Goal: Task Accomplishment & Management: Use online tool/utility

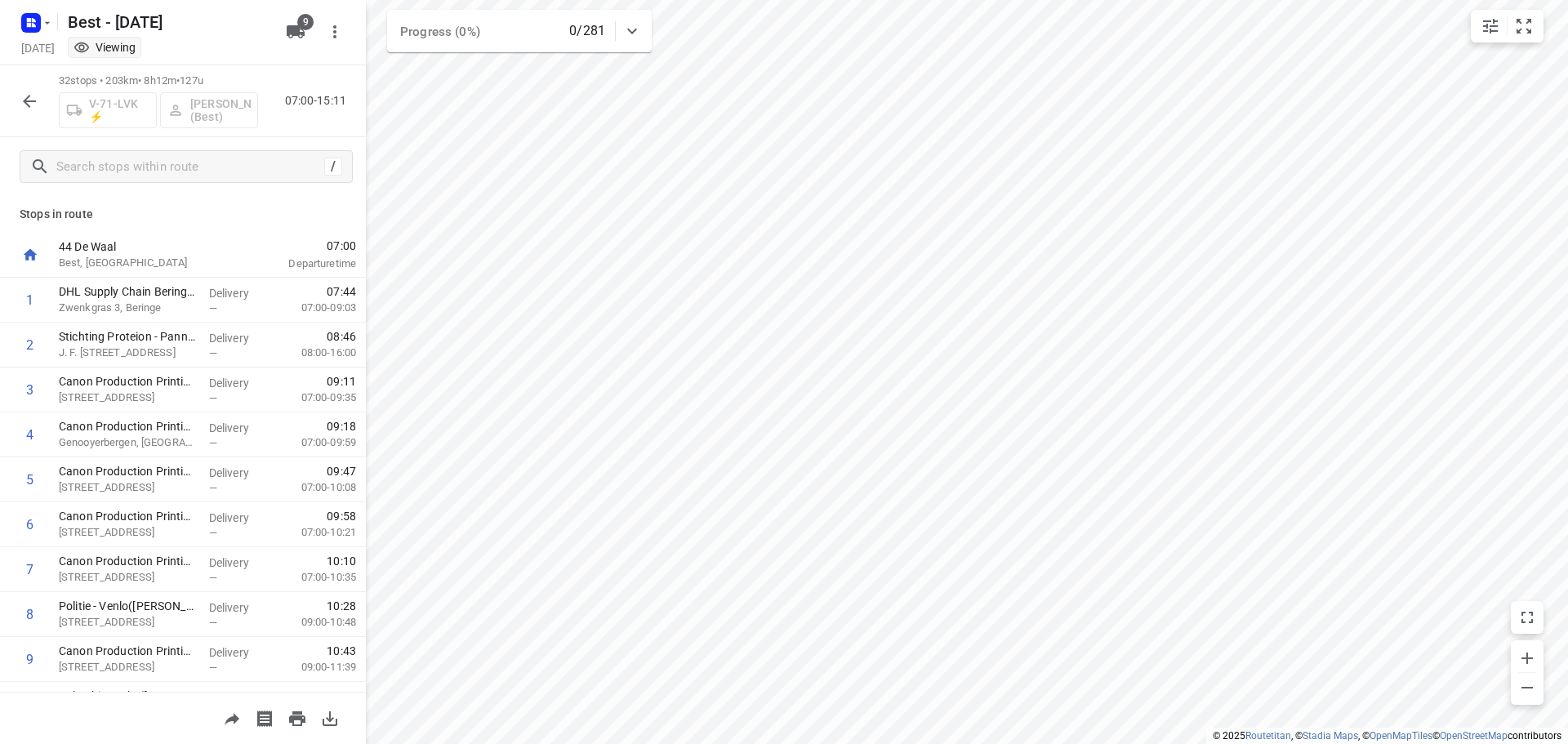
click at [31, 105] on icon "button" at bounding box center [29, 101] width 19 height 19
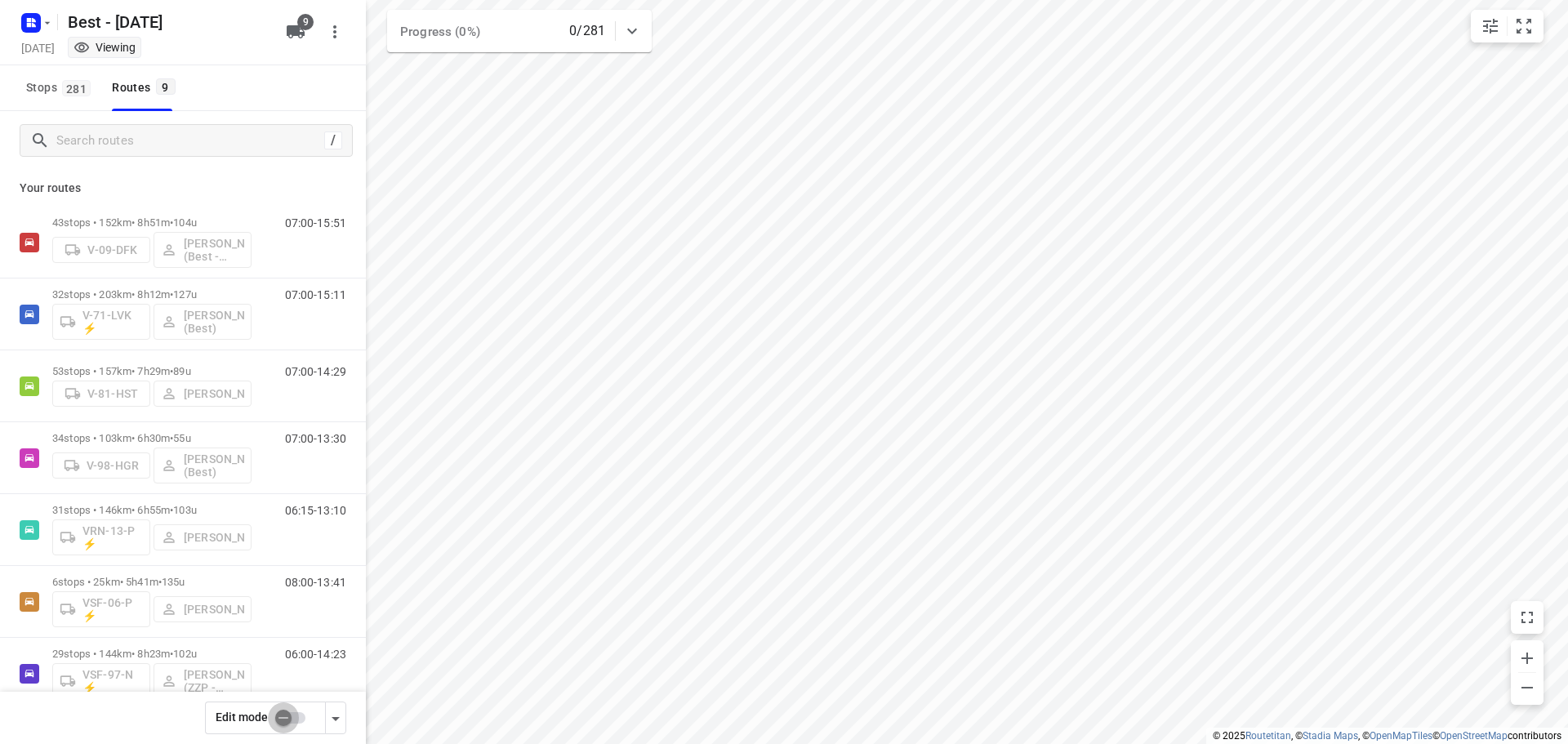
click at [280, 716] on input "checkbox" at bounding box center [283, 718] width 93 height 31
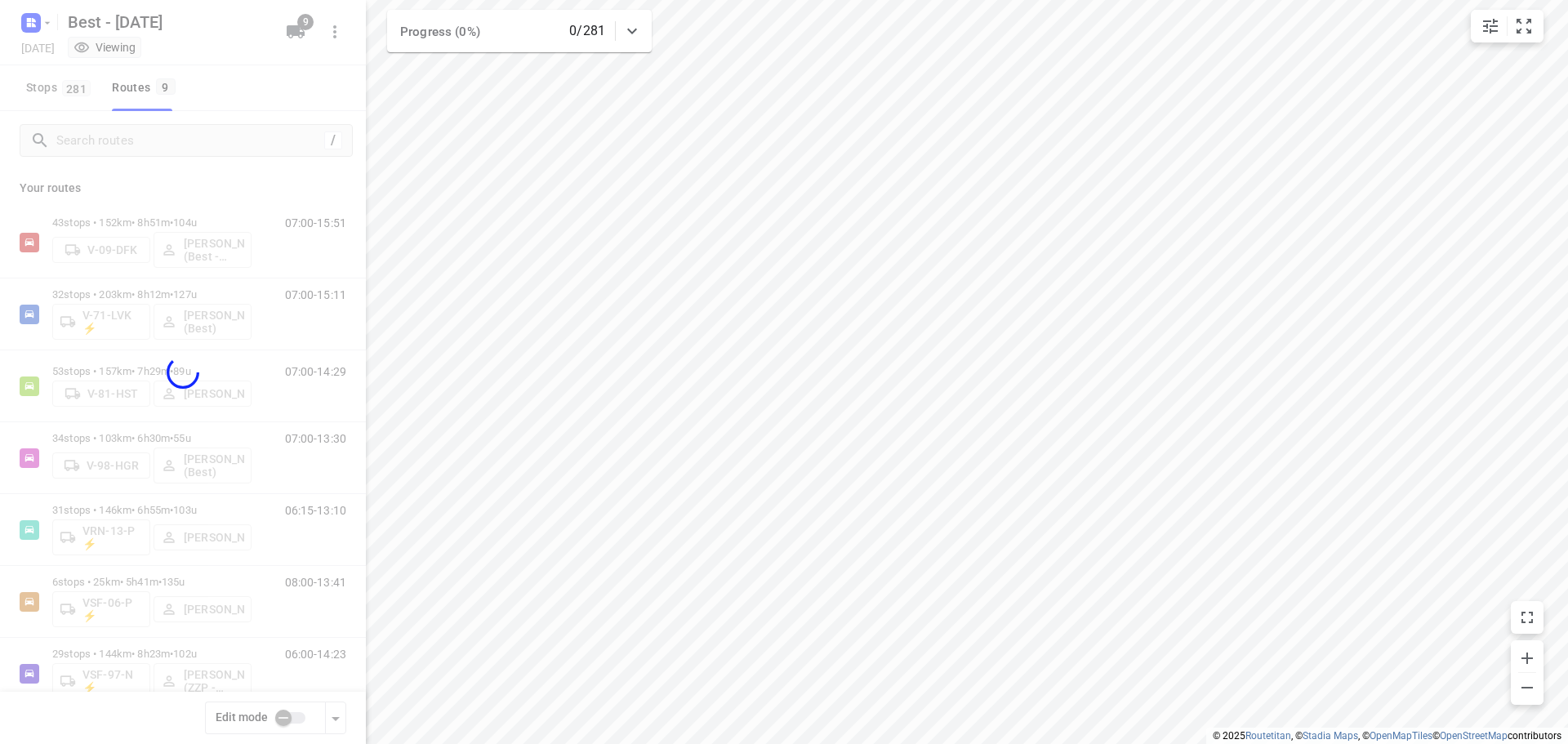
checkbox input "true"
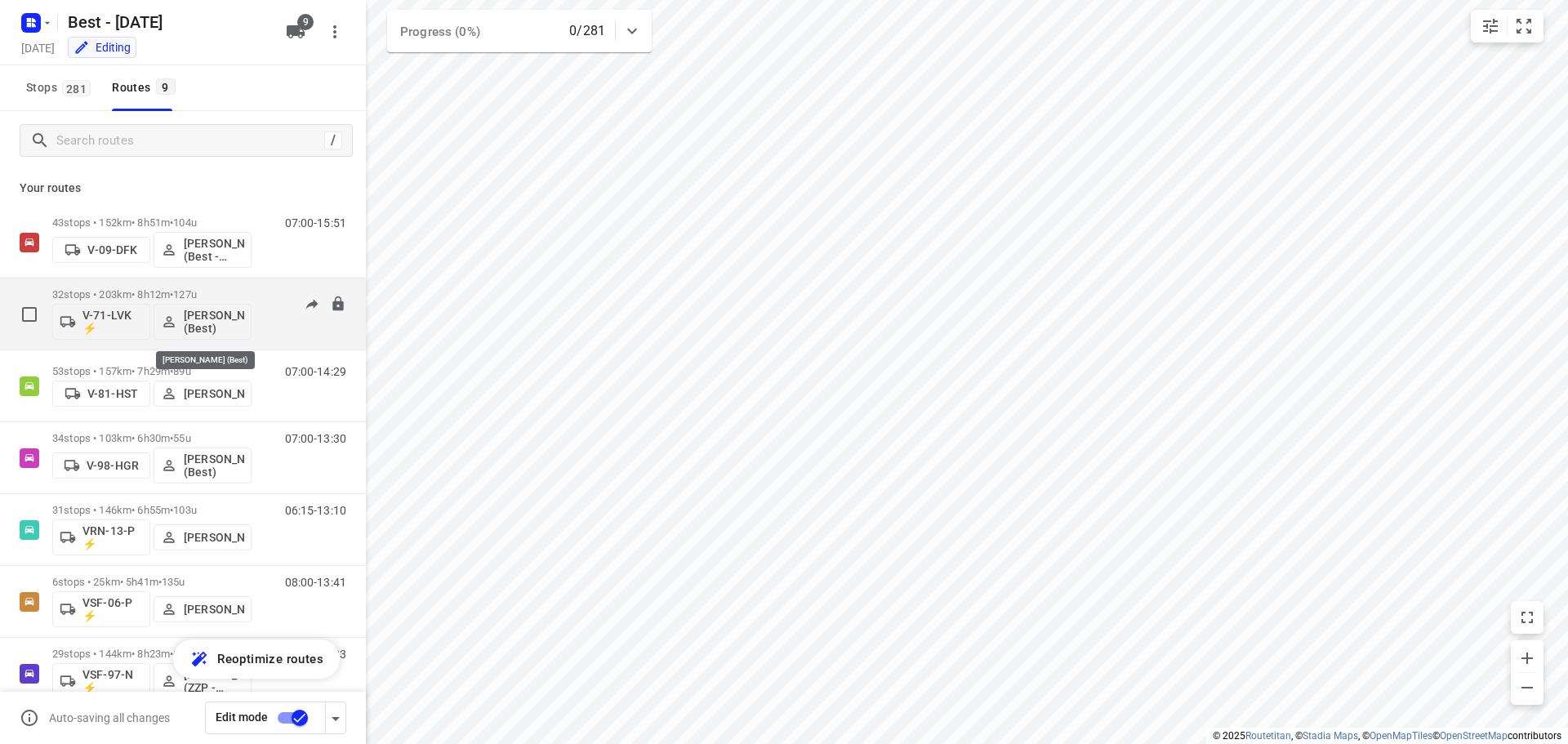
click at [186, 331] on p "[PERSON_NAME] (Best)" at bounding box center [213, 321] width 60 height 26
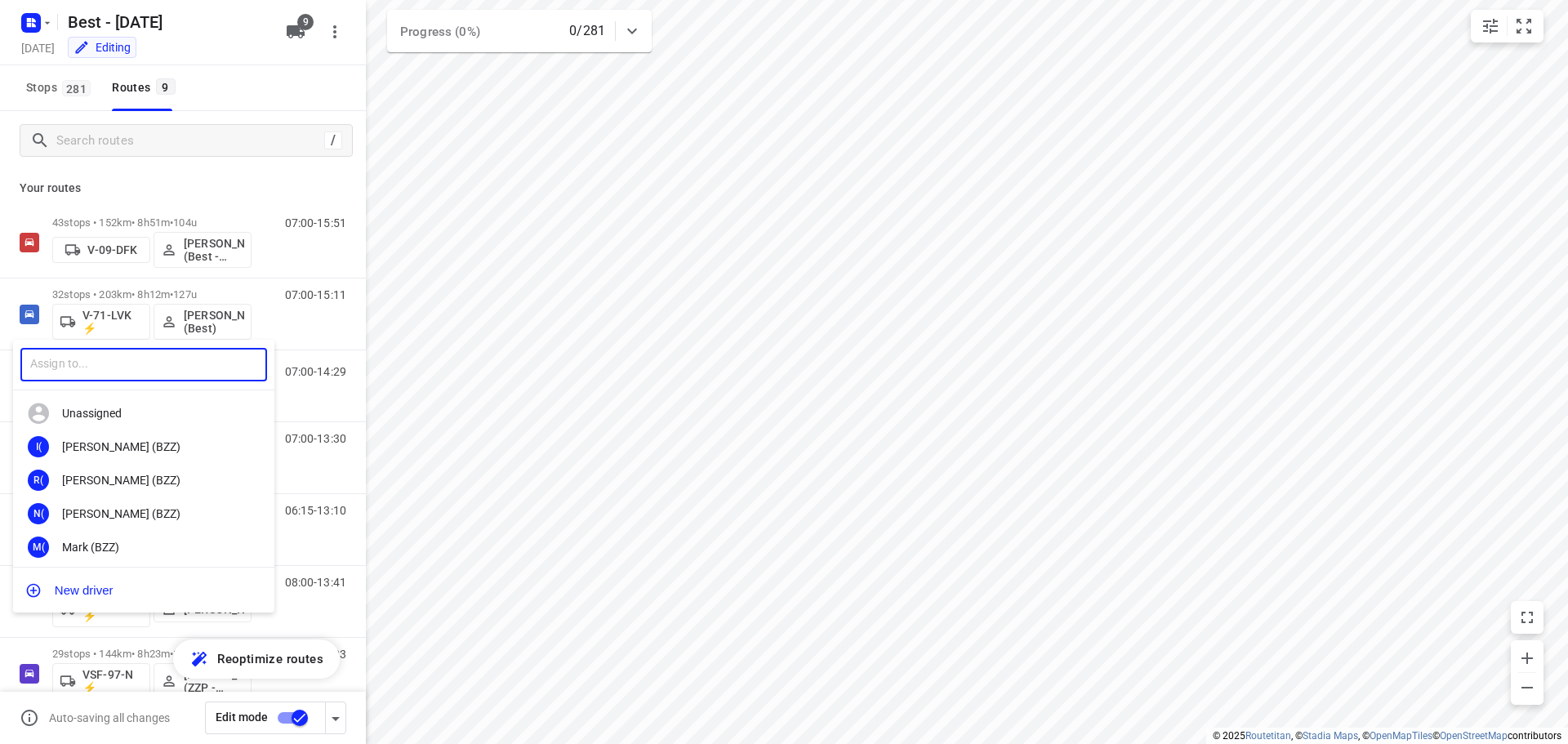
click at [187, 372] on input "text" at bounding box center [143, 364] width 247 height 33
type input "wester"
click at [176, 436] on div "[PERSON_NAME] hoven" at bounding box center [144, 447] width 261 height 33
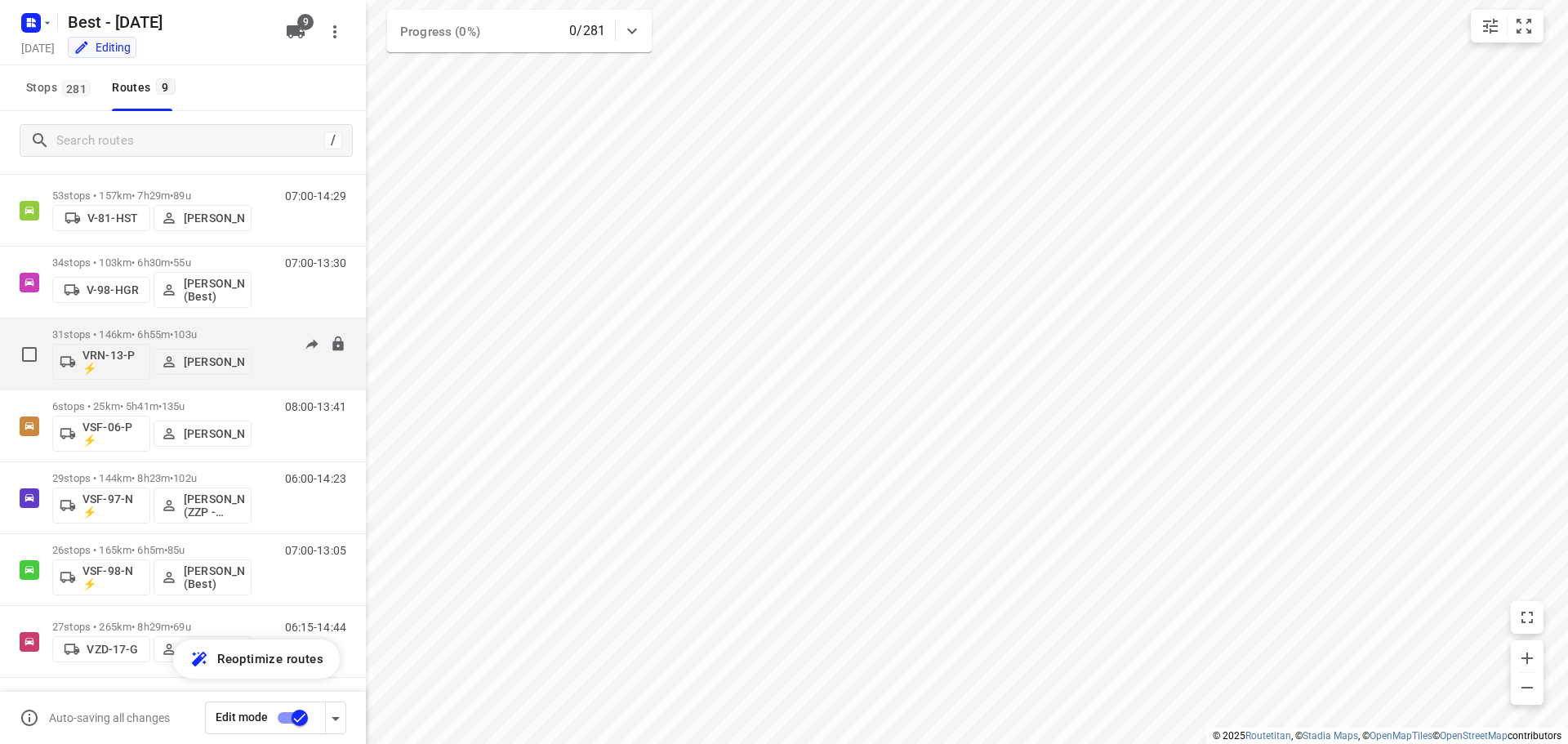
scroll to position [178, 0]
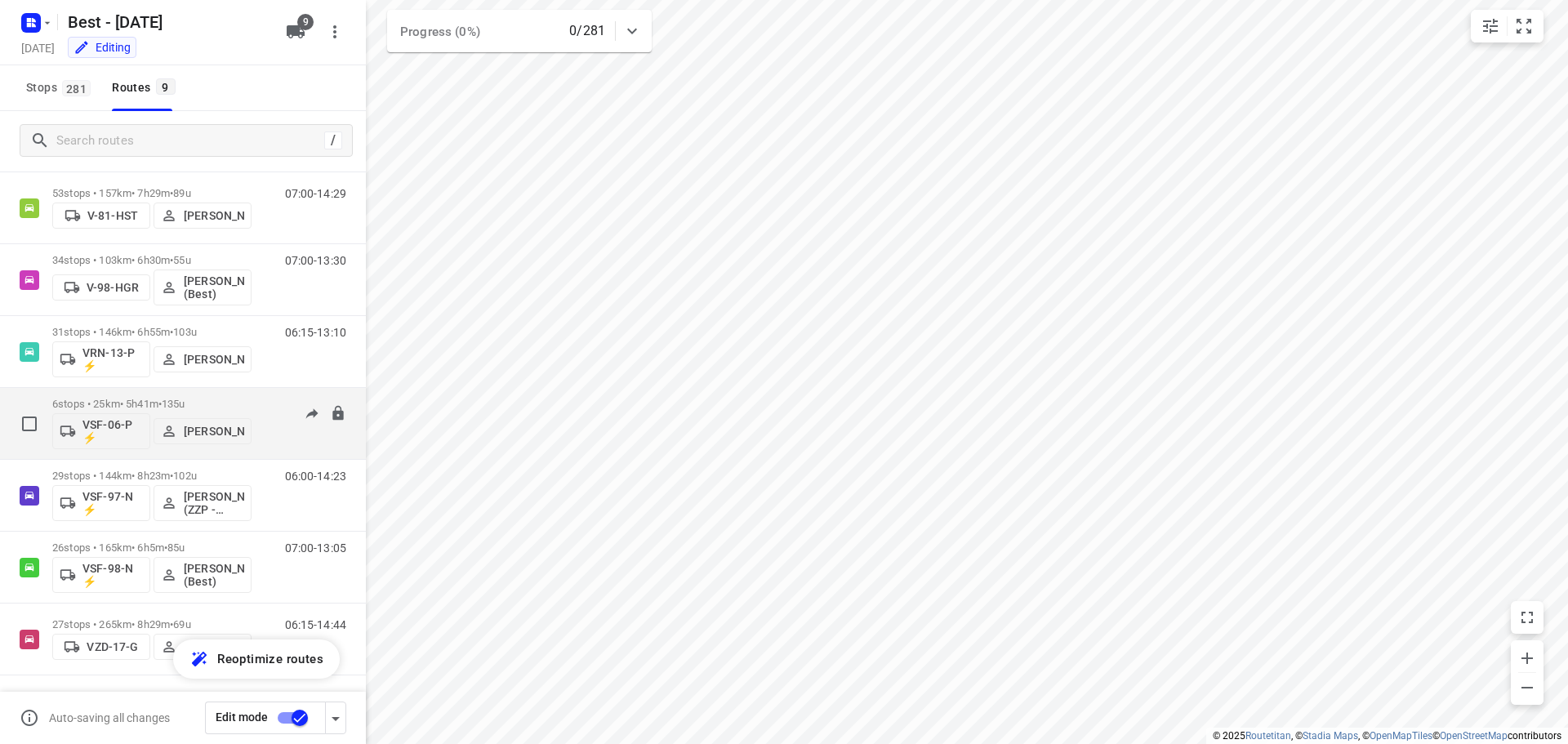
click at [212, 424] on p "[PERSON_NAME]" at bounding box center [213, 430] width 60 height 13
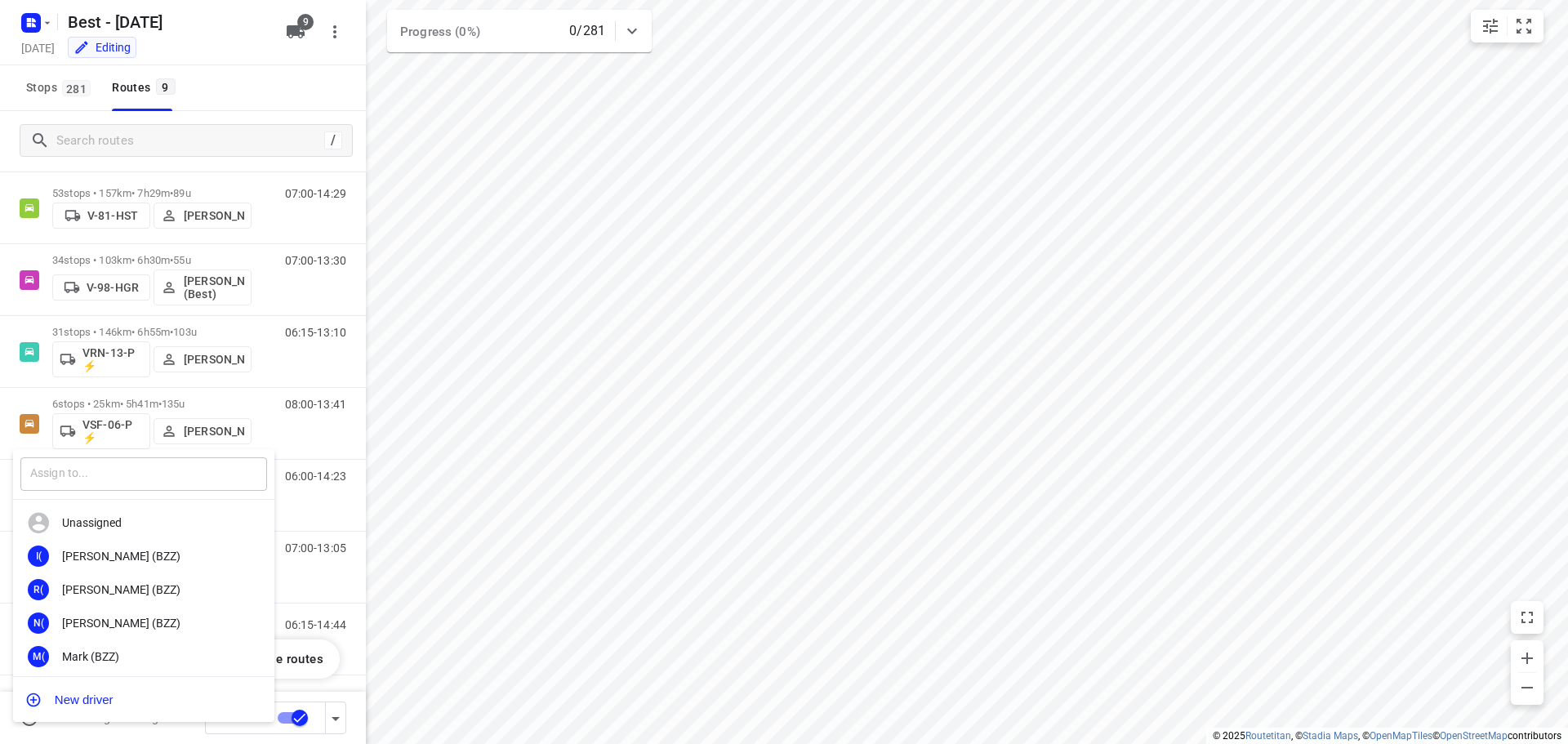
click at [175, 470] on input "text" at bounding box center [143, 474] width 247 height 33
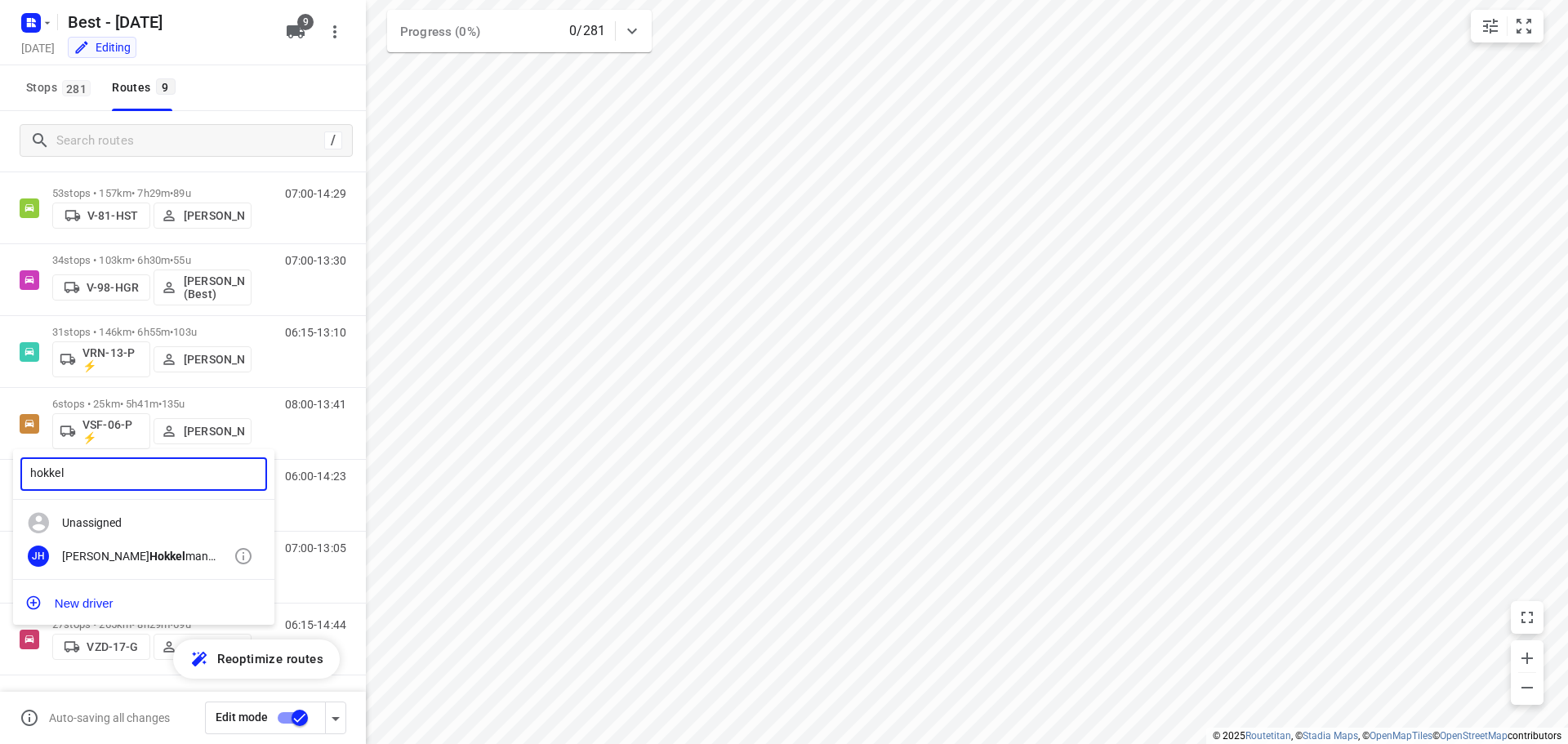
type input "hokkel"
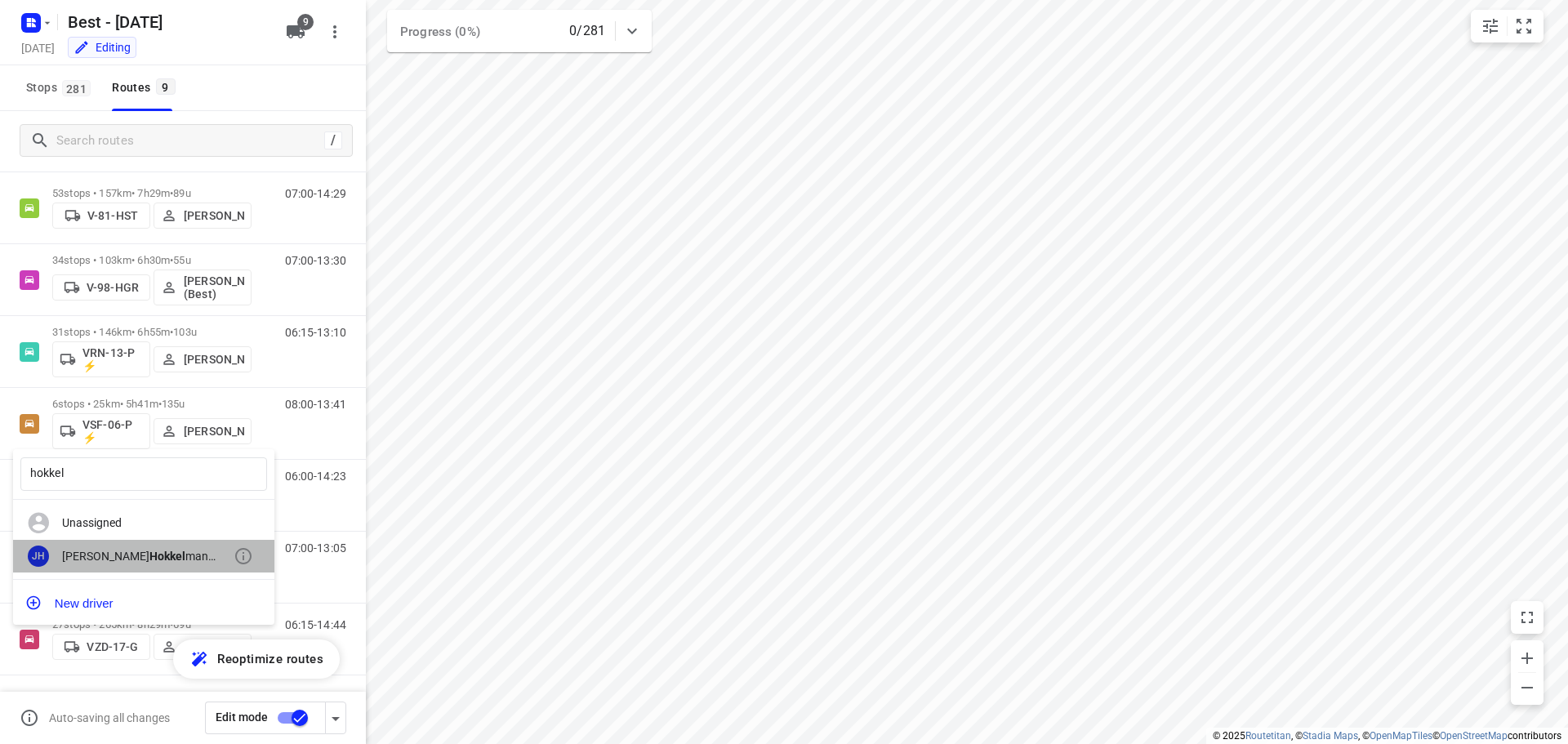
click at [181, 551] on div "[PERSON_NAME] man (ZZP - Best)" at bounding box center [147, 556] width 172 height 13
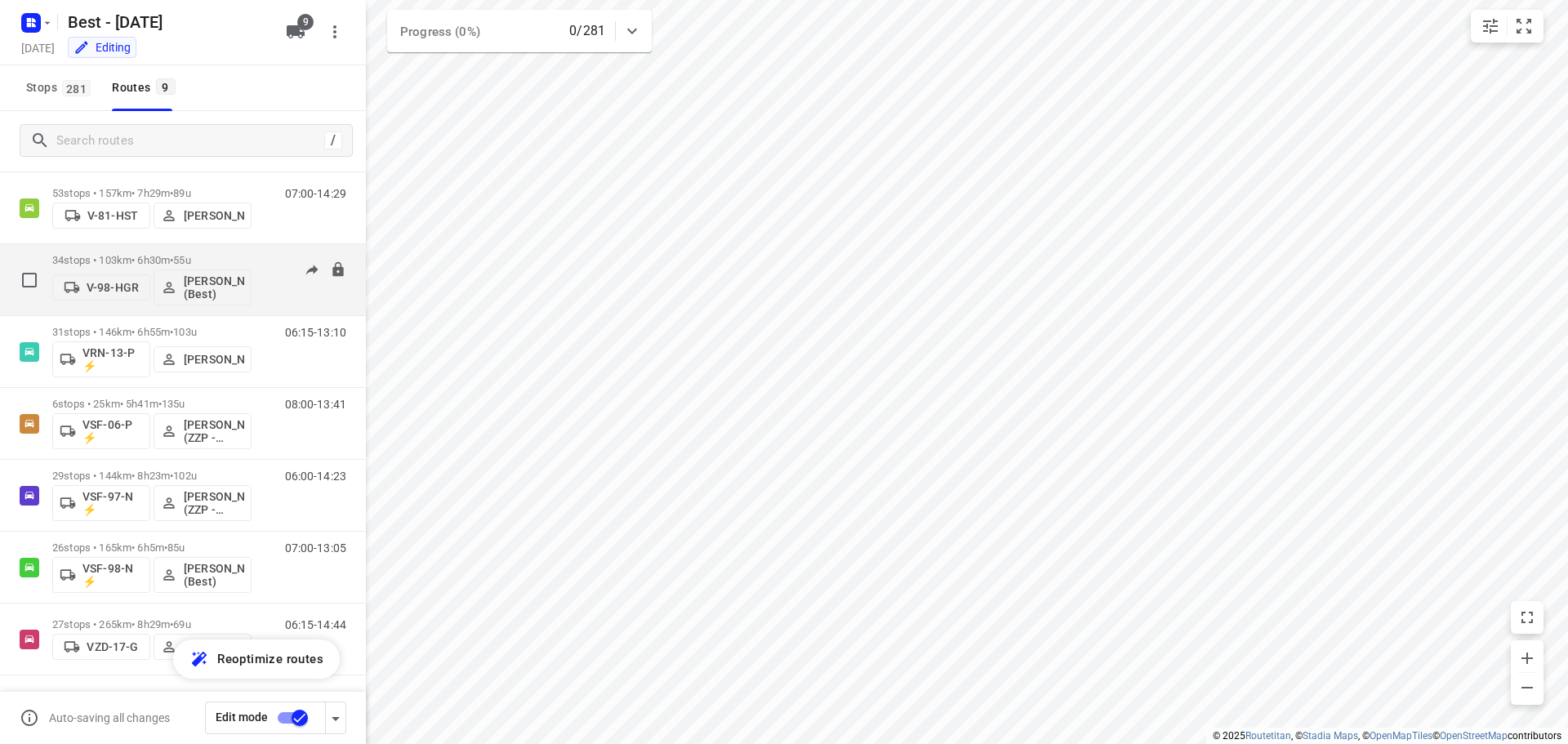
scroll to position [0, 0]
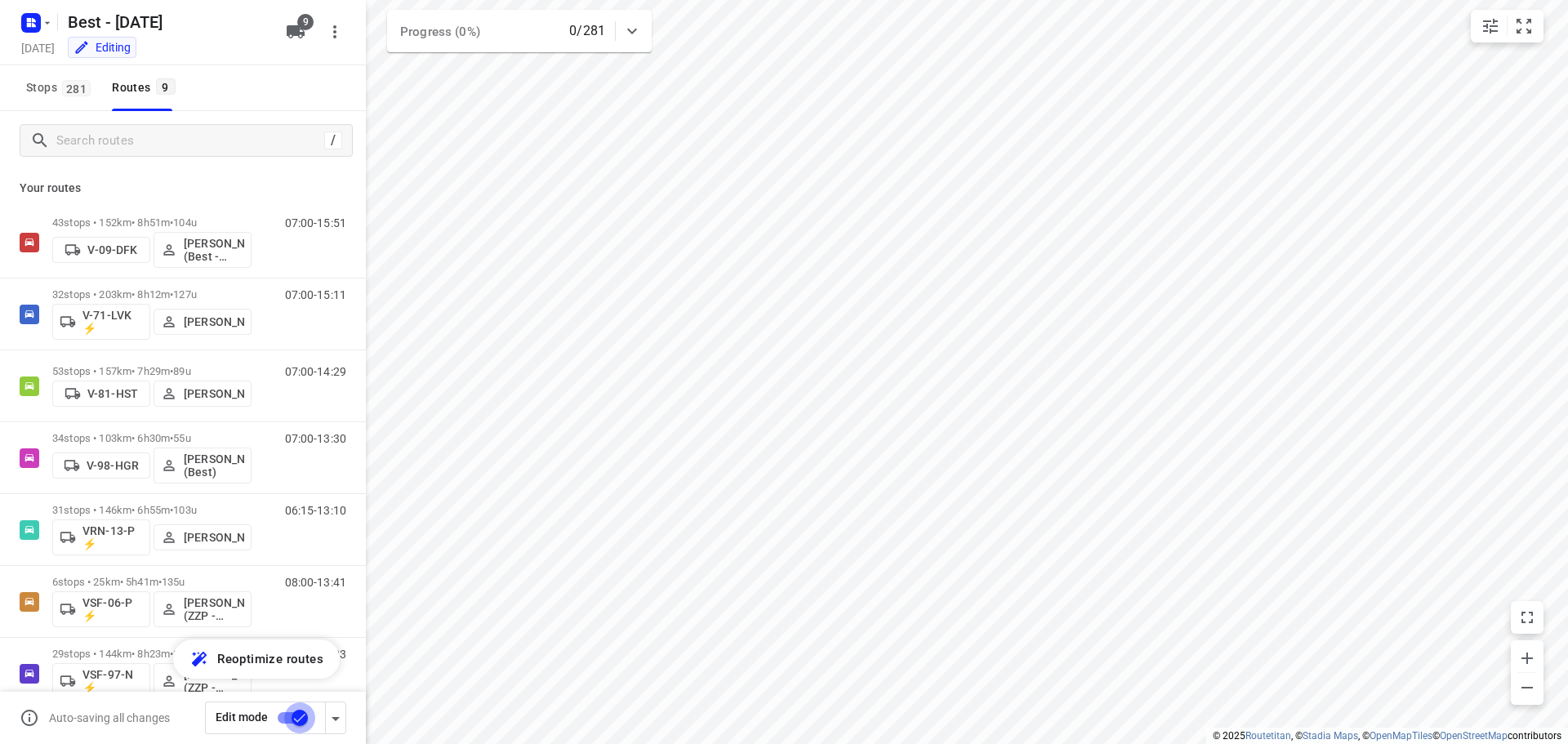
click at [300, 717] on input "checkbox" at bounding box center [300, 718] width 93 height 31
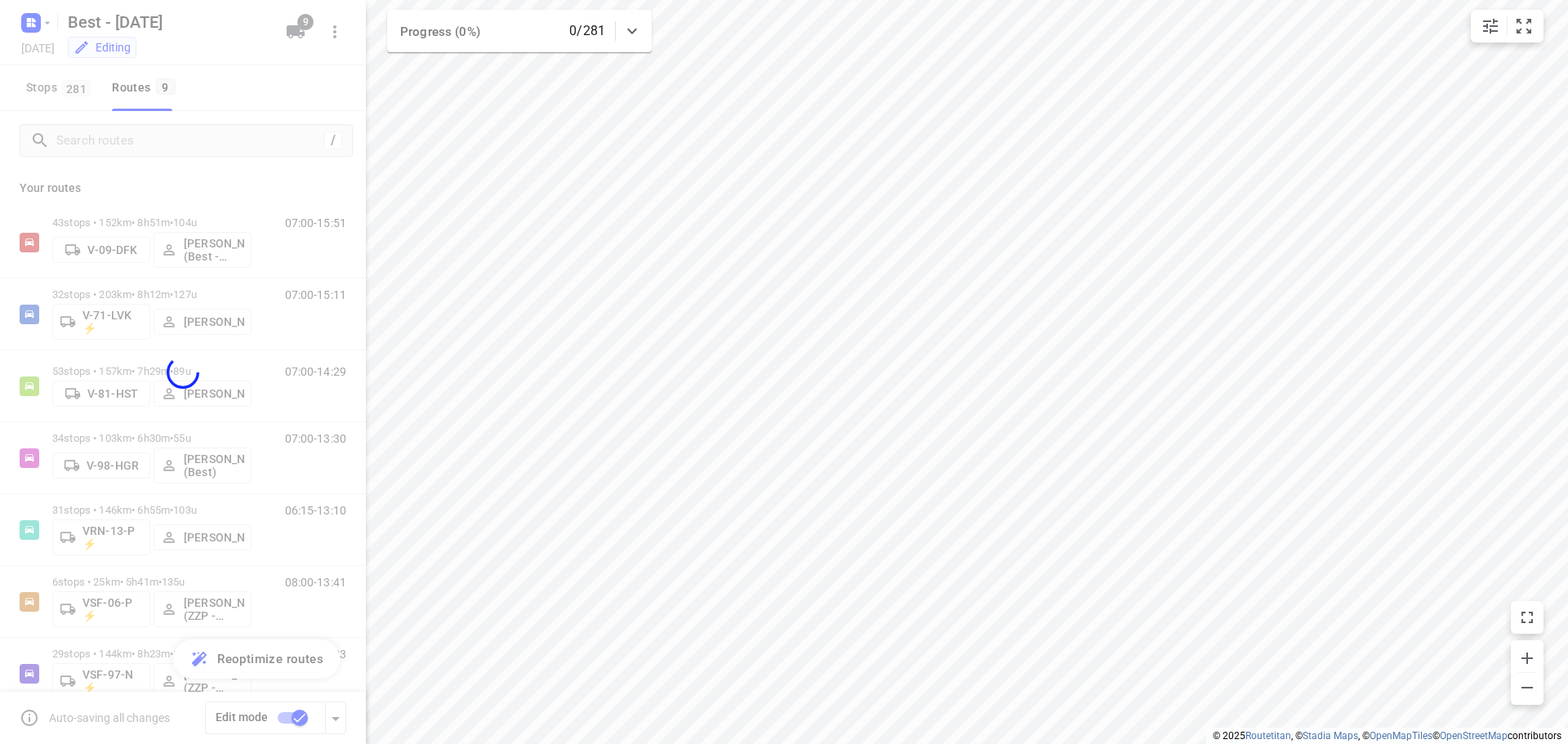
checkbox input "false"
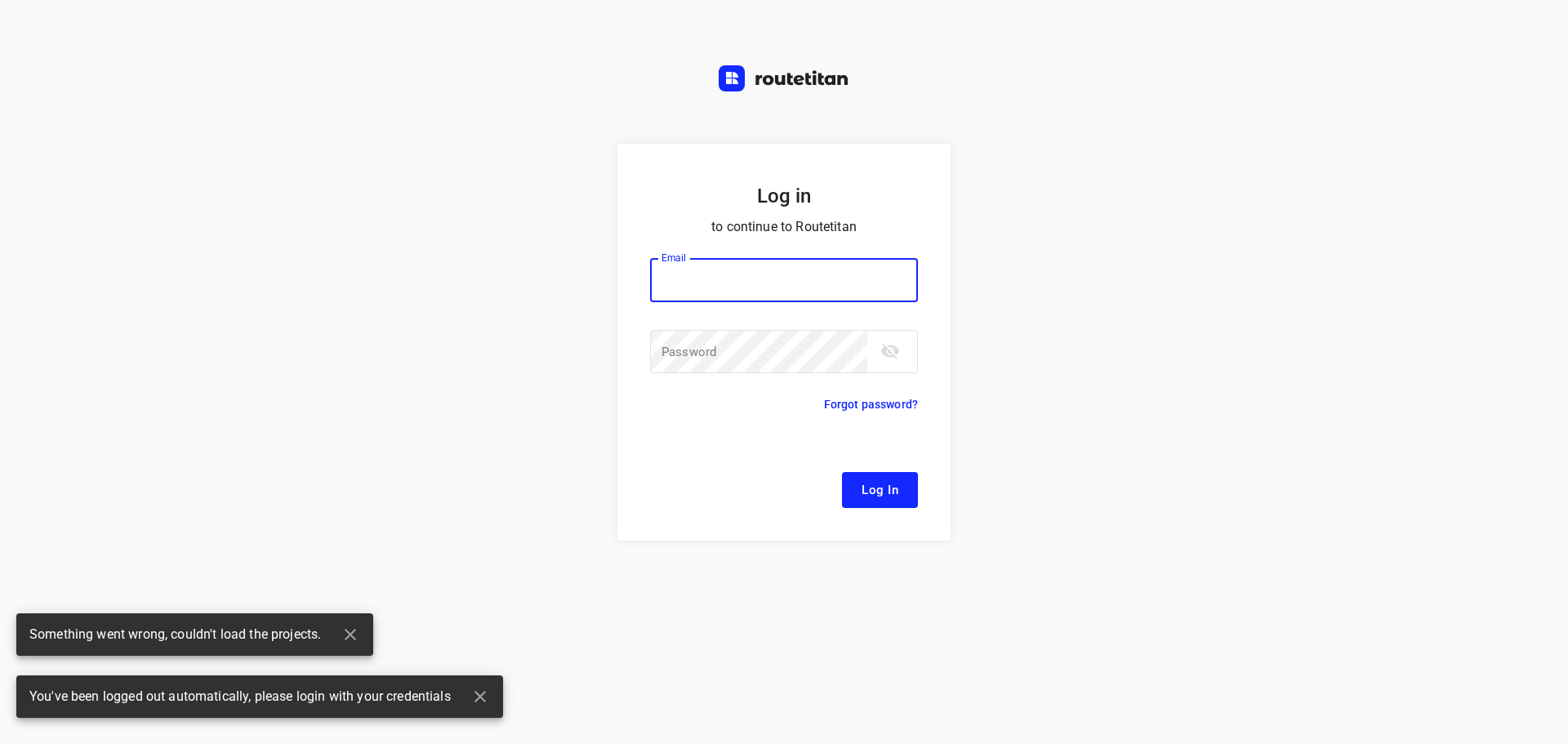
type input "[EMAIL_ADDRESS][DOMAIN_NAME]"
click at [882, 490] on span "Log In" at bounding box center [880, 490] width 37 height 21
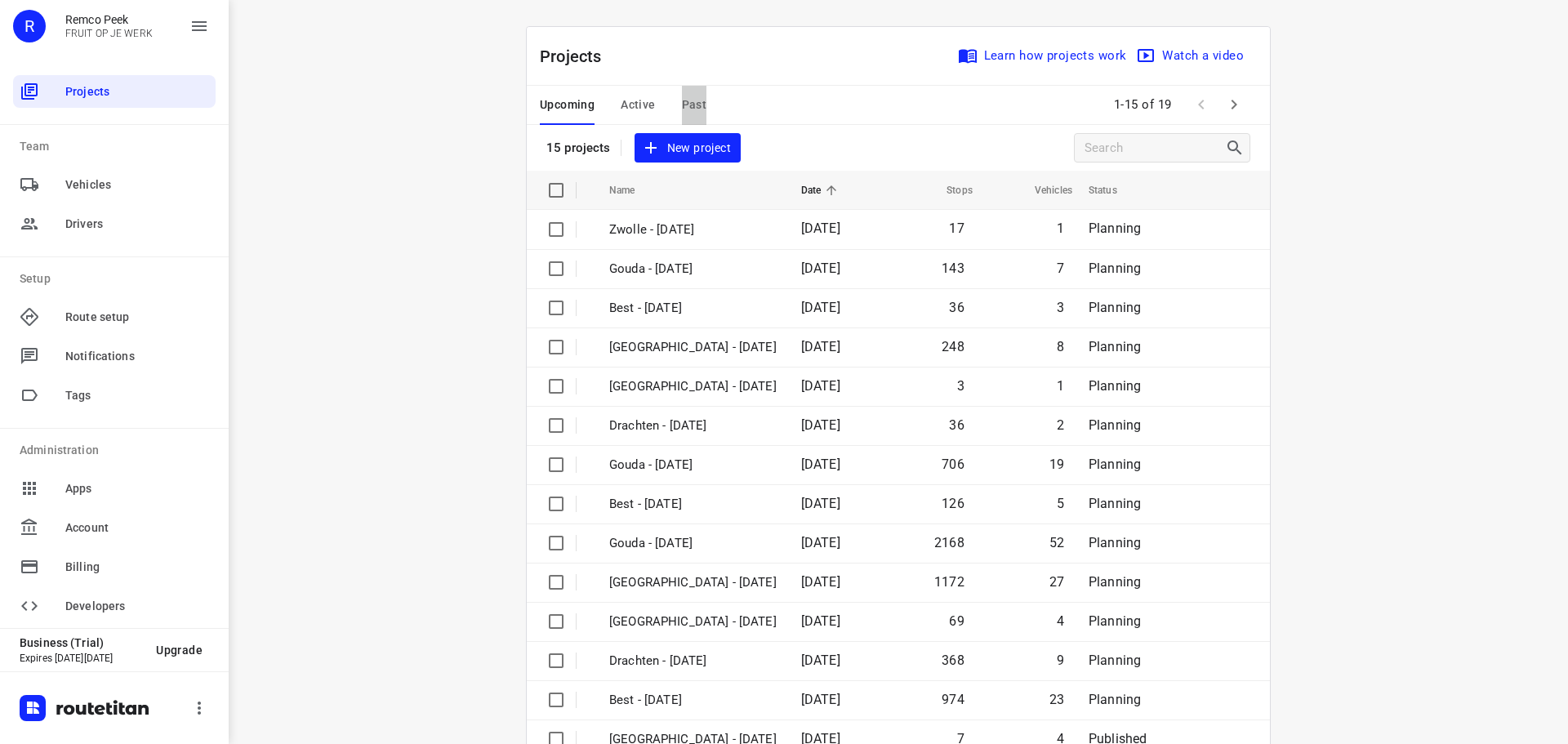
click at [682, 105] on span "Past" at bounding box center [694, 105] width 25 height 20
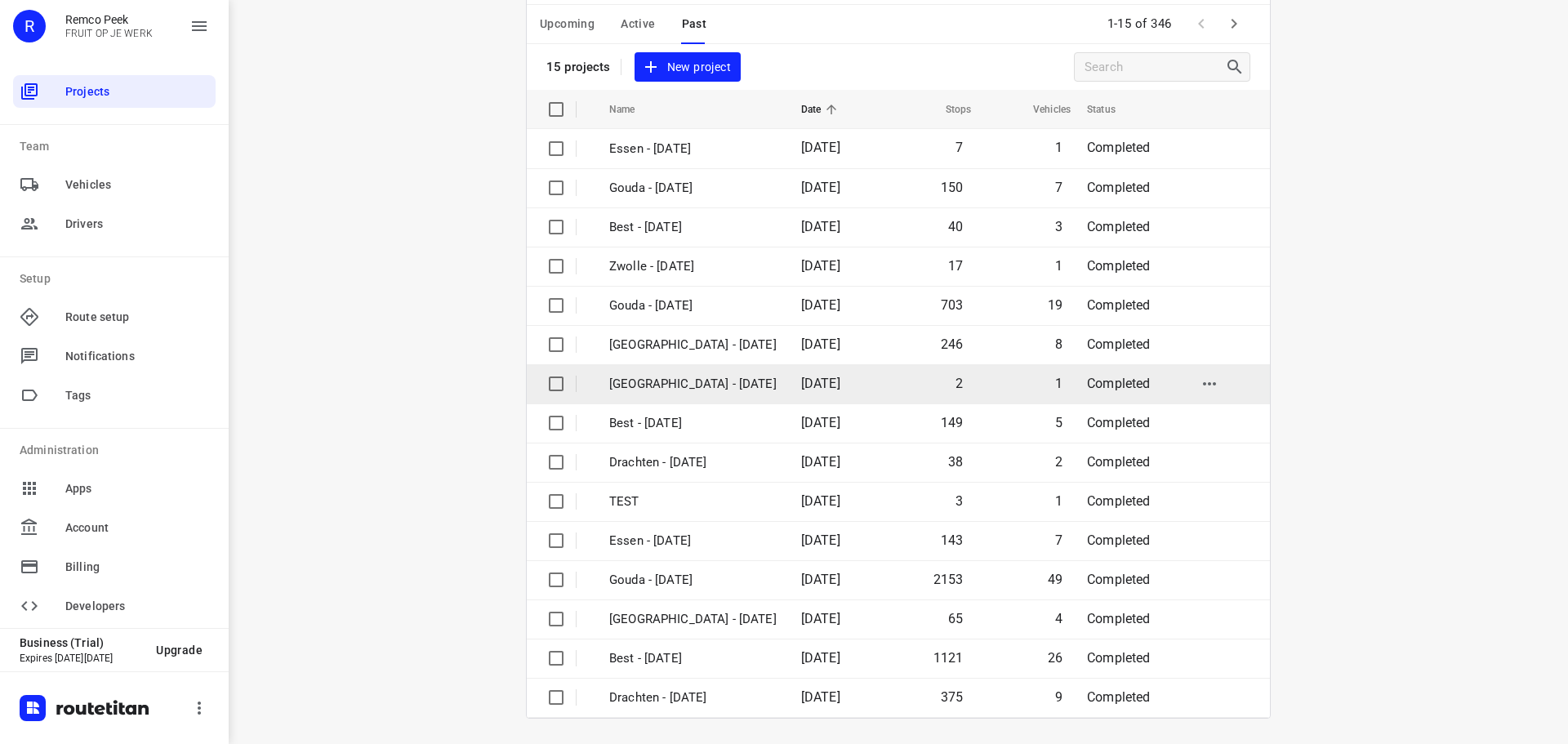
scroll to position [82, 0]
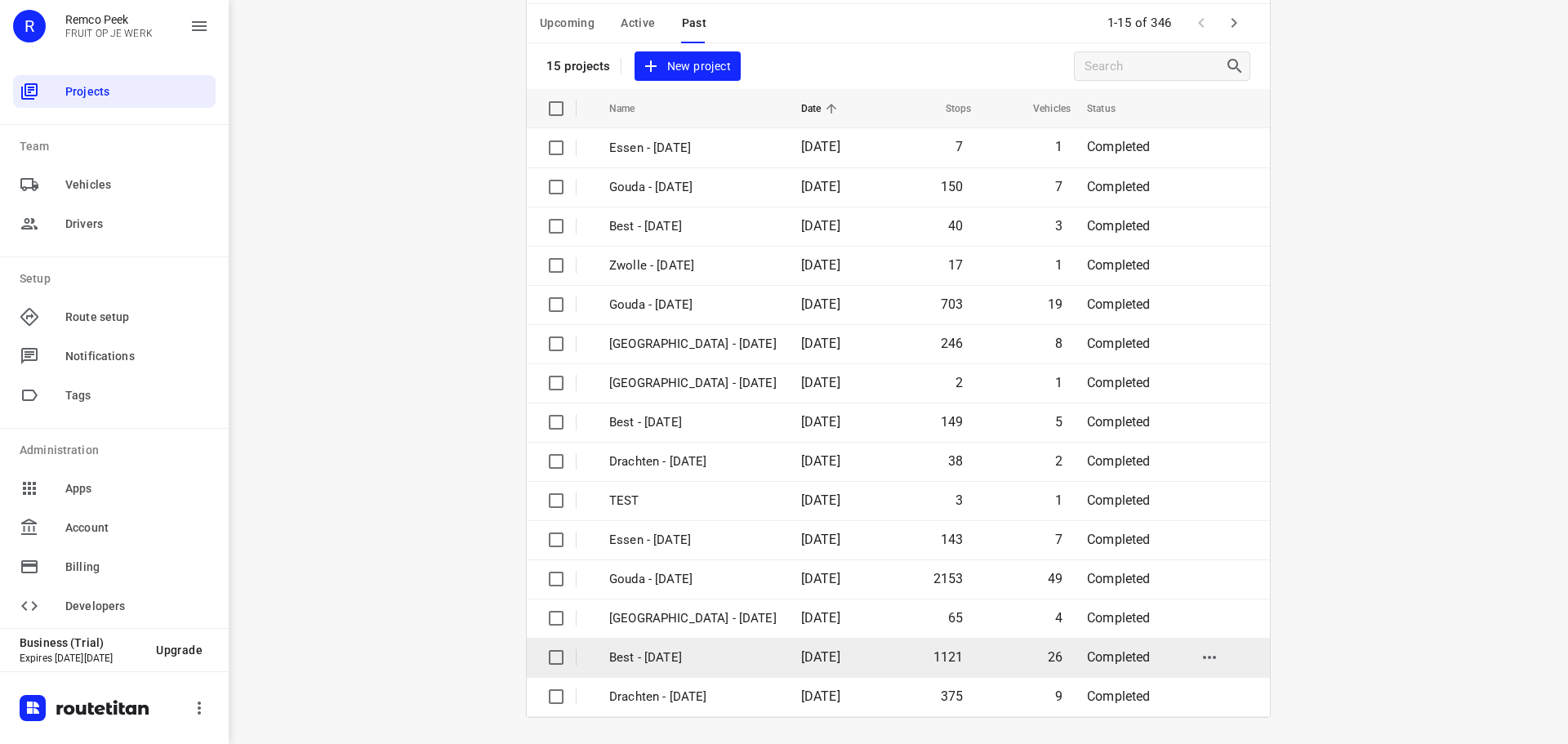
click at [649, 657] on p "Best - [DATE]" at bounding box center [693, 658] width 167 height 19
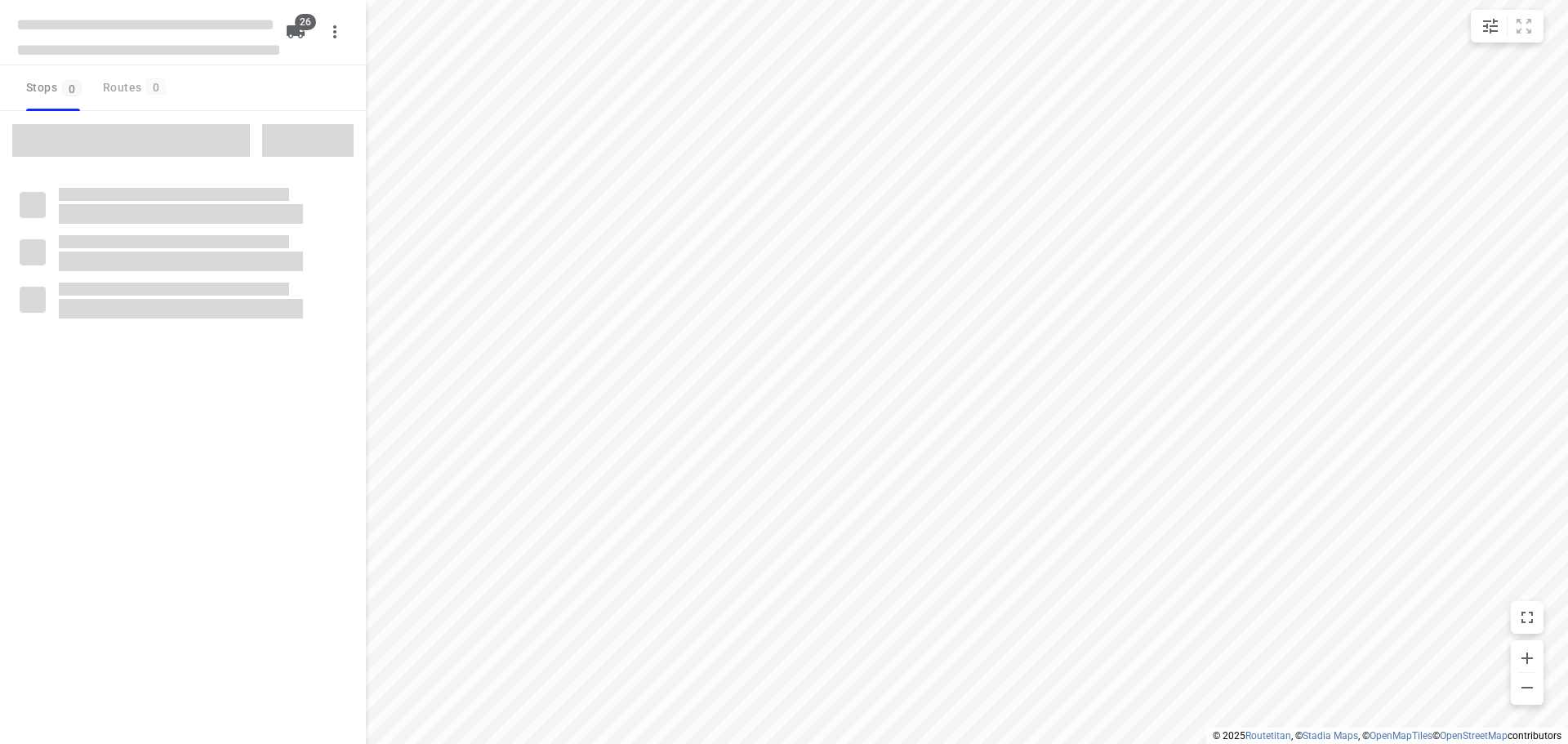
checkbox input "true"
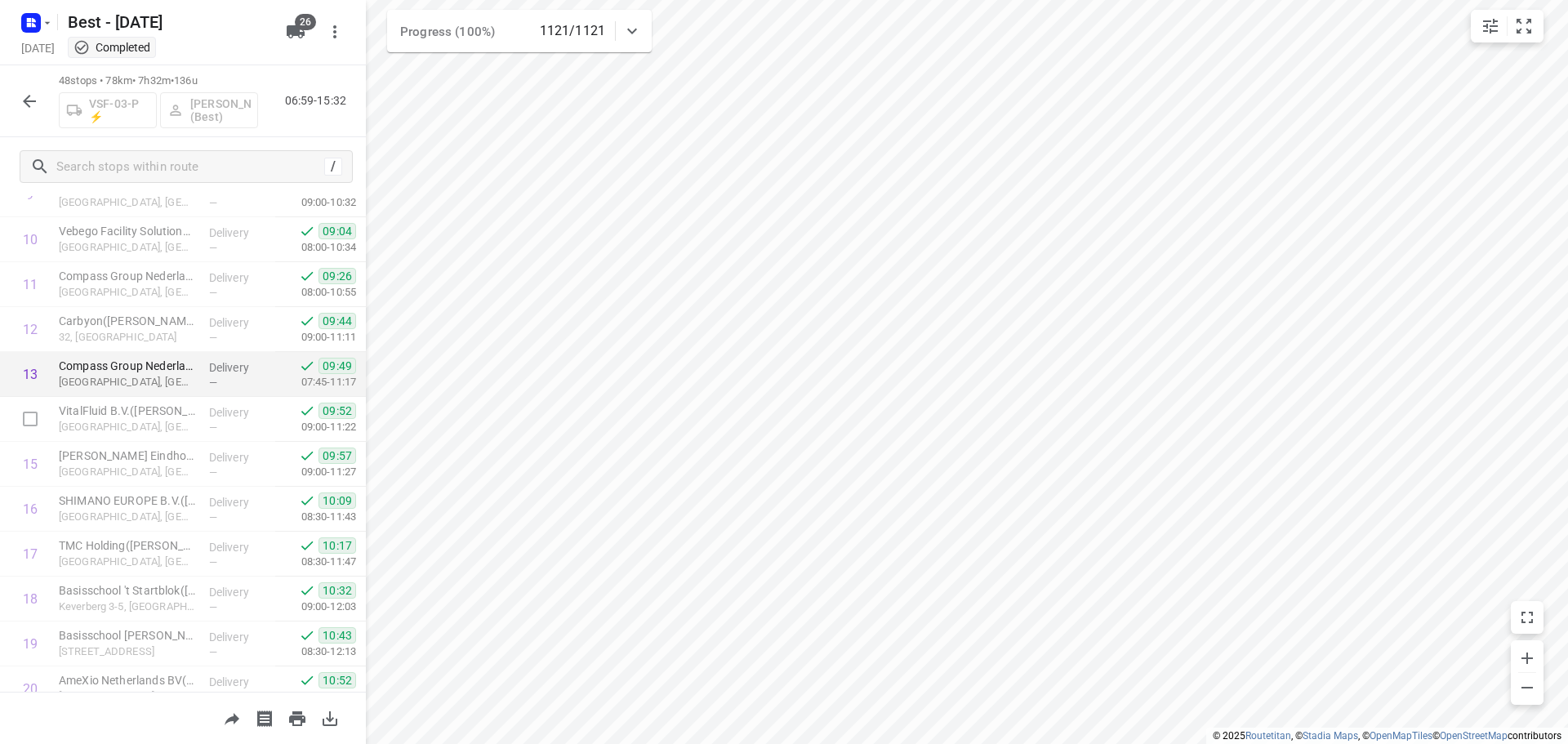
scroll to position [490, 0]
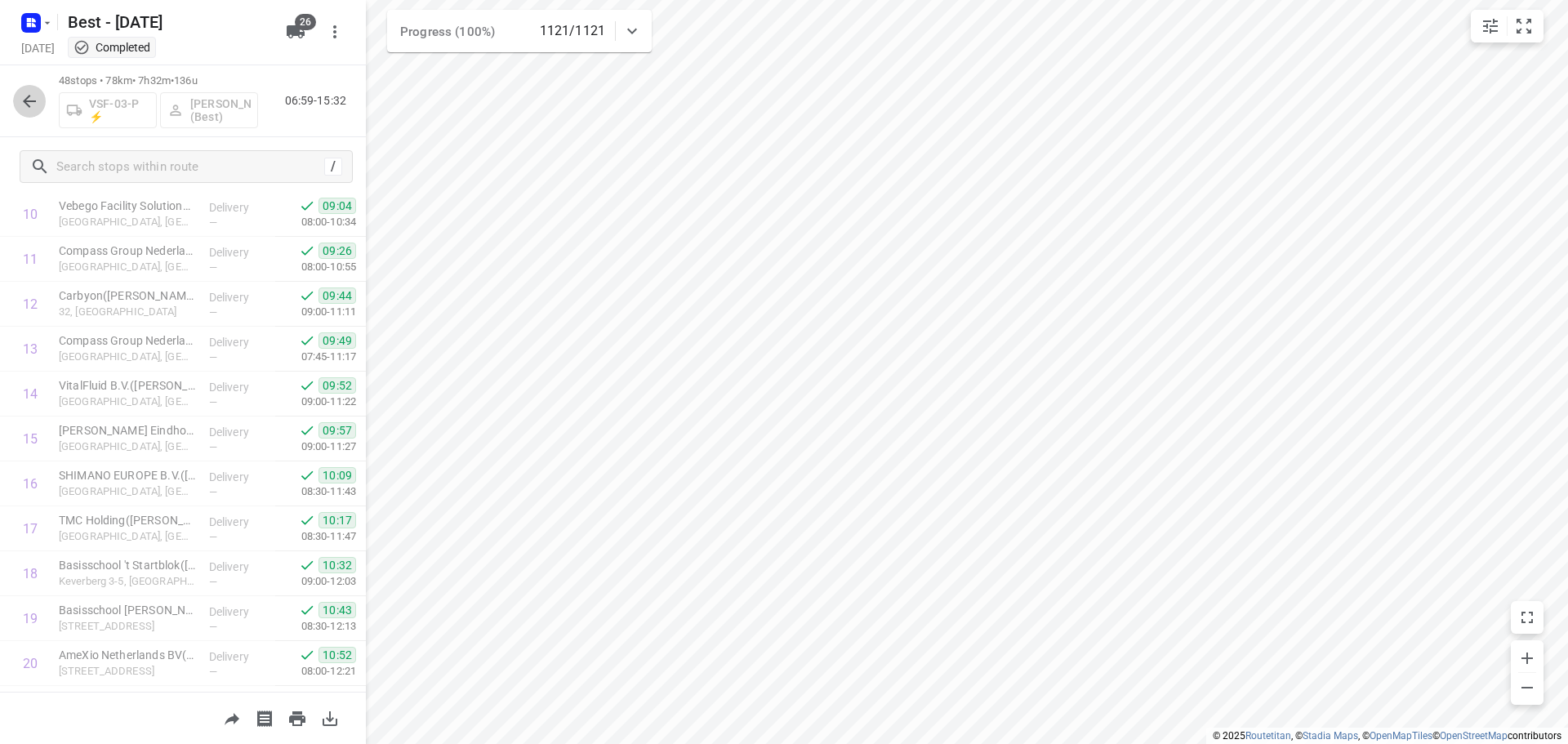
click at [34, 96] on icon "button" at bounding box center [29, 101] width 19 height 19
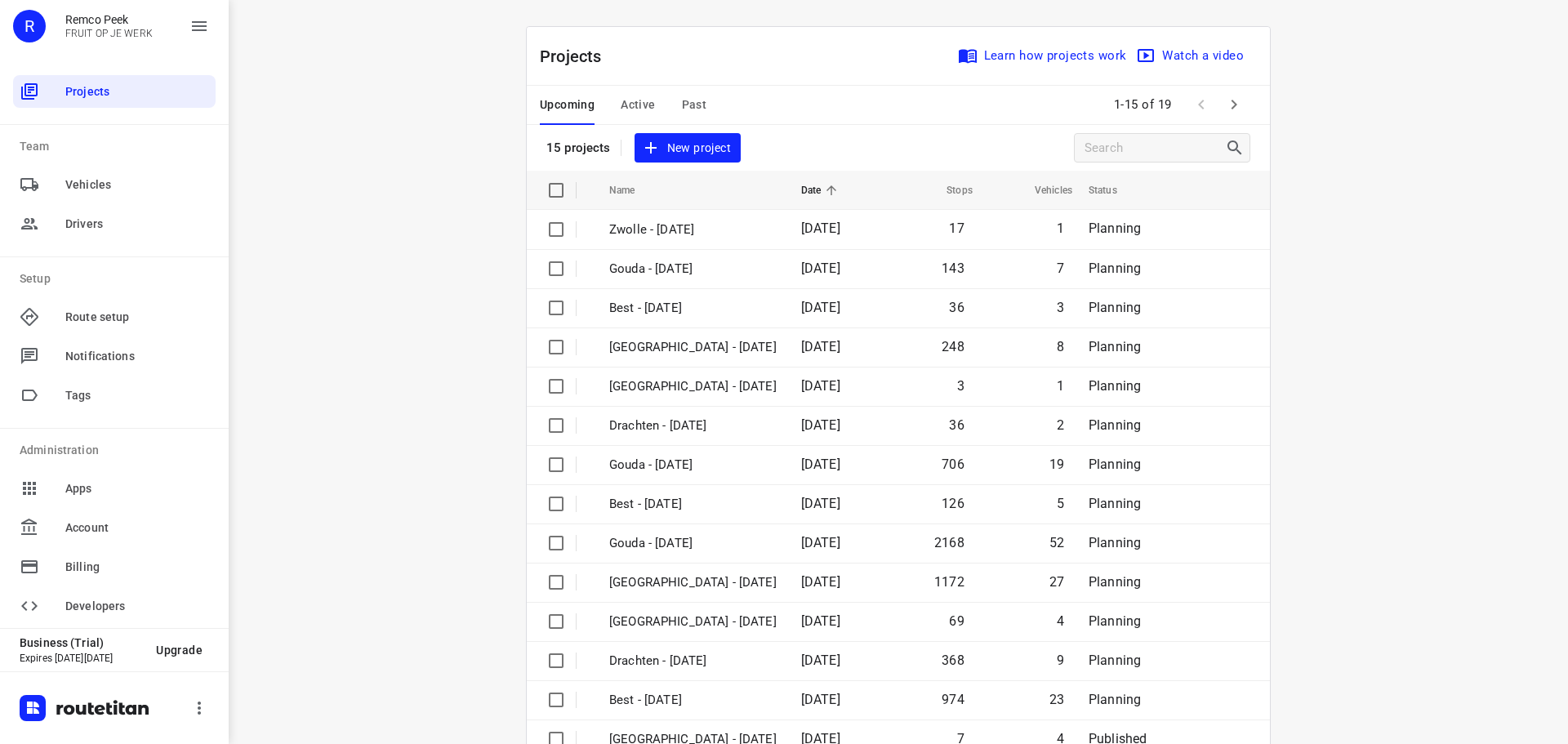
click at [1232, 101] on icon "button" at bounding box center [1233, 105] width 19 height 19
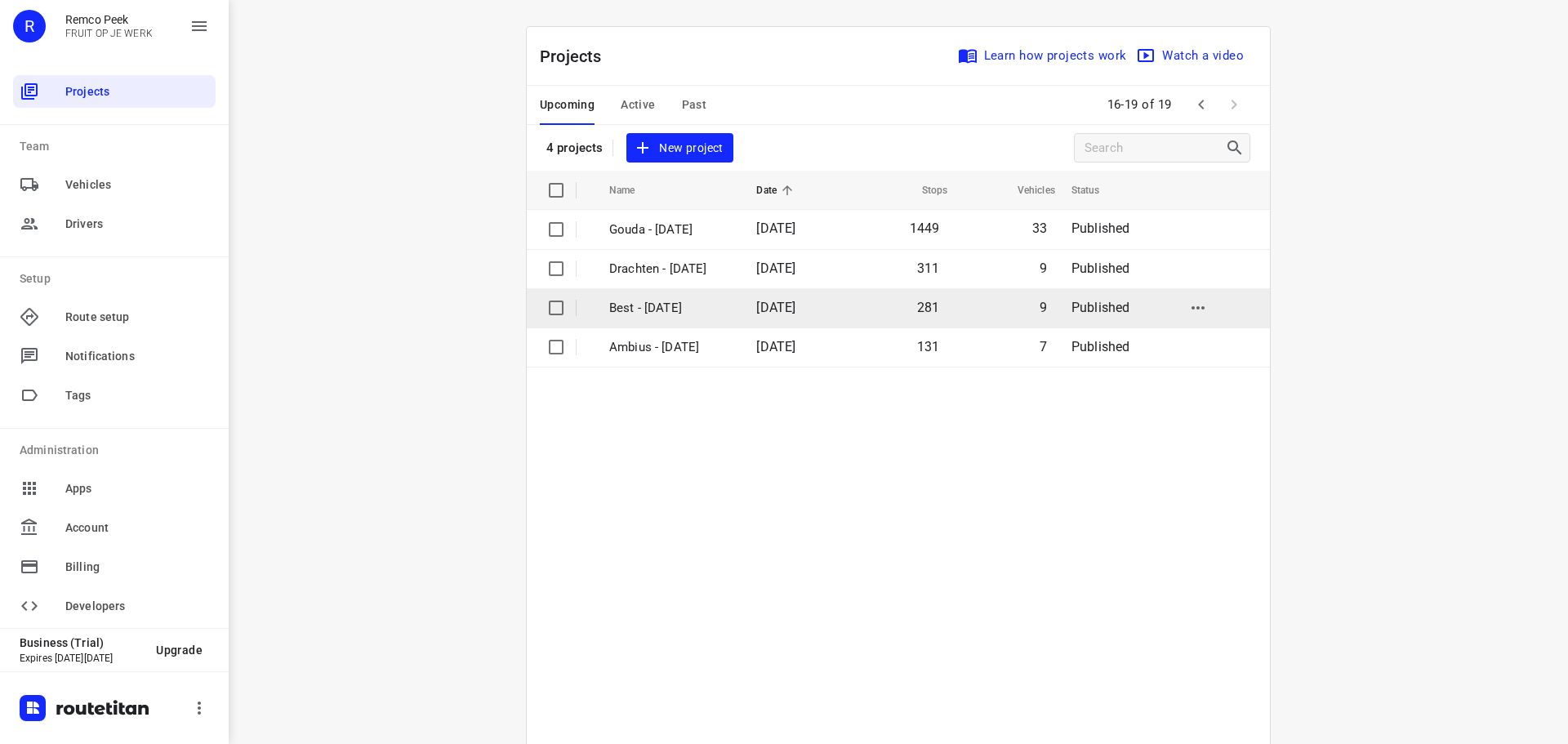
click at [593, 306] on td "Best - [DATE]" at bounding box center [668, 308] width 150 height 39
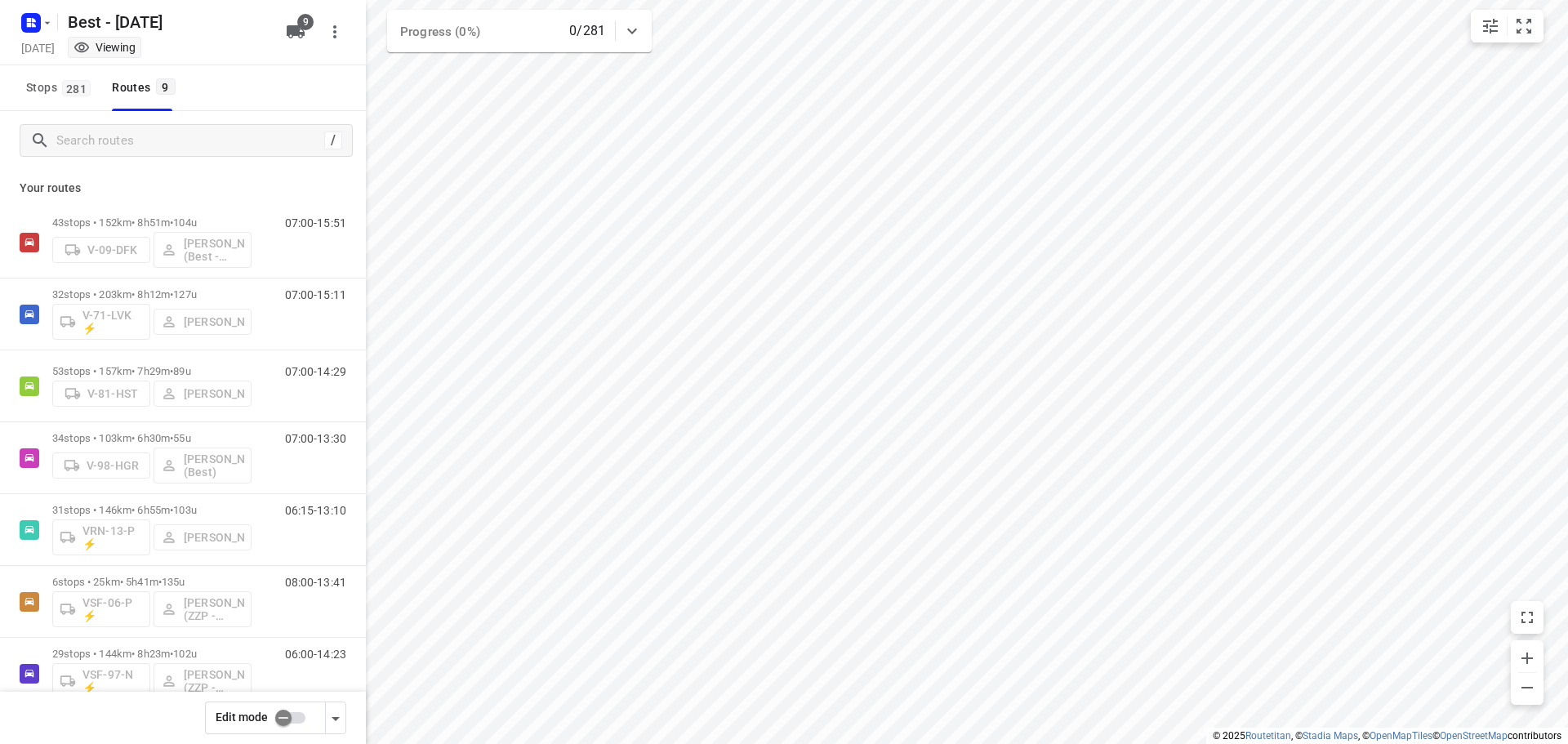
checkbox input "true"
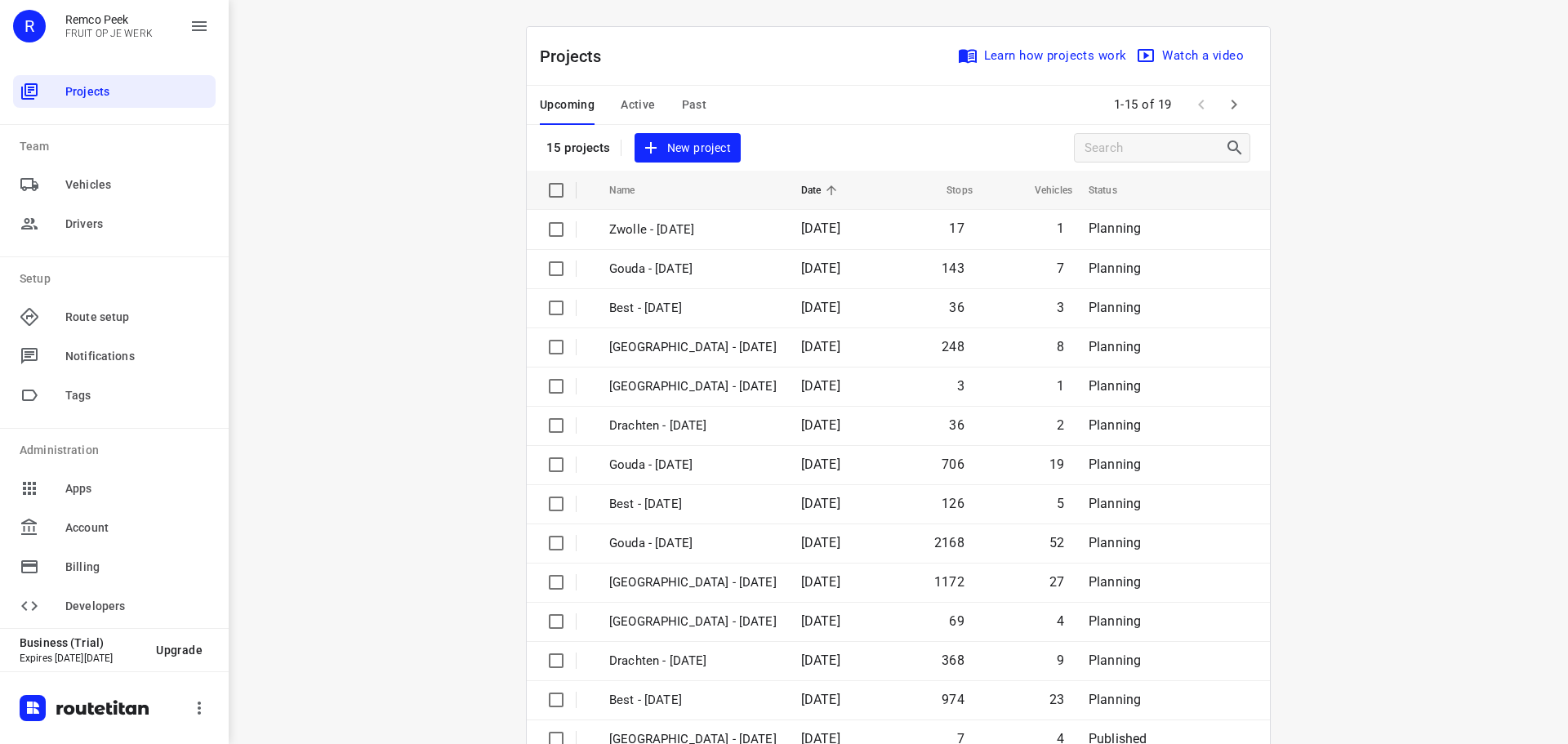
click at [621, 103] on span "Active" at bounding box center [637, 105] width 34 height 20
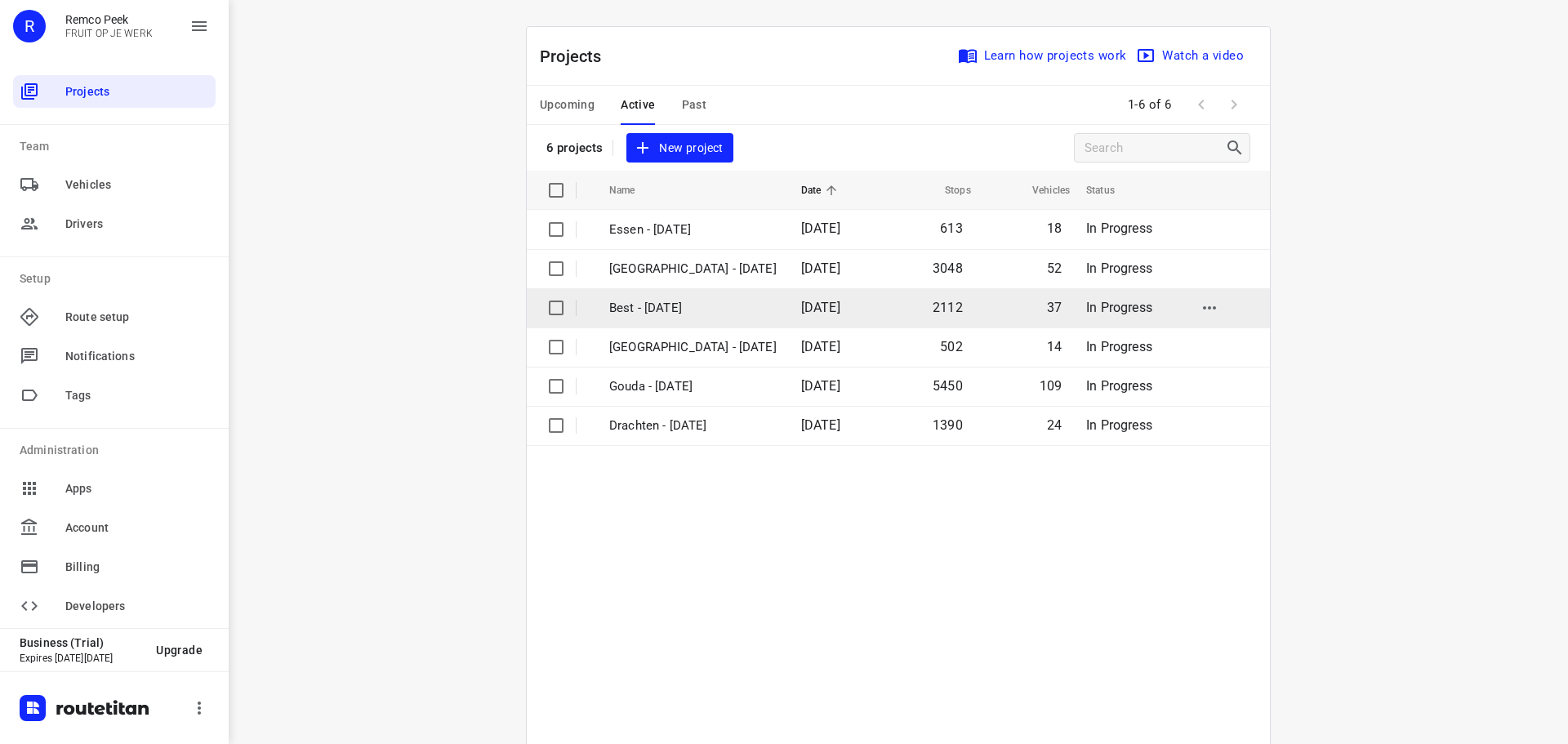
click at [660, 310] on p "Best - [DATE]" at bounding box center [693, 308] width 167 height 19
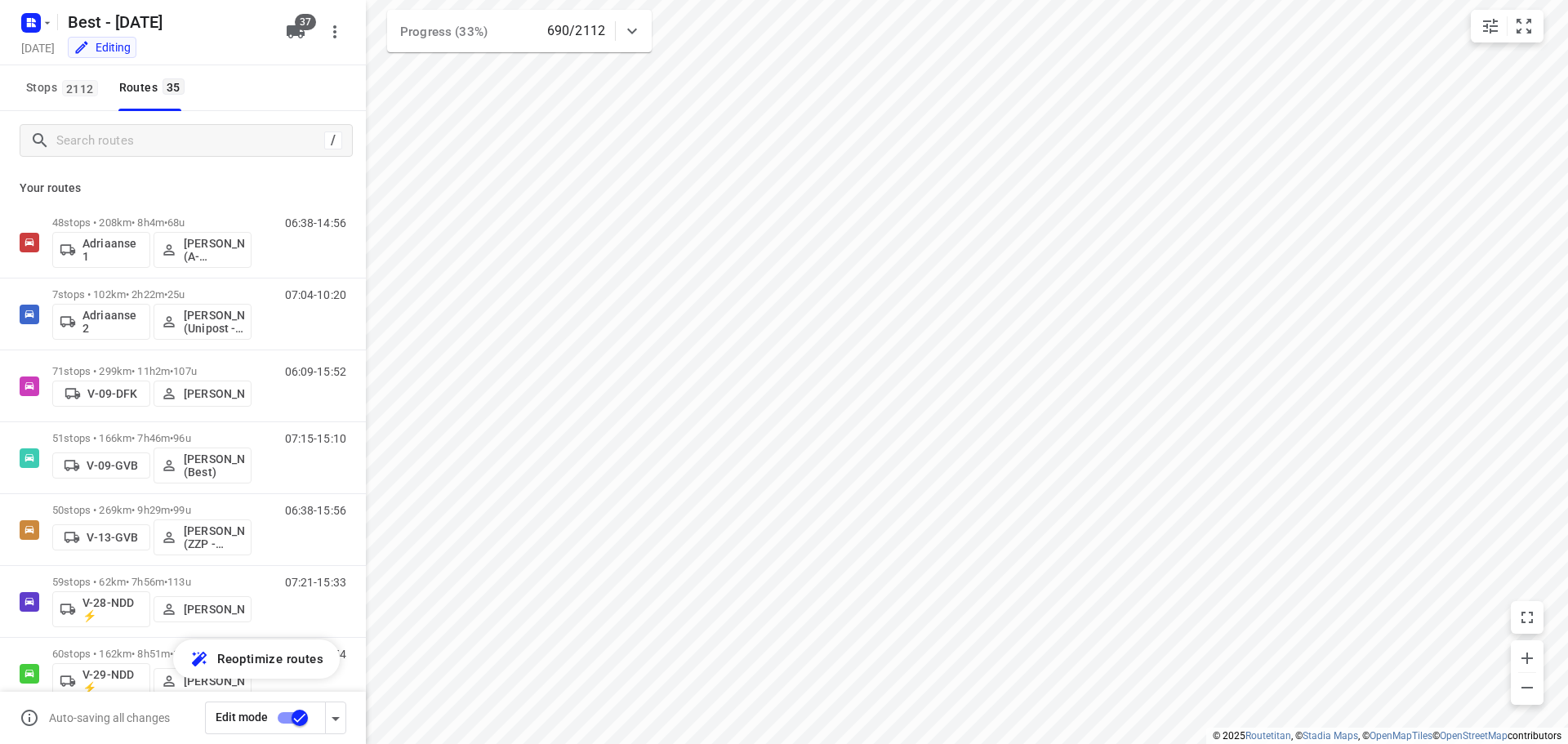
checkbox input "true"
click at [72, 133] on input "Search routes" at bounding box center [204, 140] width 294 height 25
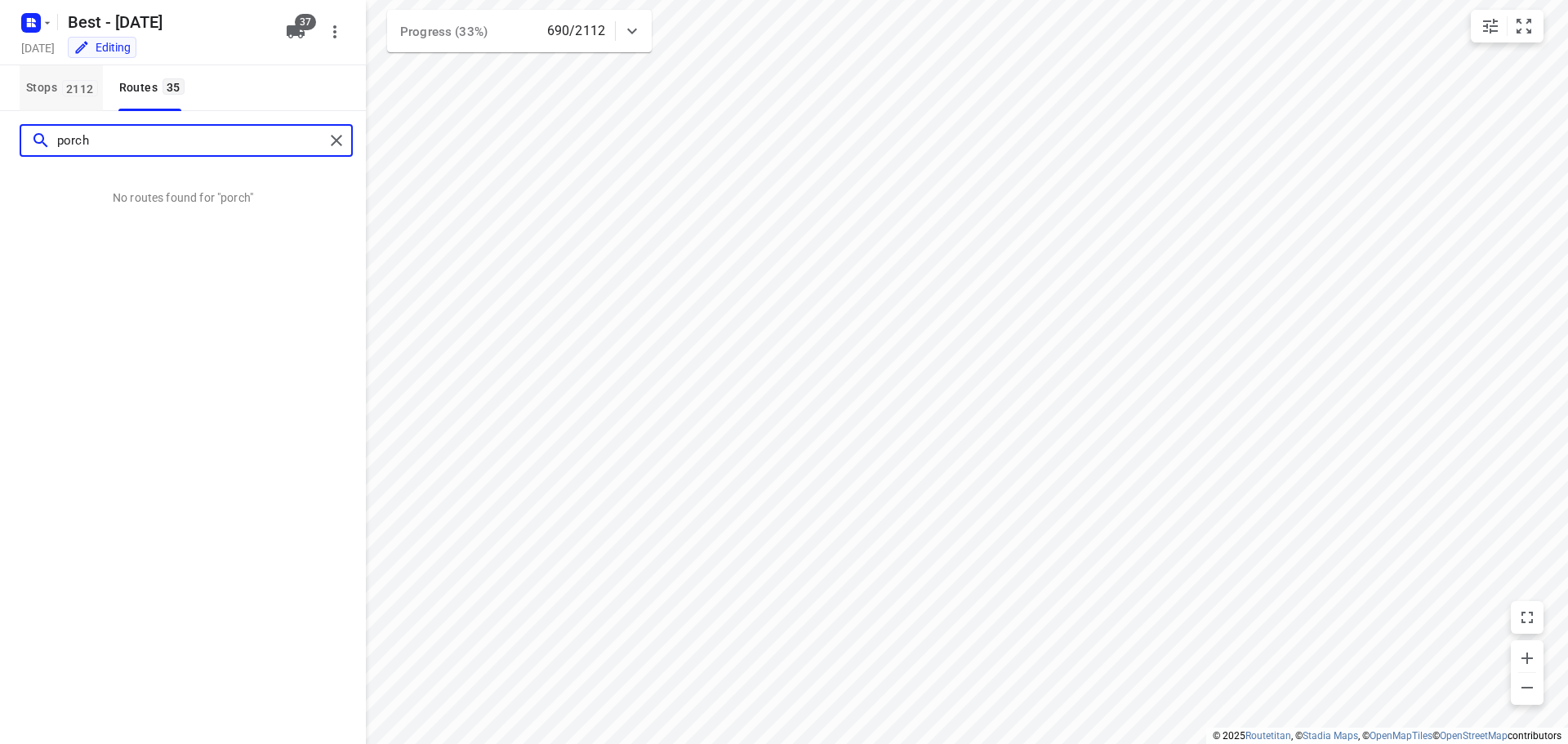
type input "porch"
click at [76, 94] on span "2112" at bounding box center [79, 88] width 36 height 17
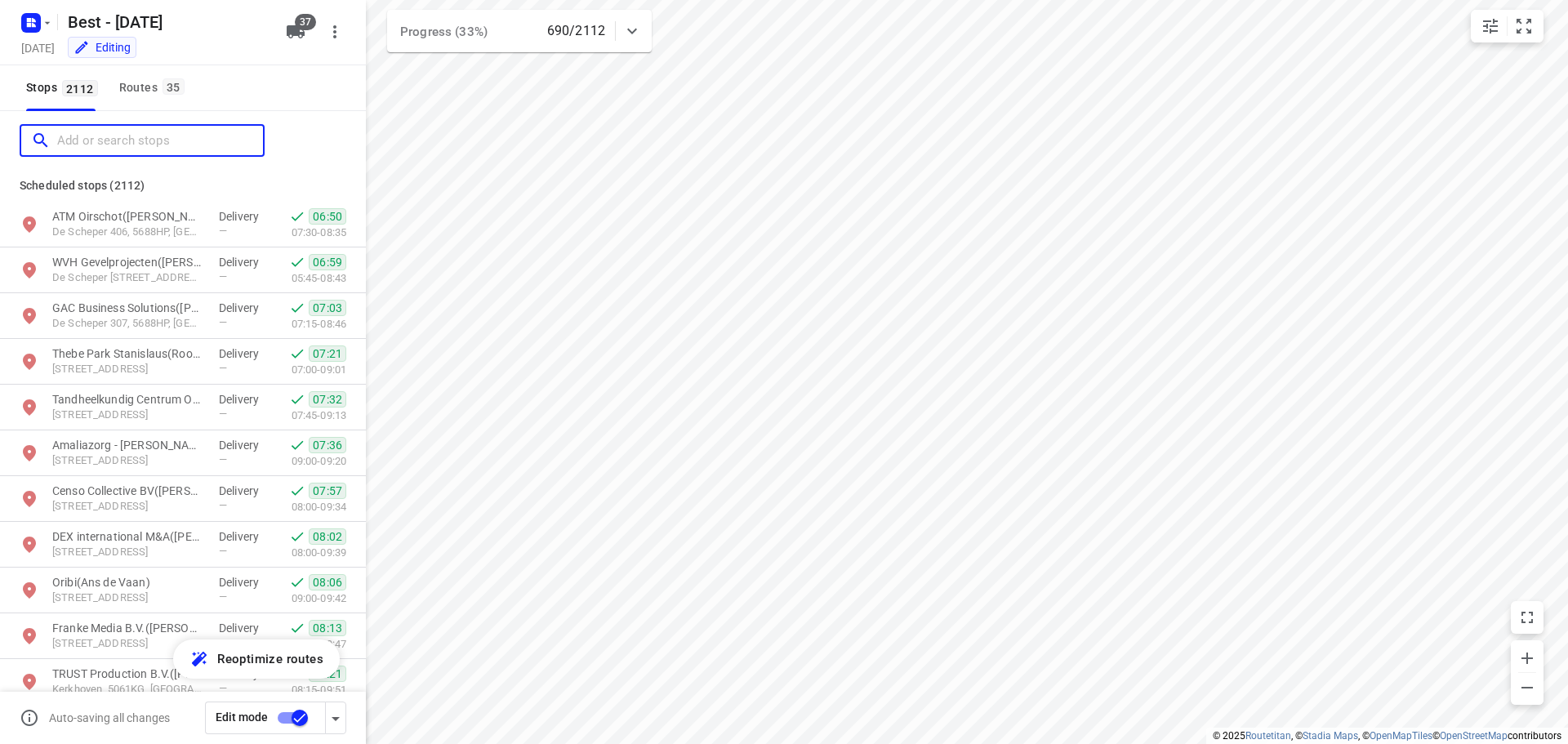
click at [108, 132] on input "Add or search stops" at bounding box center [160, 140] width 206 height 25
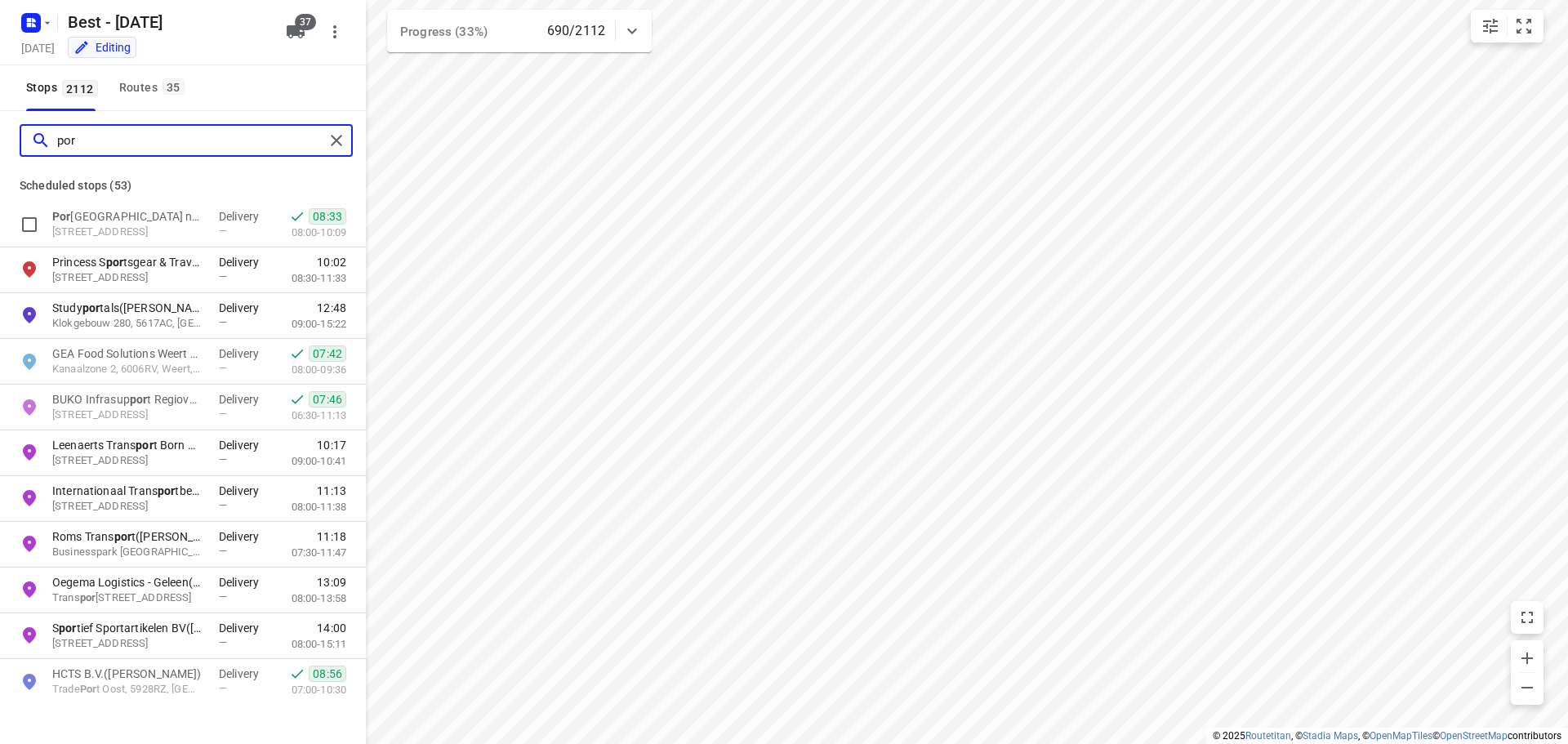
type input "por"
click at [157, 179] on p "Scheduled stops ( 53 )" at bounding box center [182, 186] width 327 height 19
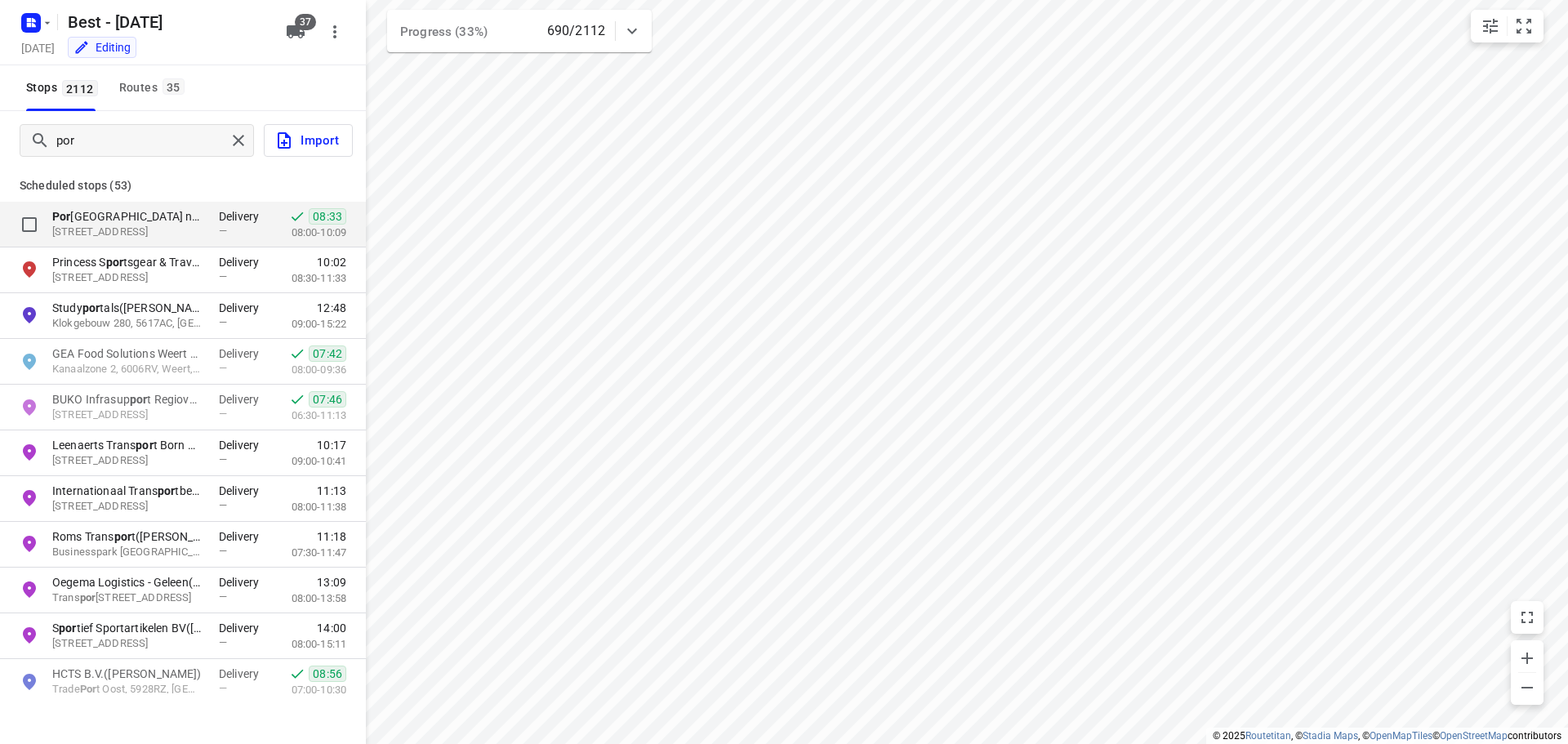
click at [134, 208] on p "Por [GEOGRAPHIC_DATA] nr. 222(Receptie)" at bounding box center [127, 216] width 150 height 17
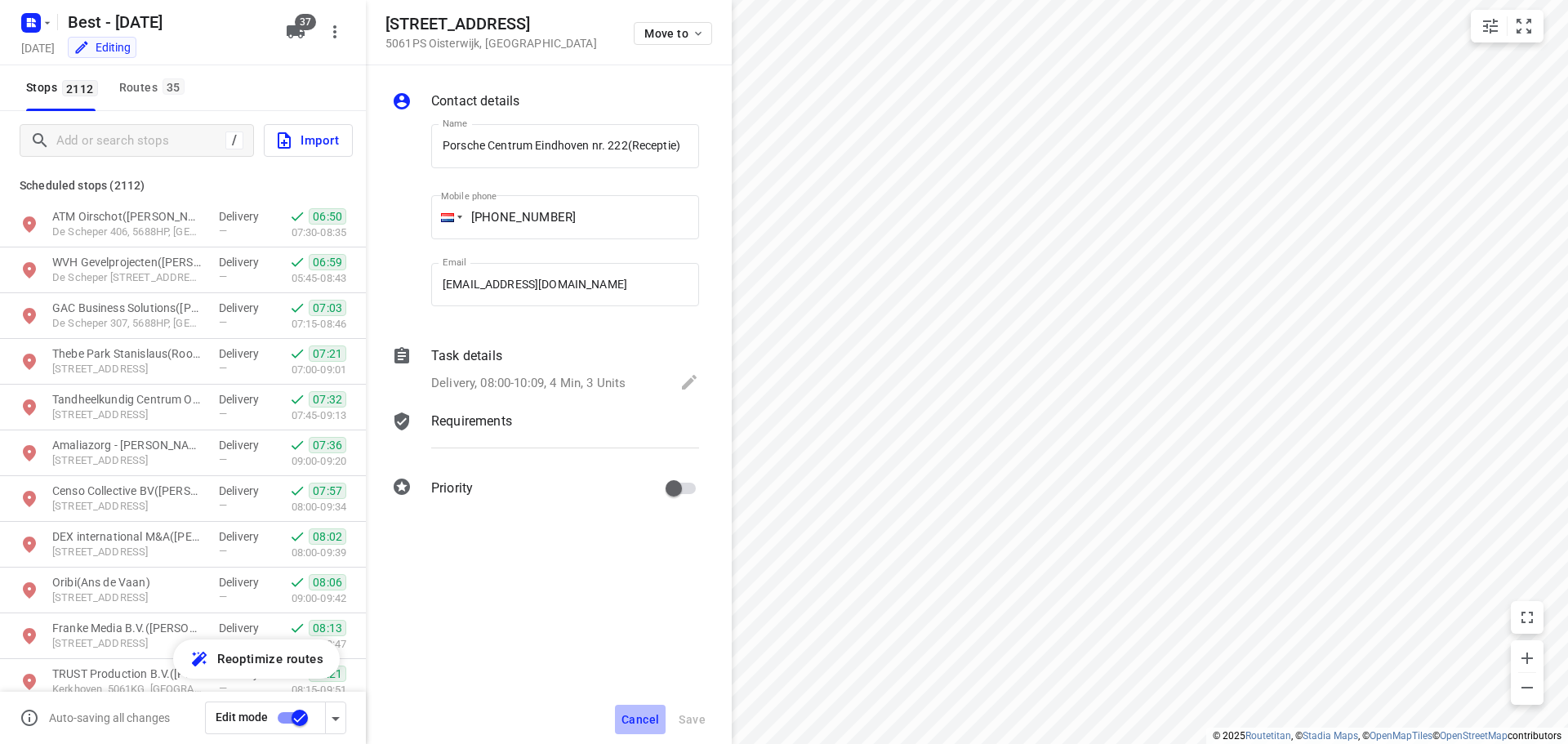
click at [637, 719] on span "Cancel" at bounding box center [639, 719] width 37 height 13
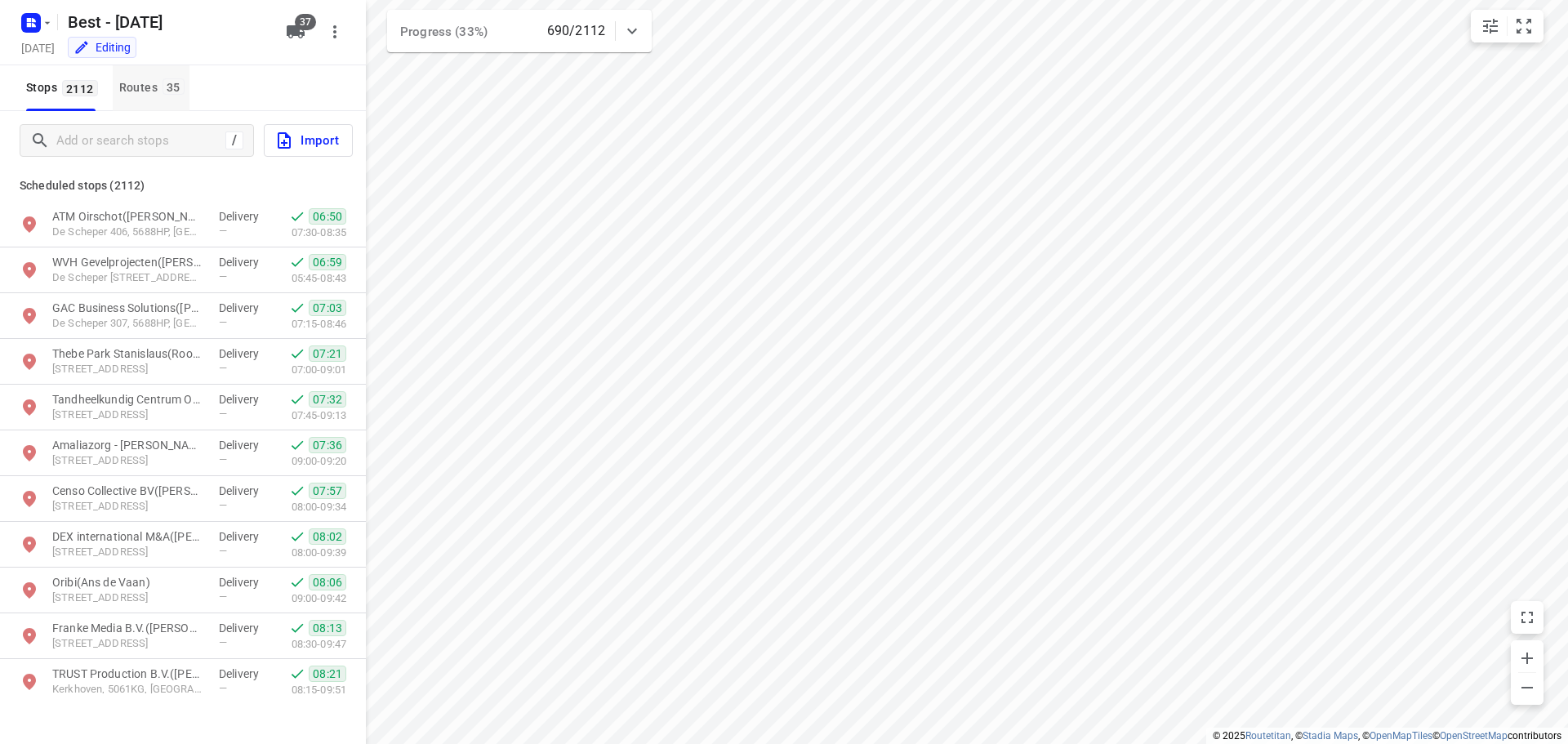
click at [172, 87] on span "35" at bounding box center [173, 86] width 22 height 17
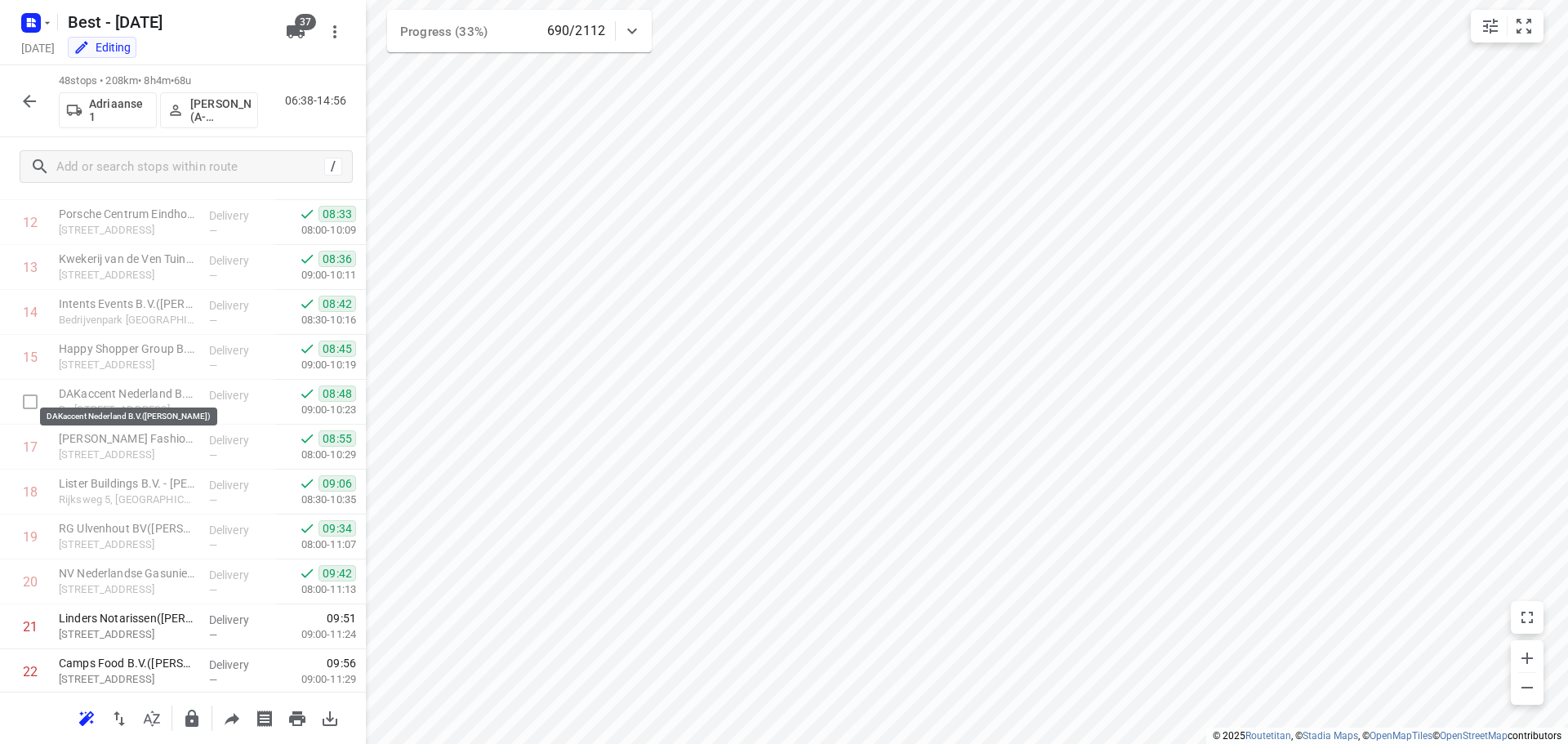
scroll to position [653, 0]
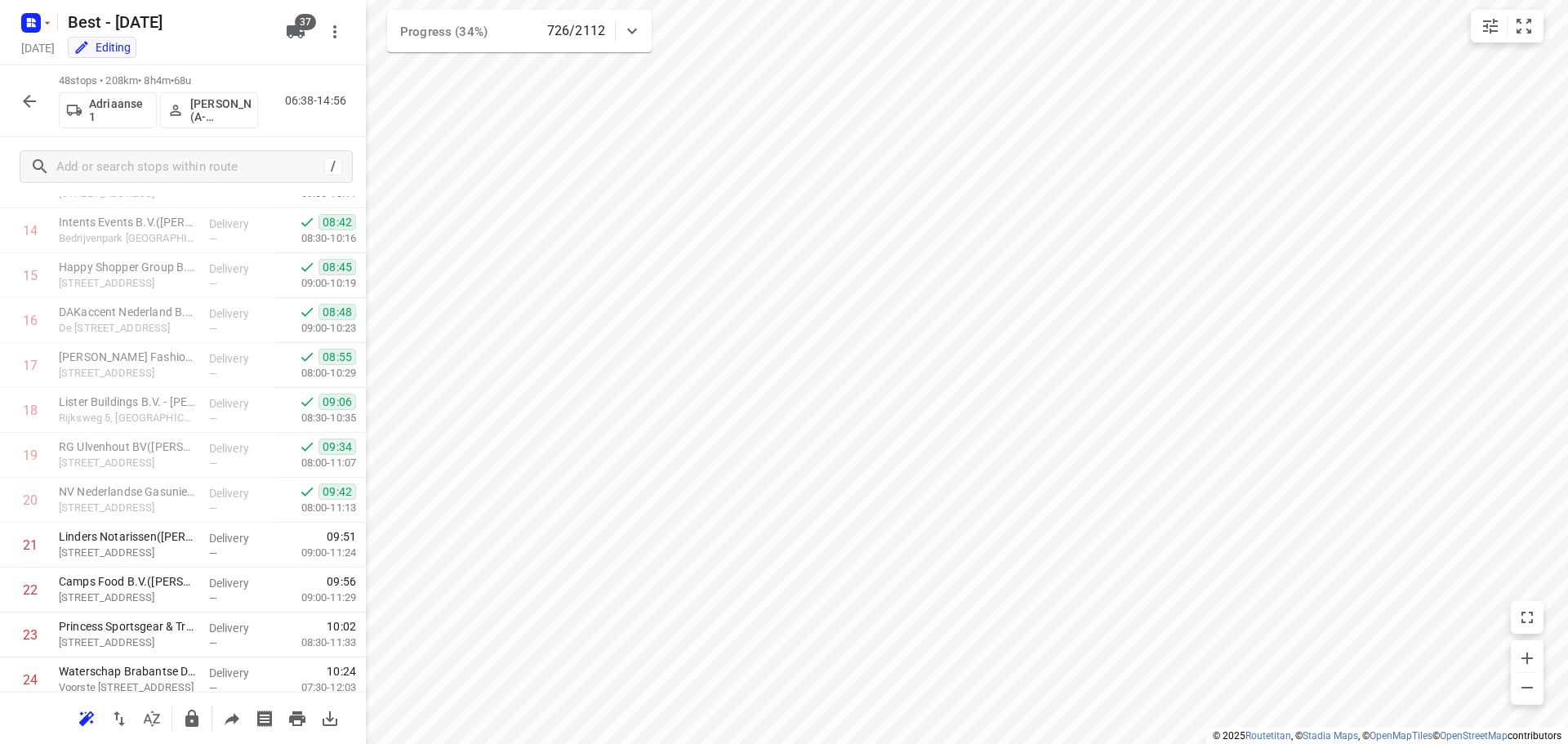
click at [32, 110] on icon "button" at bounding box center [29, 101] width 19 height 19
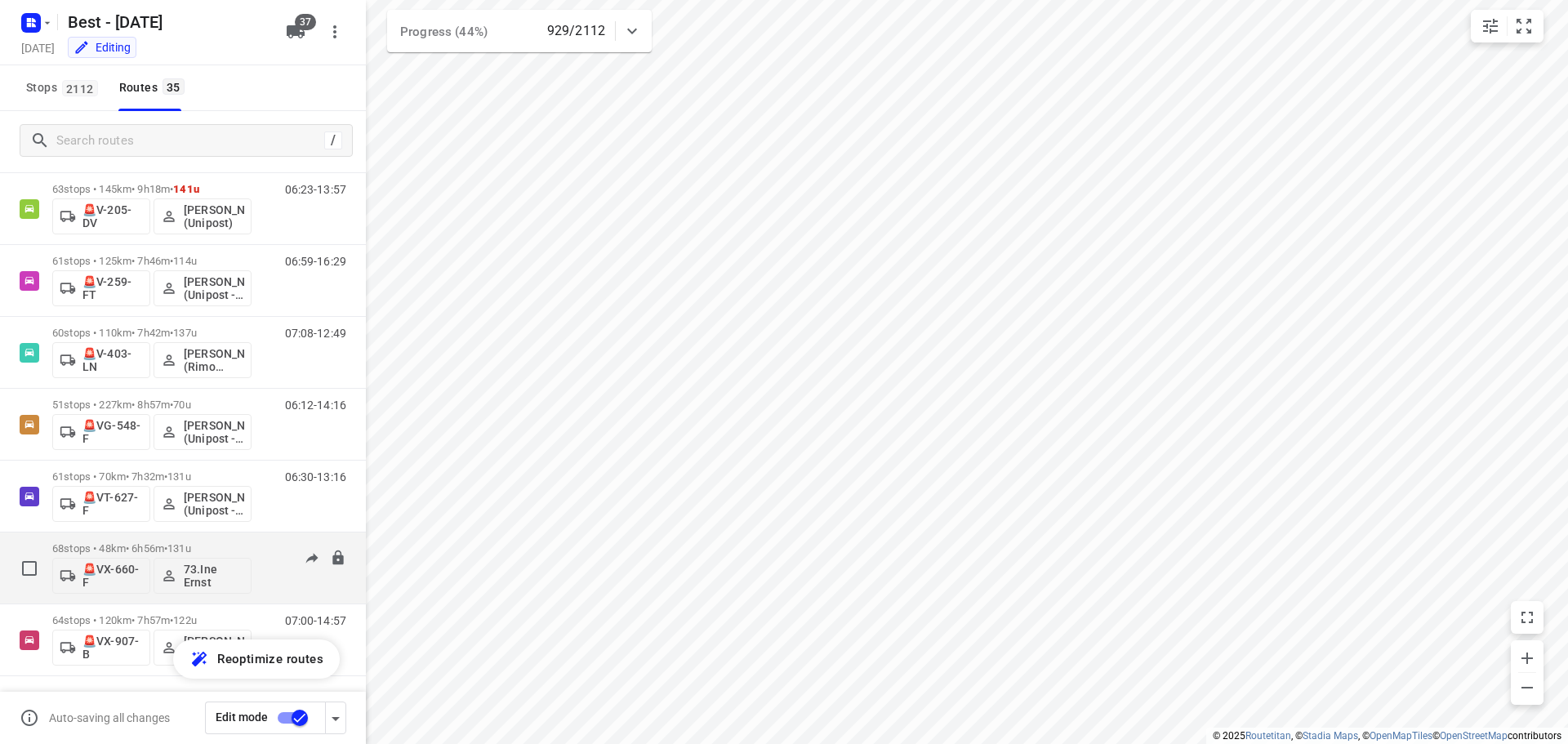
scroll to position [2046, 0]
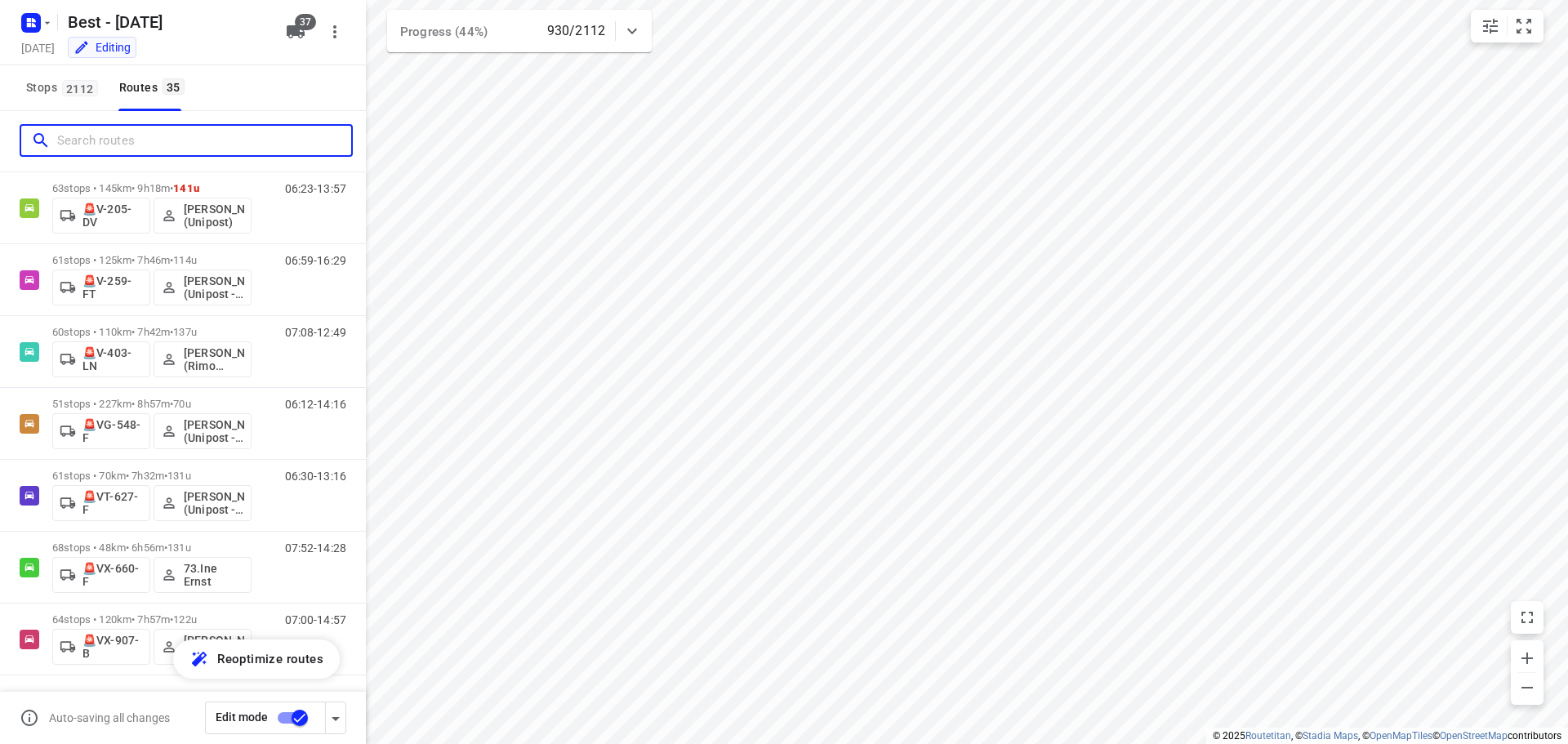
click at [188, 146] on input "Search routes" at bounding box center [204, 140] width 294 height 25
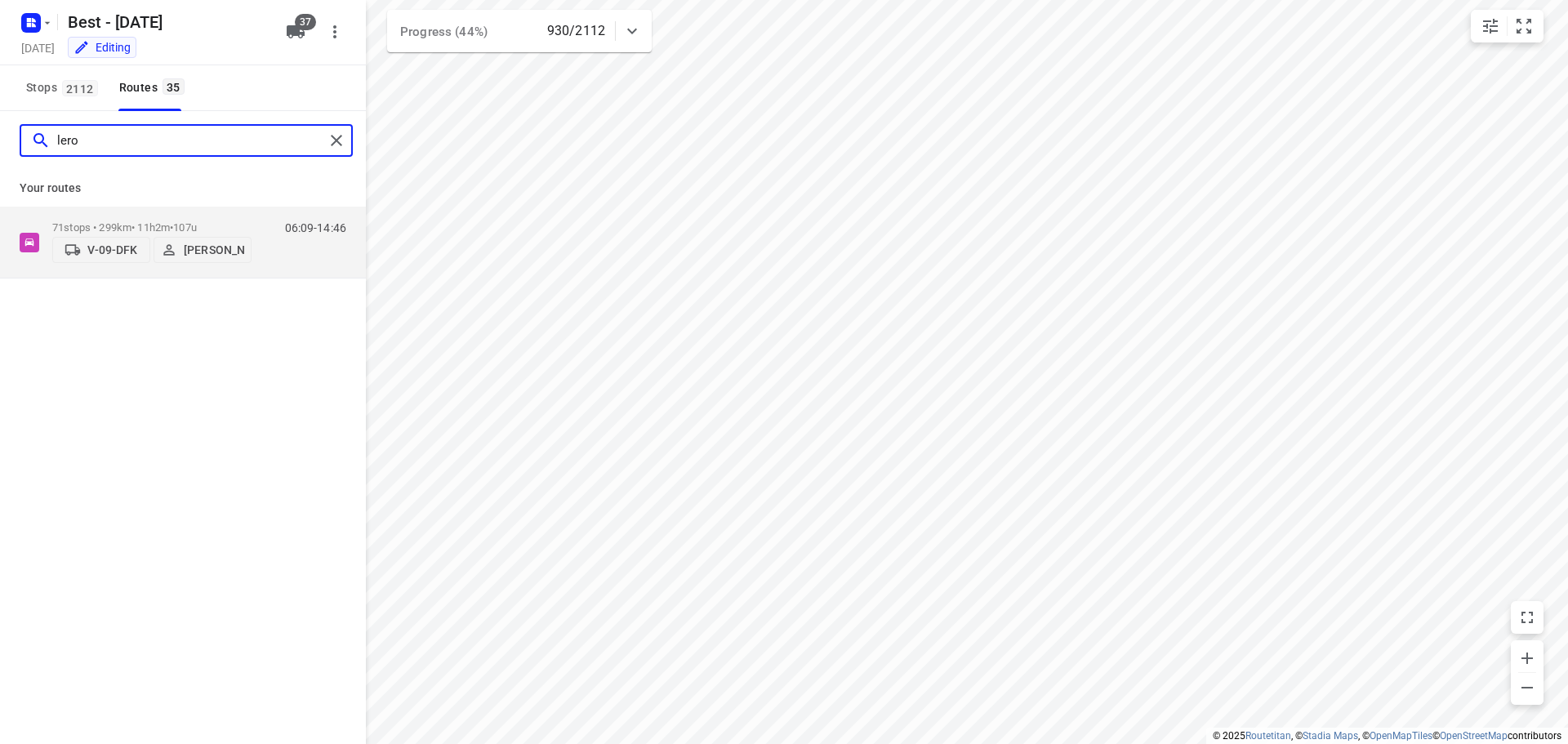
scroll to position [0, 0]
type input "lero"
click at [217, 221] on p "71 stops • 299km • 11h2m • 107u" at bounding box center [152, 227] width 199 height 12
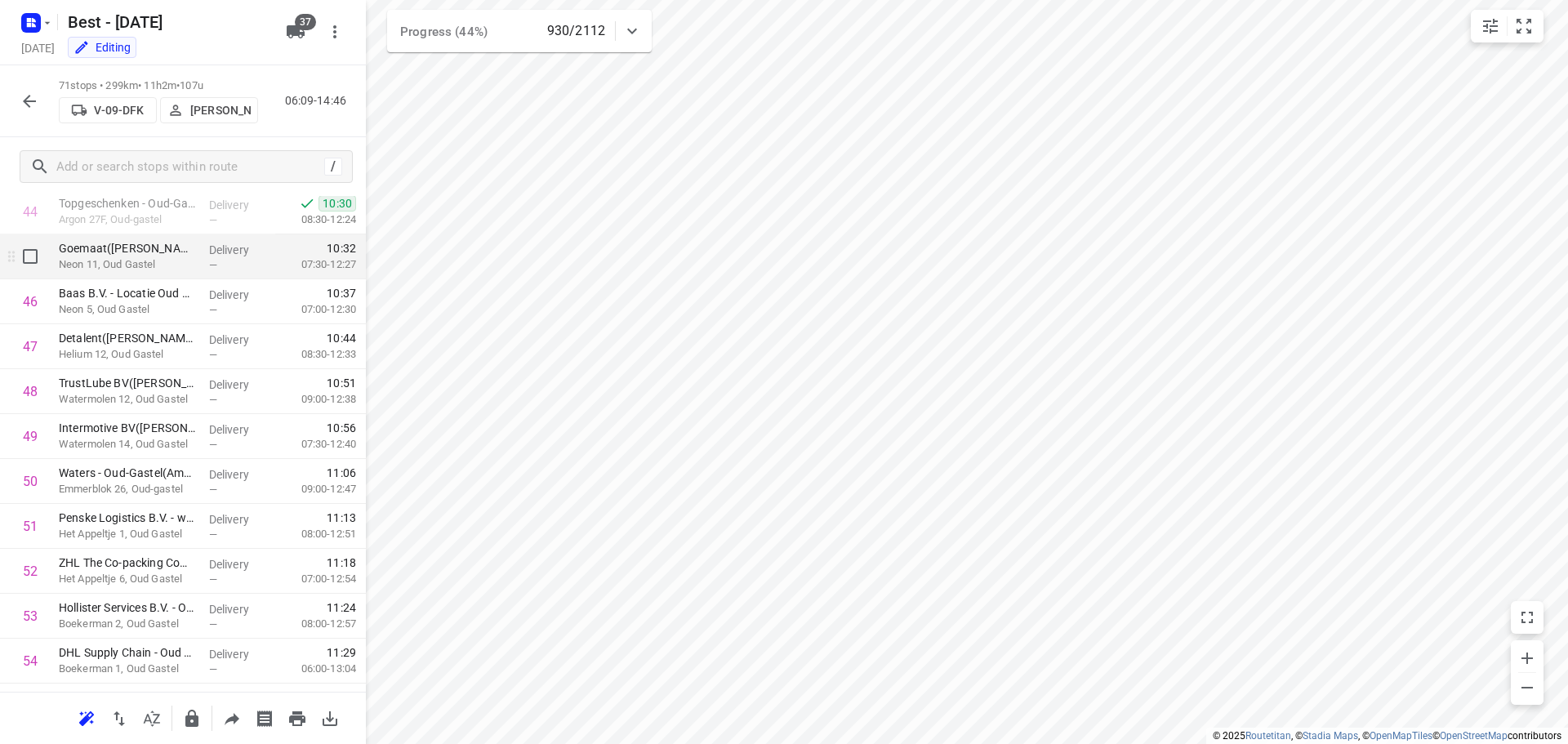
scroll to position [1960, 0]
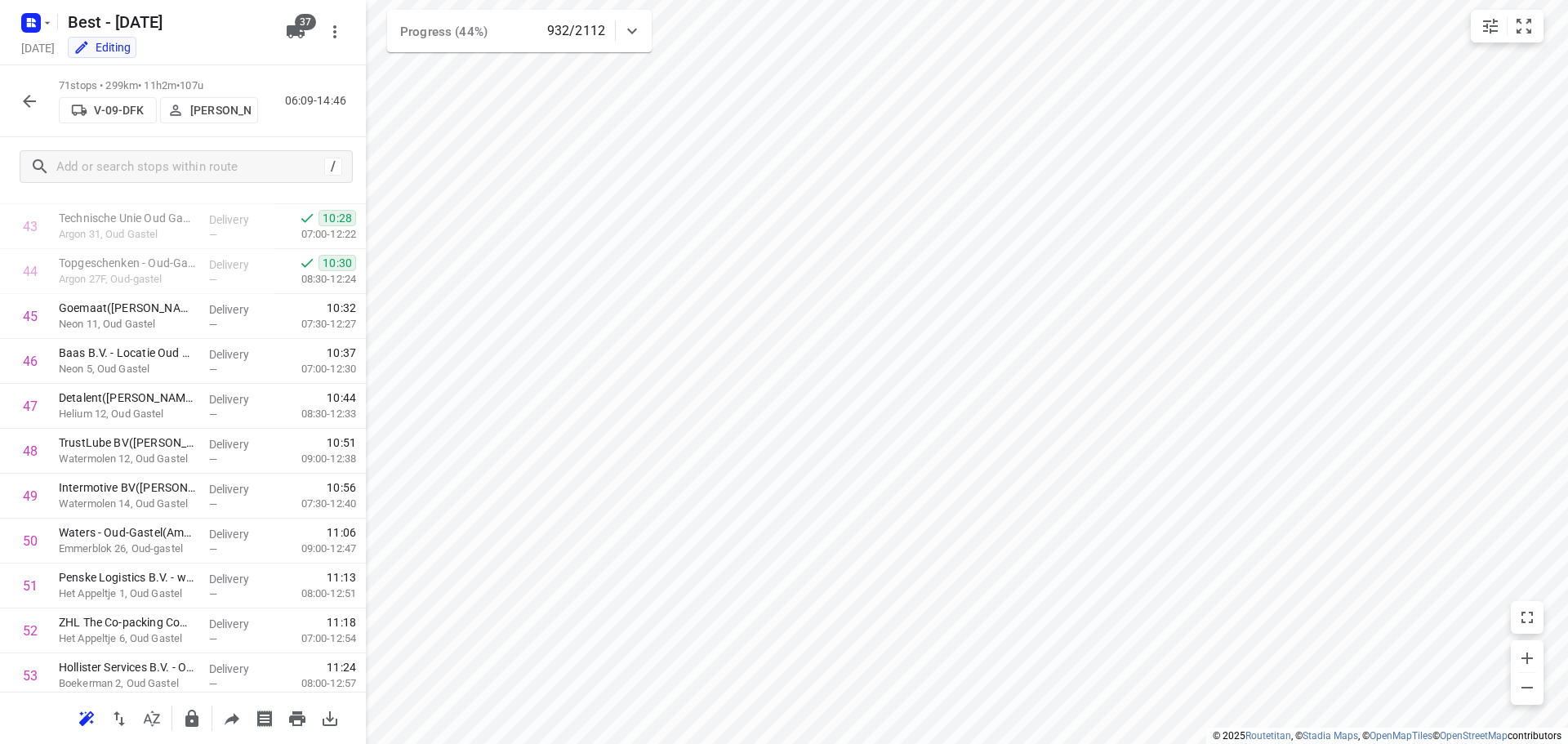
click at [31, 107] on icon "button" at bounding box center [29, 101] width 19 height 19
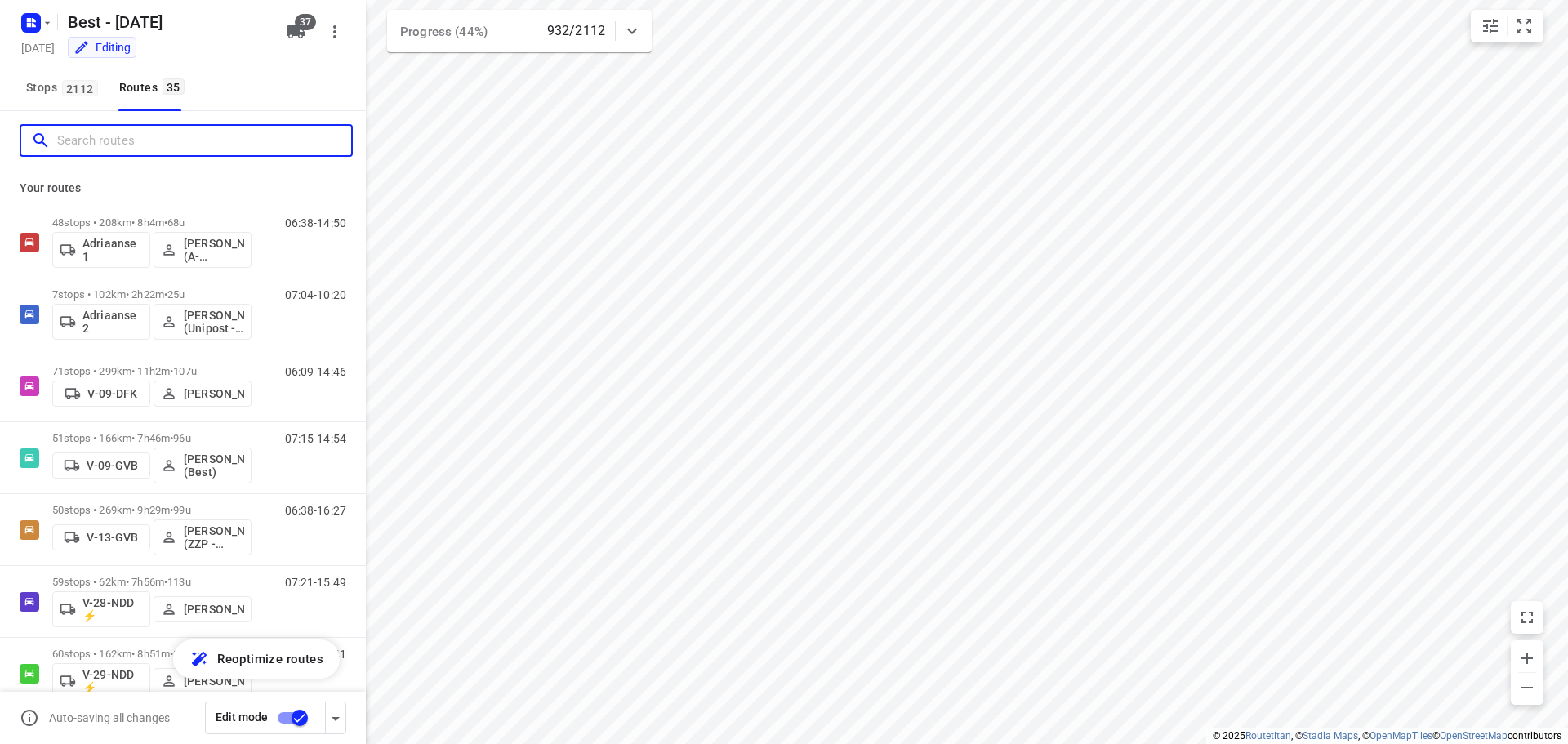
click at [132, 144] on input "Search routes" at bounding box center [204, 140] width 294 height 25
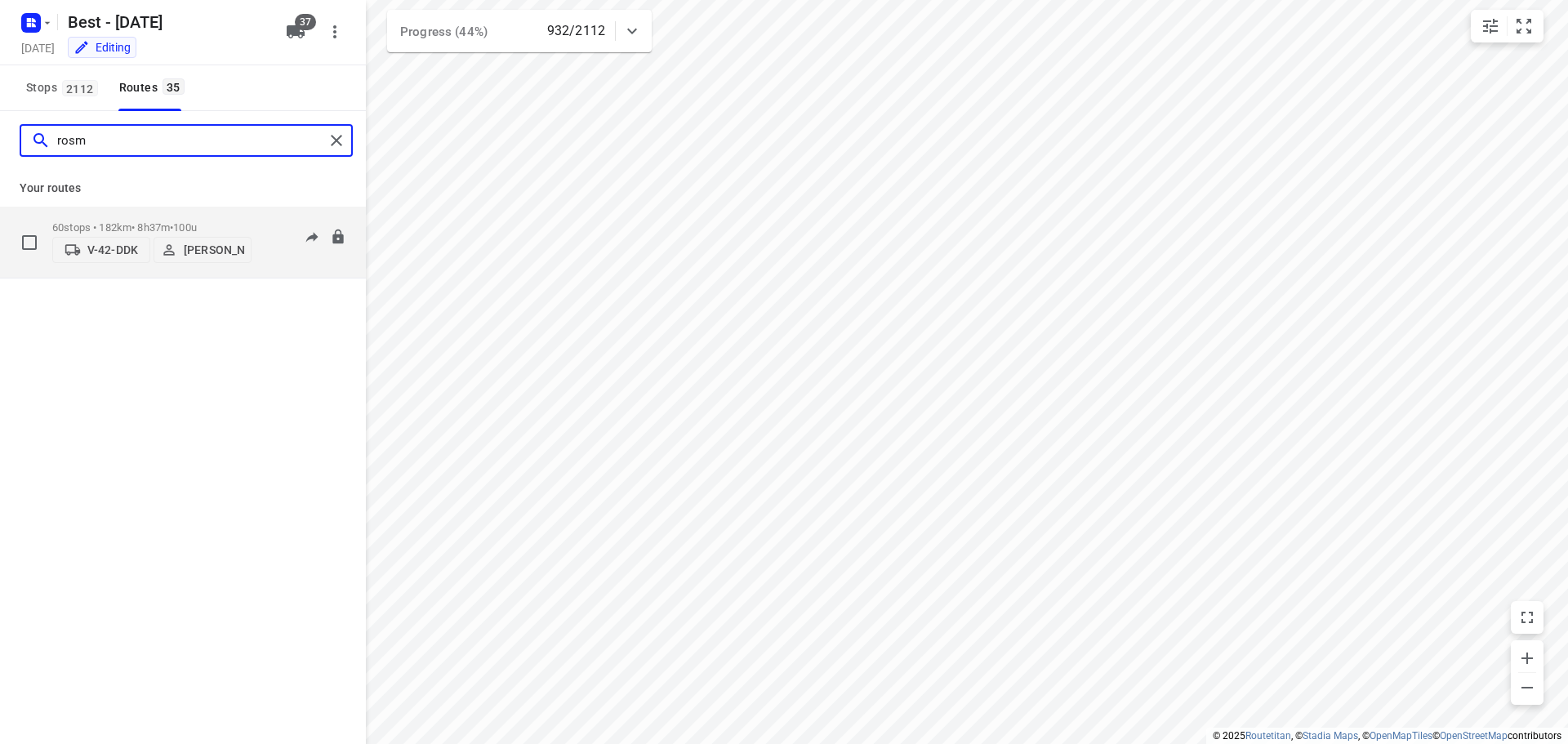
type input "rosm"
click at [99, 221] on p "60 stops • 182km • 8h37m • 100u" at bounding box center [152, 227] width 199 height 12
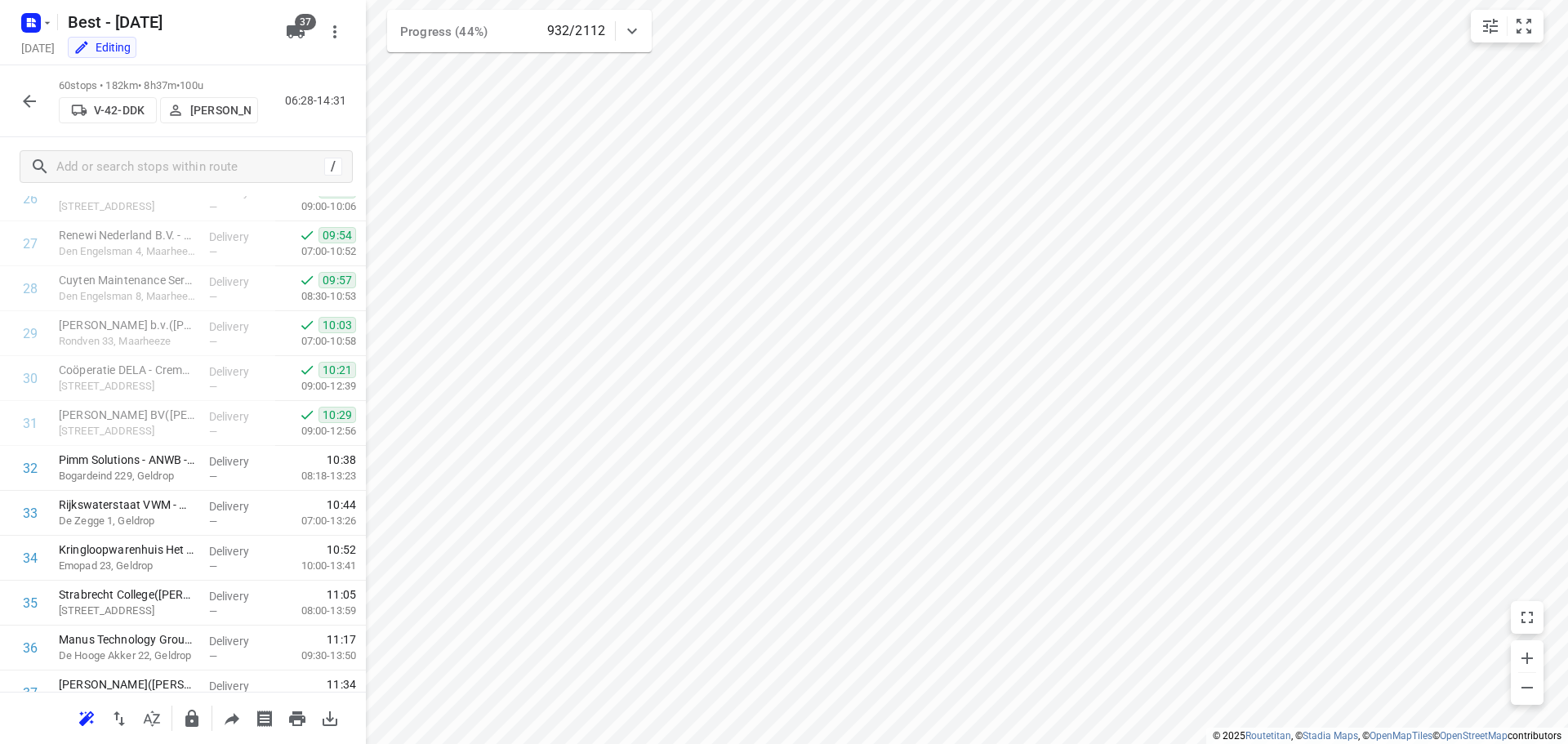
scroll to position [1225, 0]
click at [16, 92] on button "button" at bounding box center [29, 100] width 32 height 32
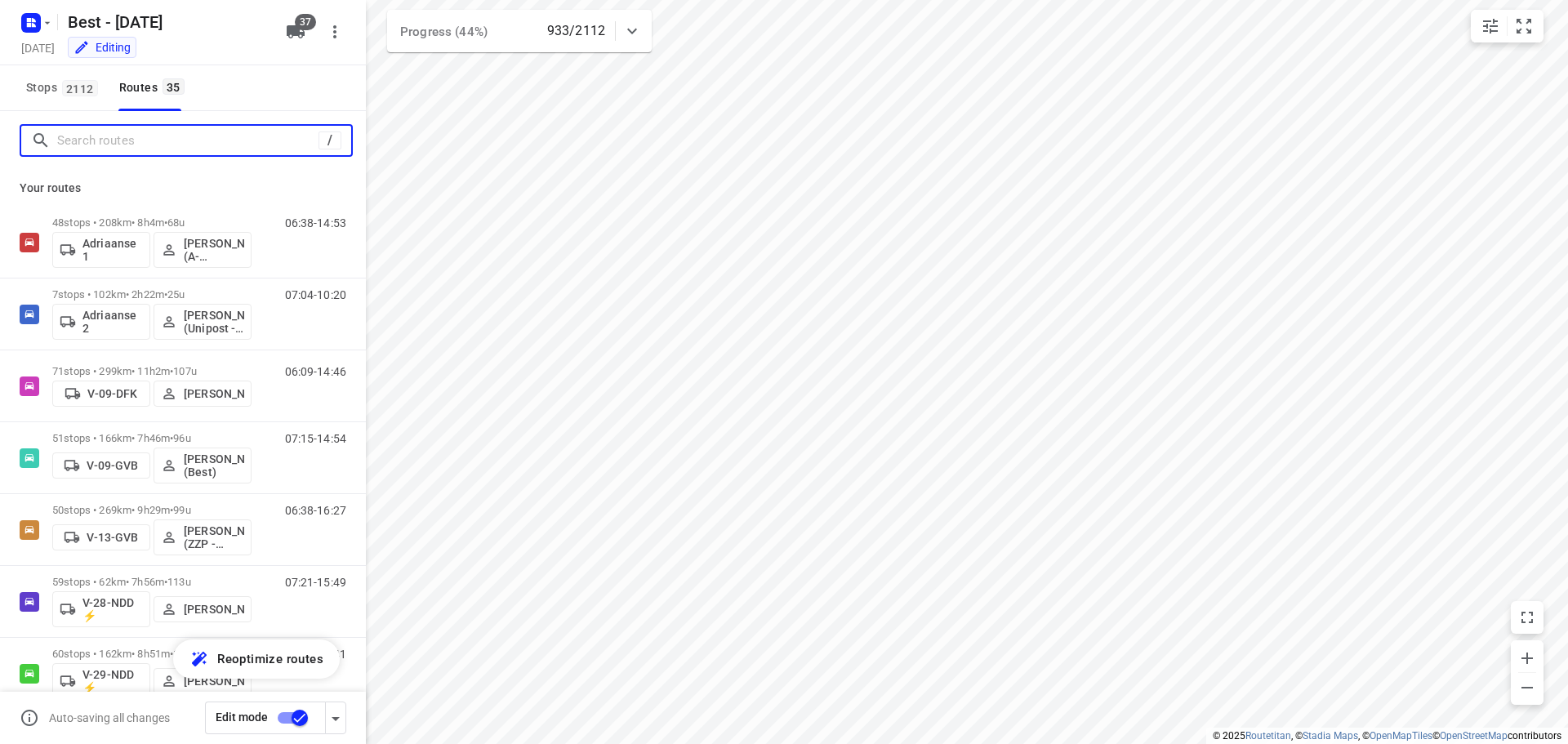
click at [176, 146] on input "Search routes" at bounding box center [188, 140] width 261 height 25
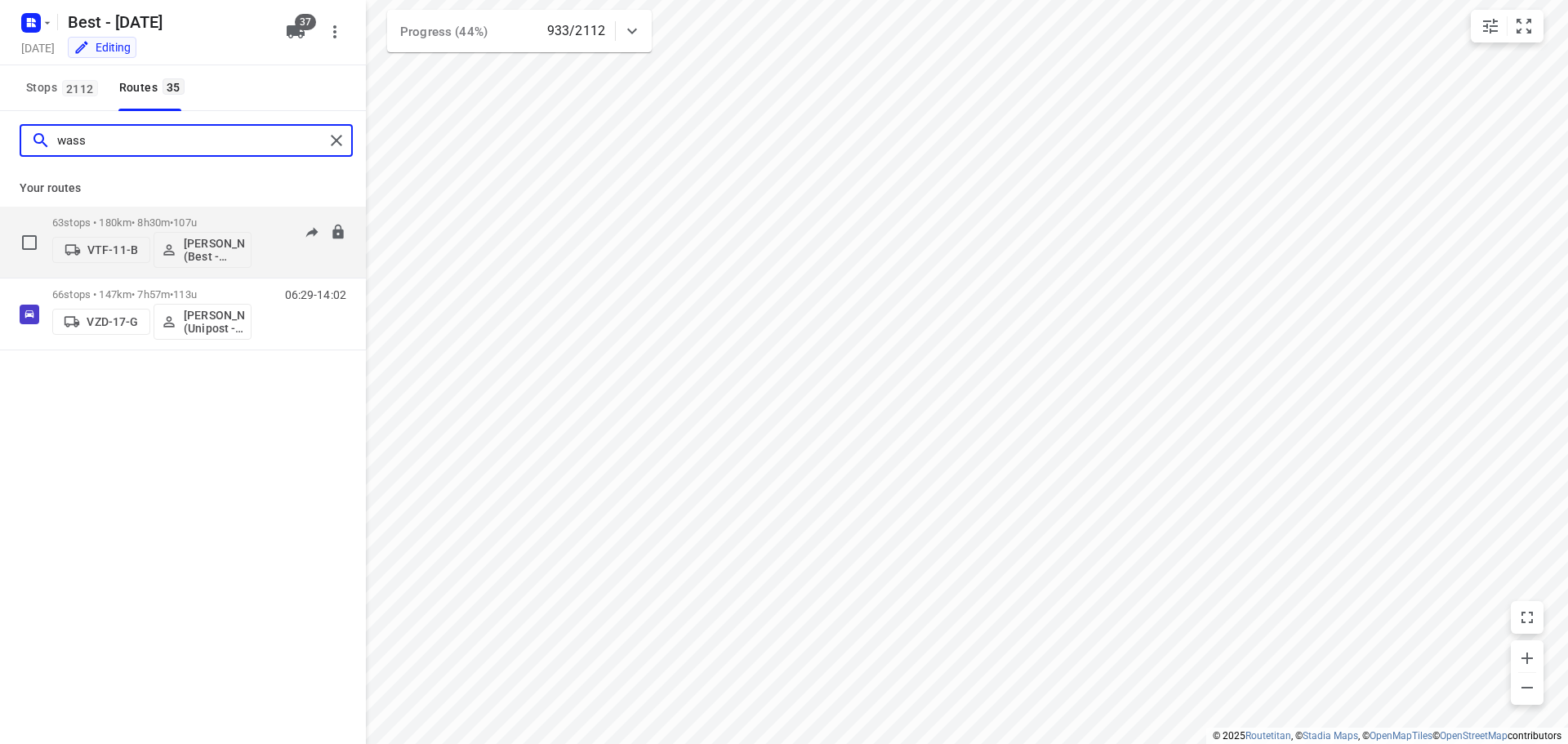
type input "wass"
click at [241, 218] on p "63 stops • 180km • 8h30m • 107u" at bounding box center [152, 222] width 199 height 12
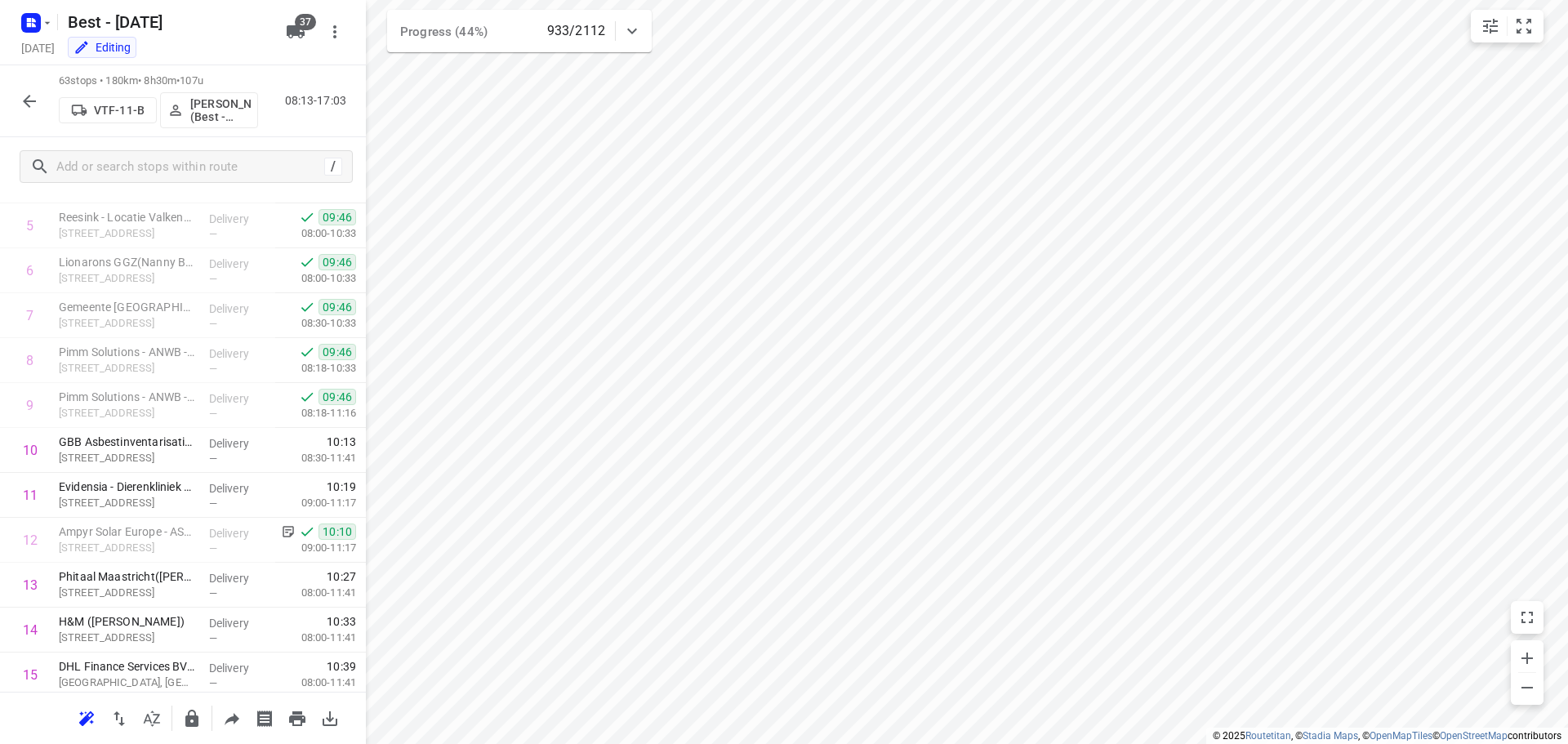
scroll to position [572, 0]
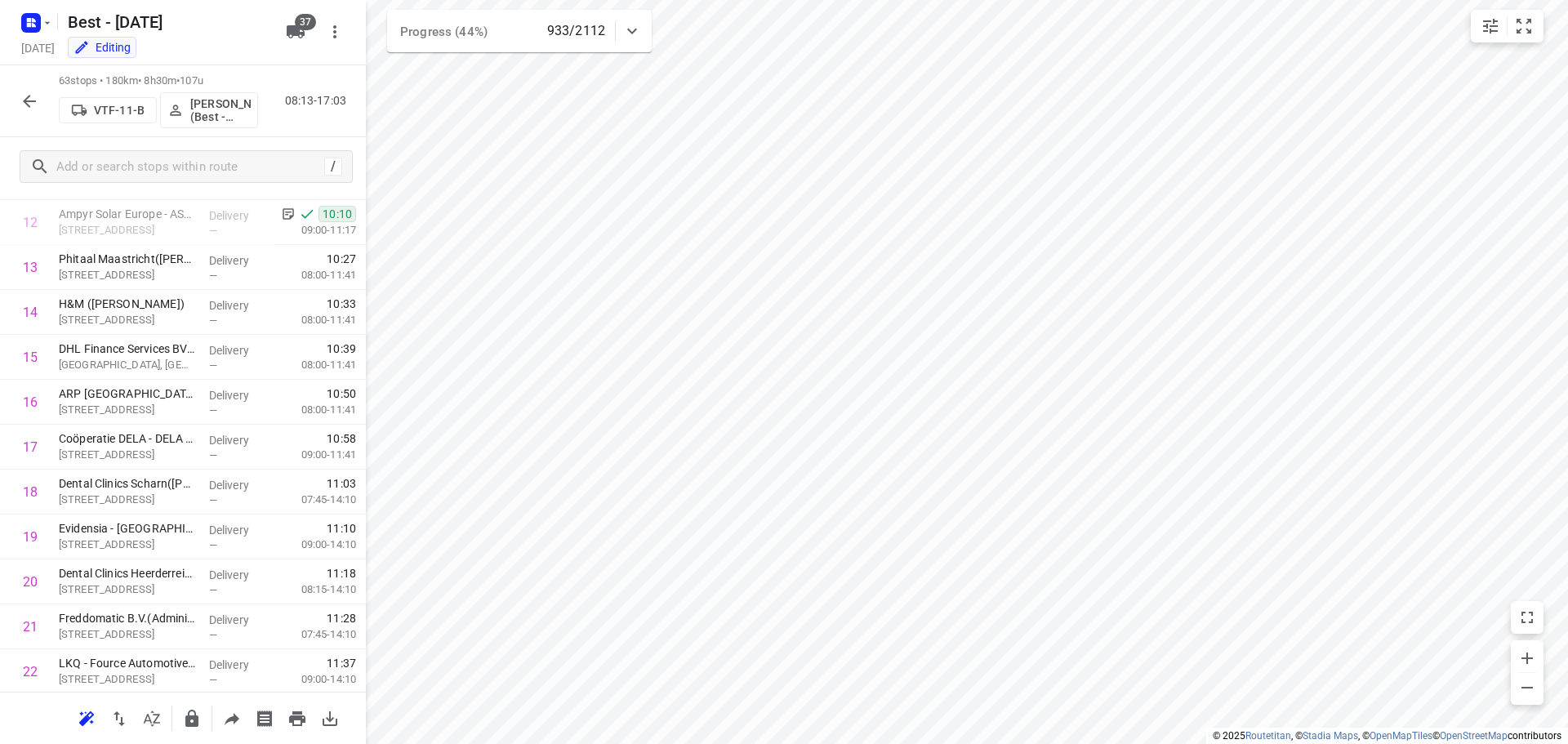
click at [25, 103] on icon "button" at bounding box center [29, 101] width 13 height 13
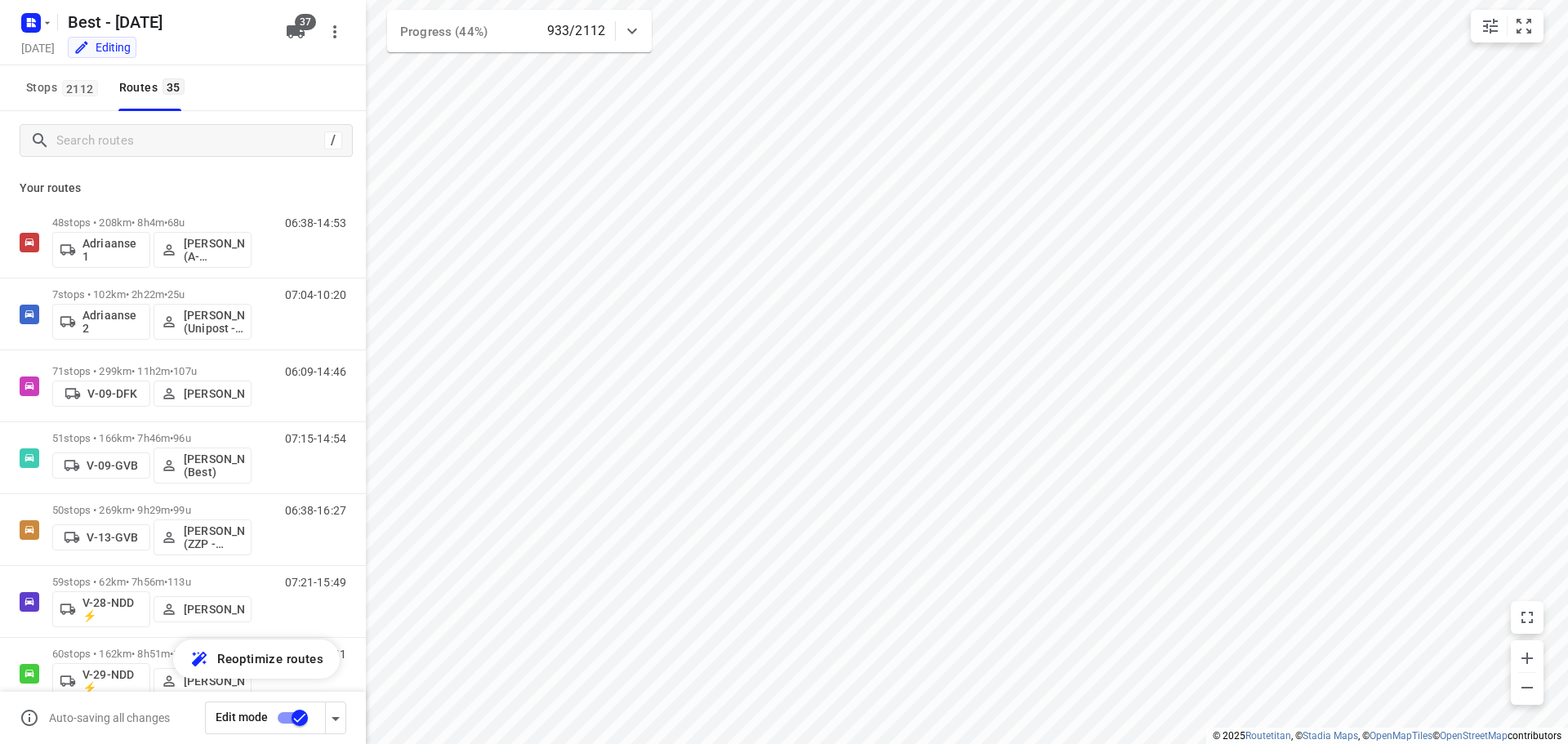
click at [142, 157] on div "/" at bounding box center [183, 139] width 366 height 58
click at [142, 152] on input "Search routes" at bounding box center [188, 140] width 261 height 25
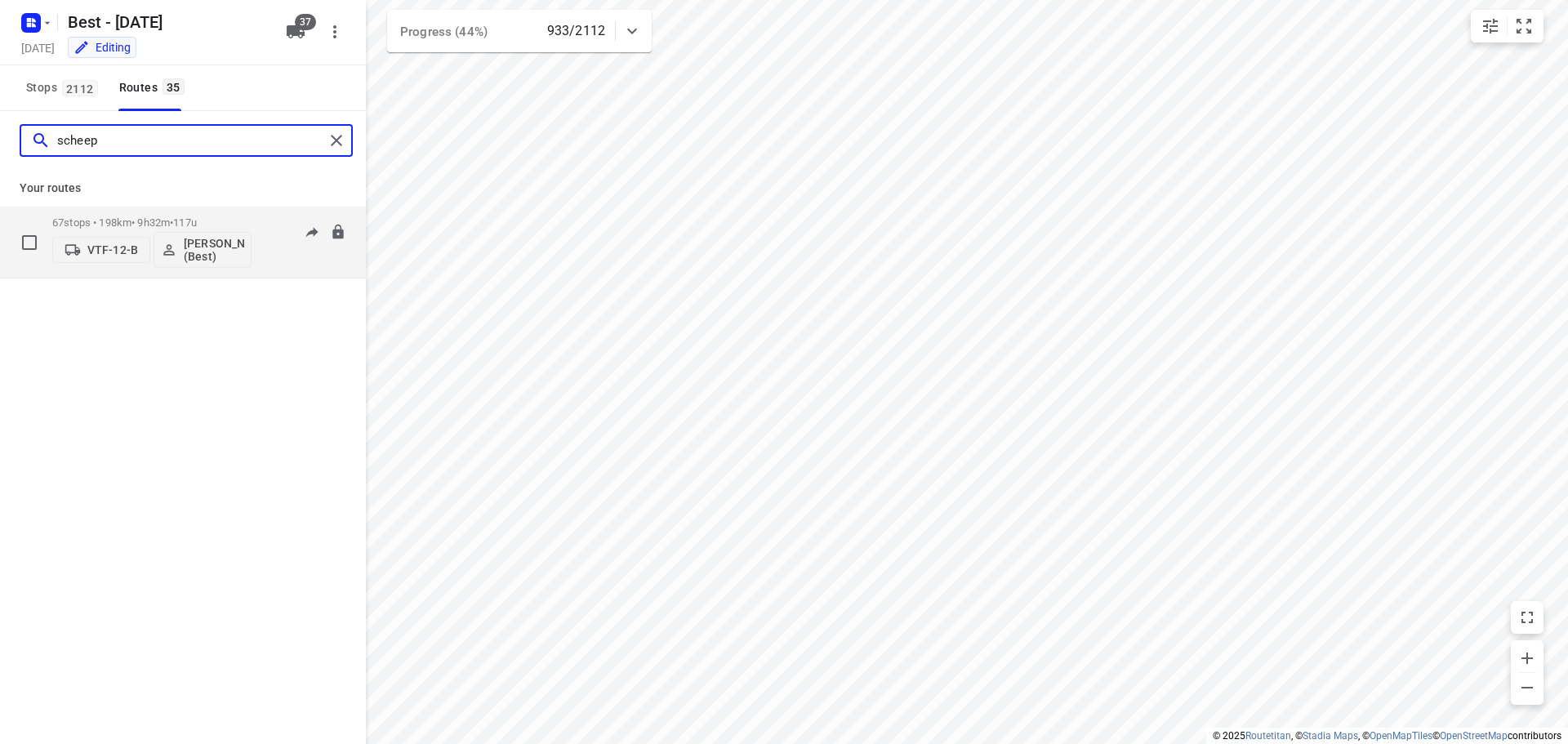
type input "scheep"
click at [159, 215] on div "67 stops • 198km • 9h32m • 117u VTF-12-B [PERSON_NAME] (Best)" at bounding box center [152, 242] width 199 height 68
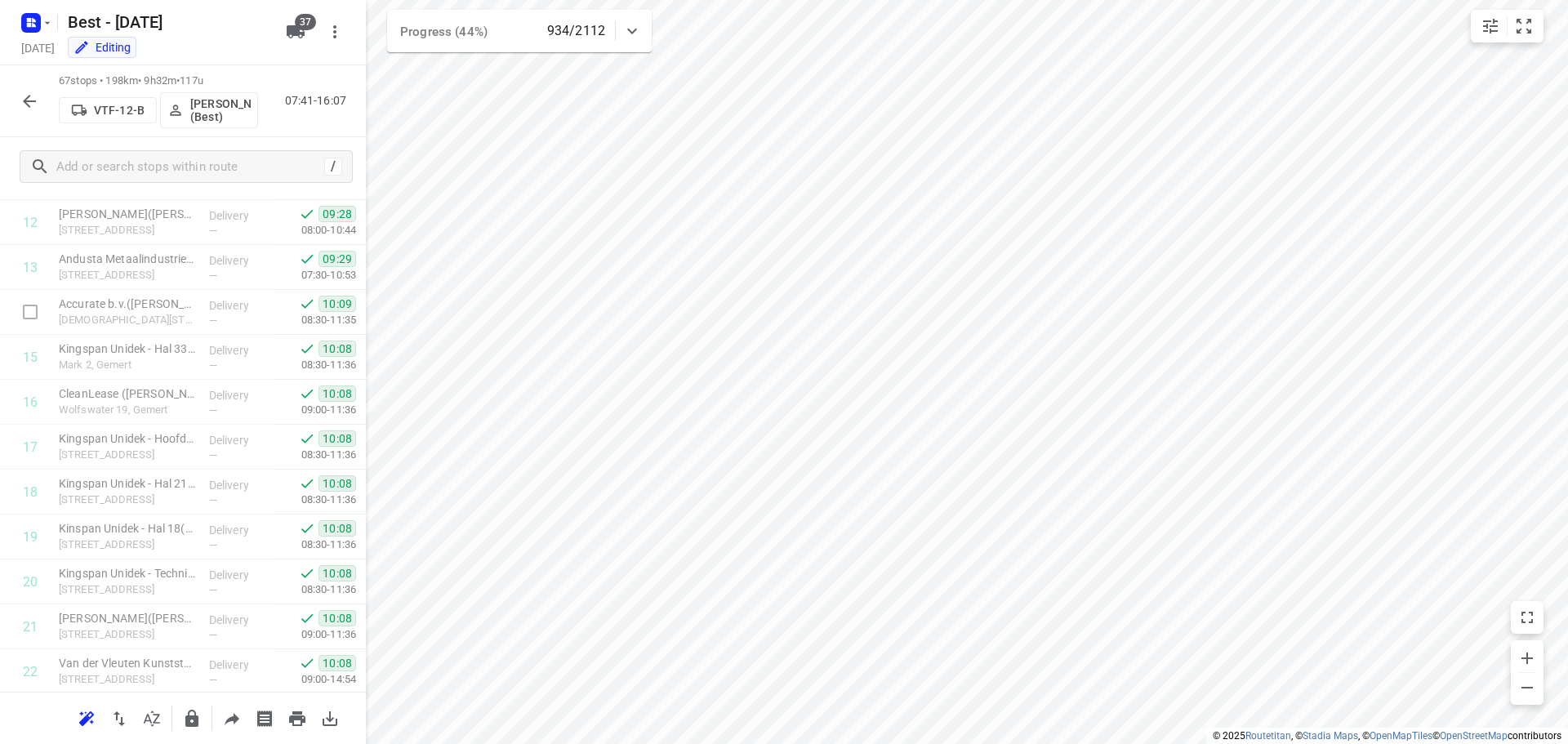
scroll to position [1062, 0]
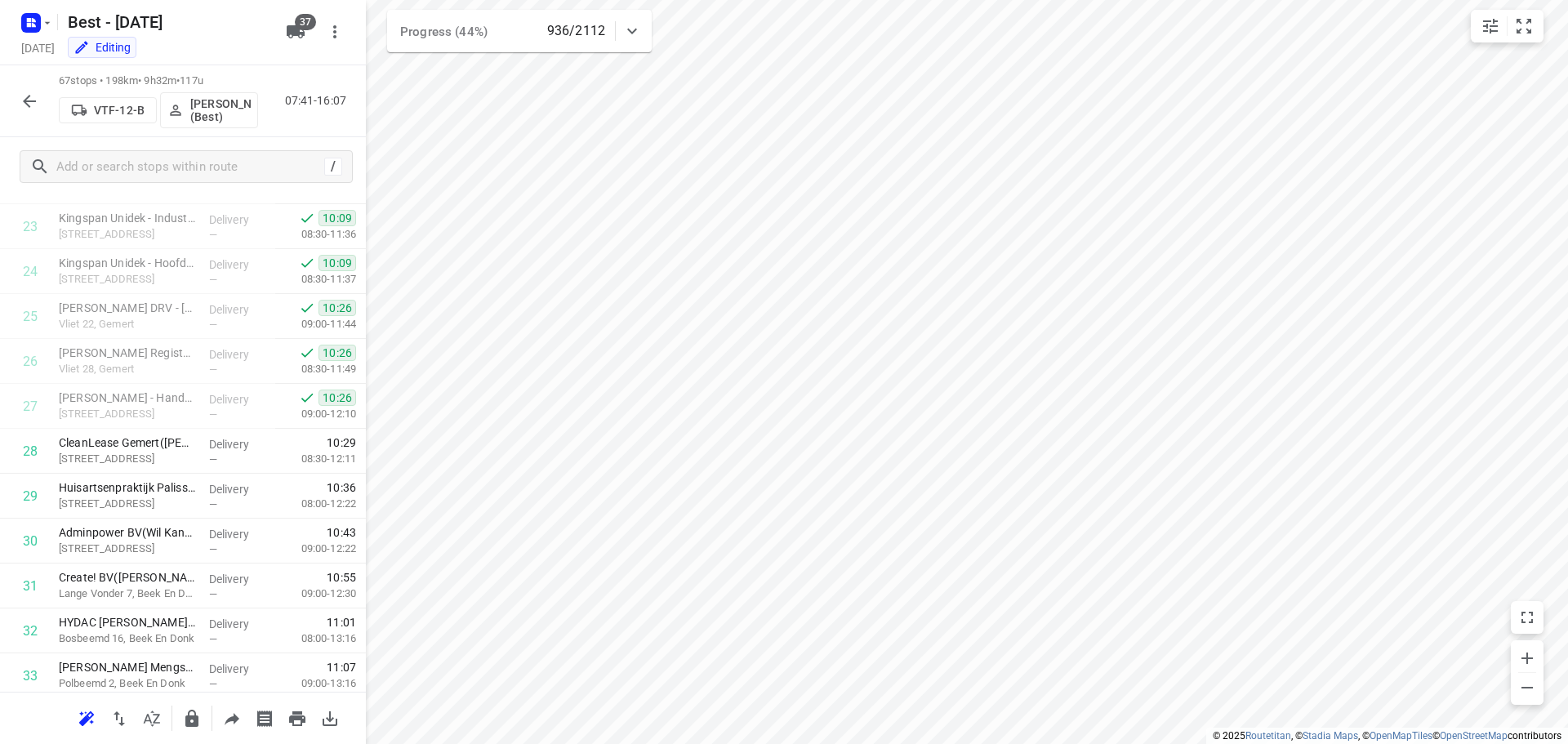
click at [30, 107] on icon "button" at bounding box center [29, 101] width 19 height 19
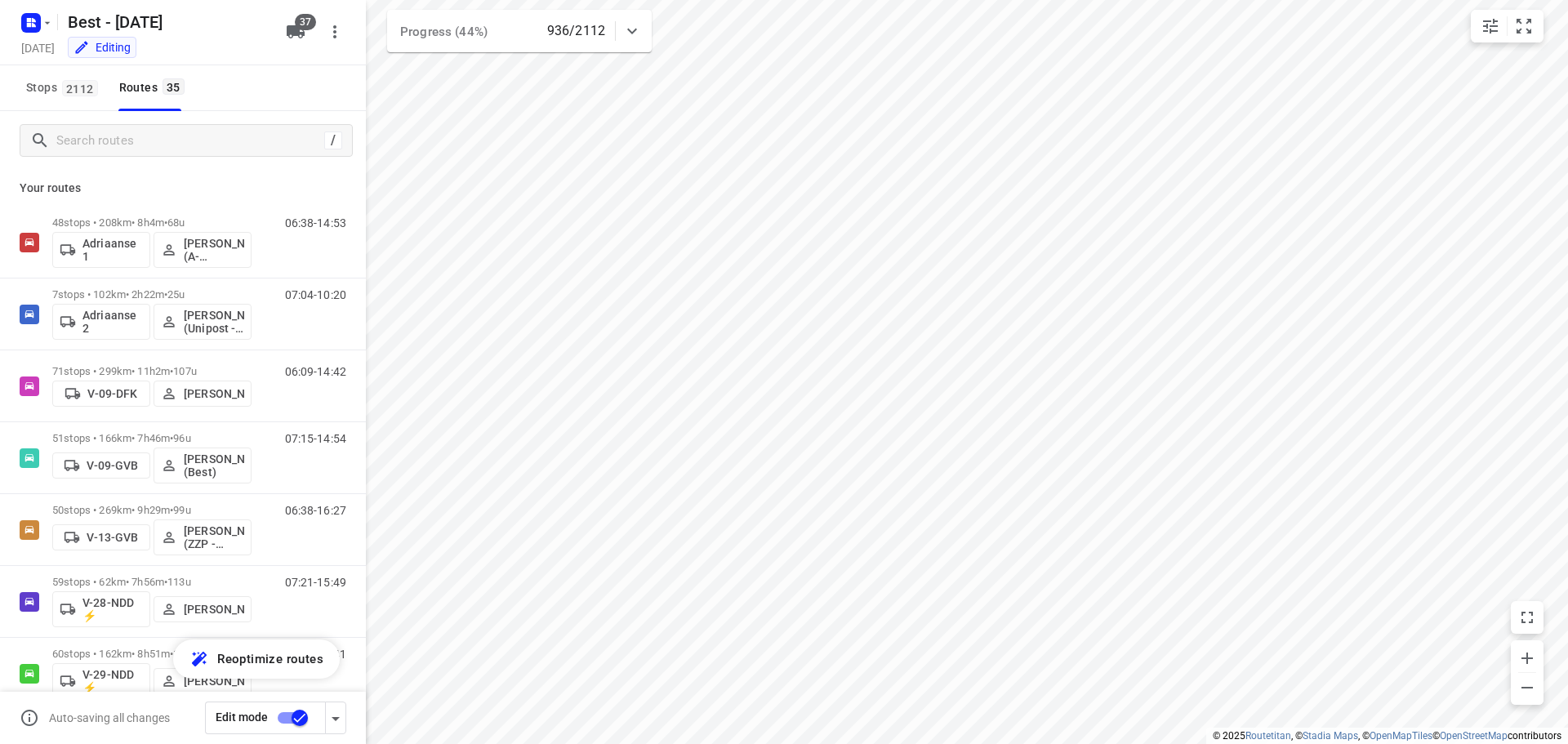
click at [163, 117] on div "/" at bounding box center [183, 139] width 366 height 58
click at [164, 139] on input "Search routes" at bounding box center [191, 140] width 267 height 25
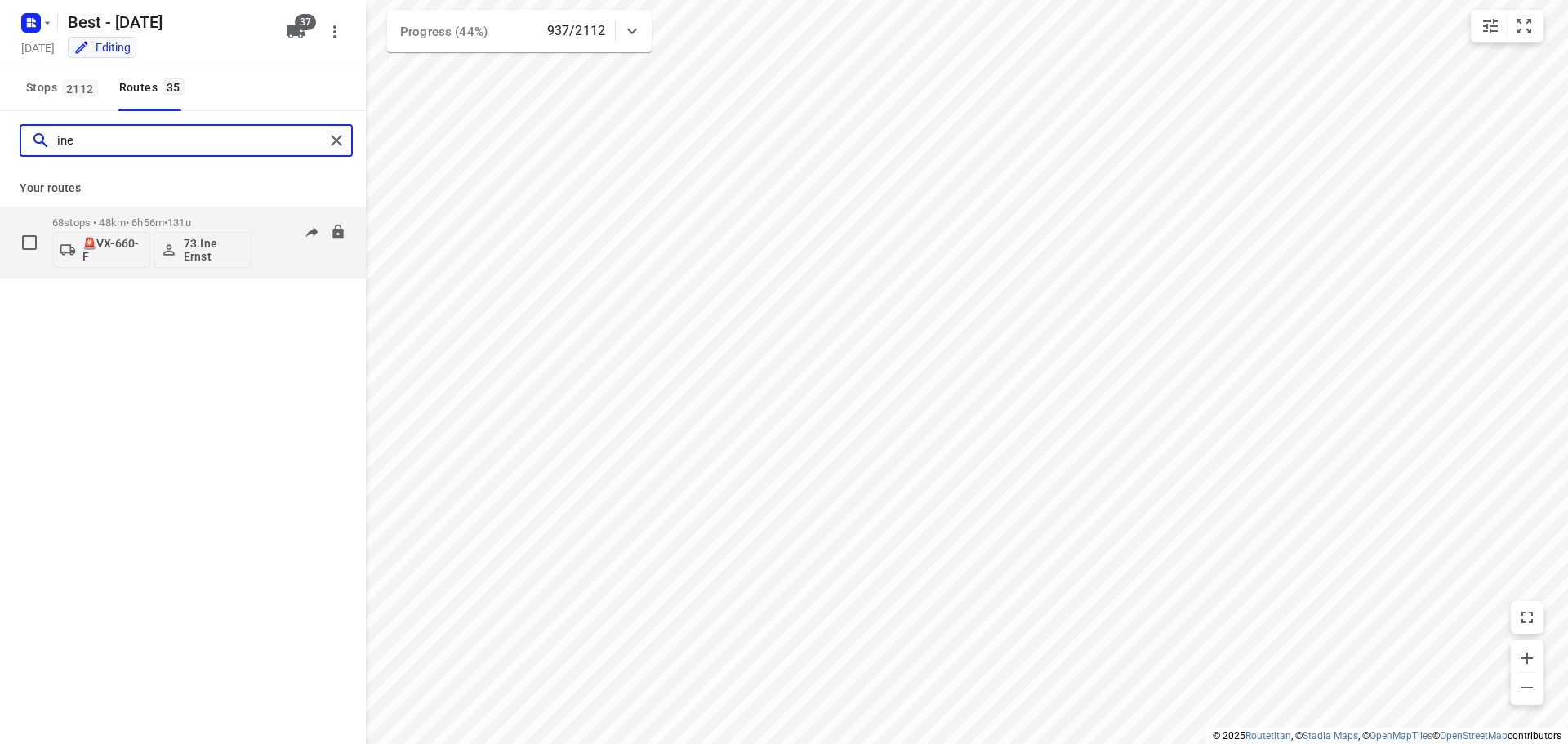
type input "ine"
click at [95, 218] on p "68 stops • 48km • 6h56m • 131u" at bounding box center [152, 222] width 199 height 12
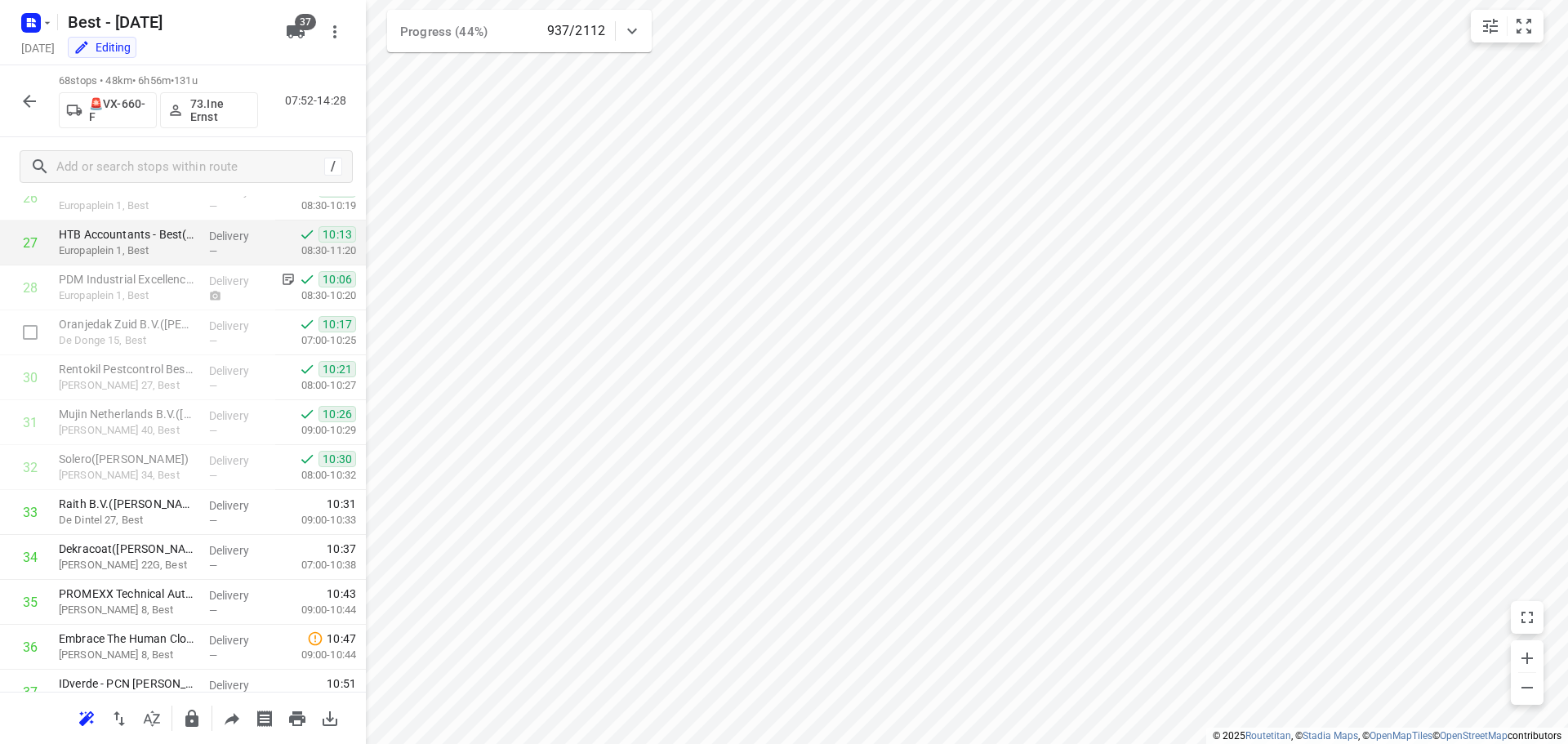
scroll to position [1143, 0]
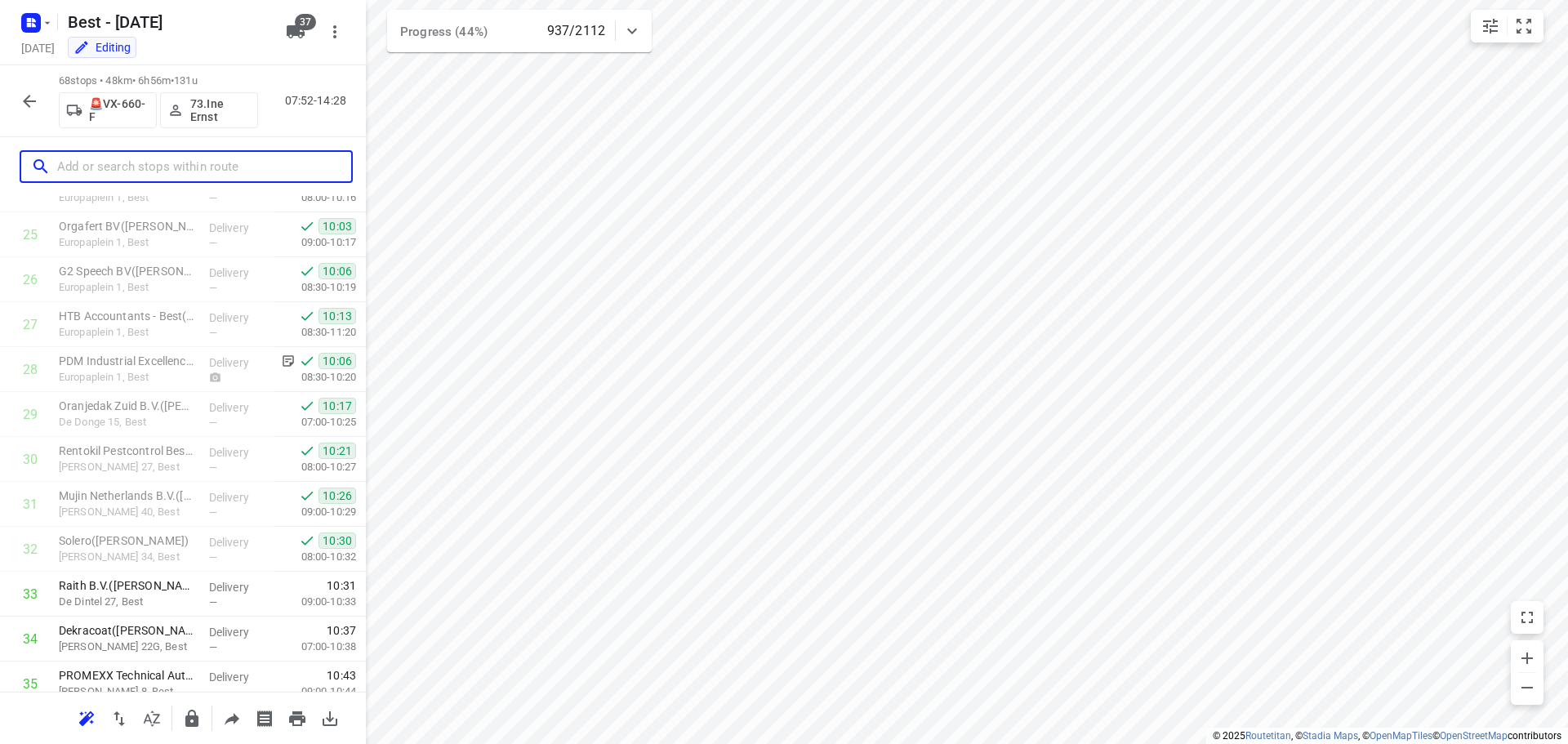
click at [125, 164] on input "text" at bounding box center [204, 166] width 294 height 25
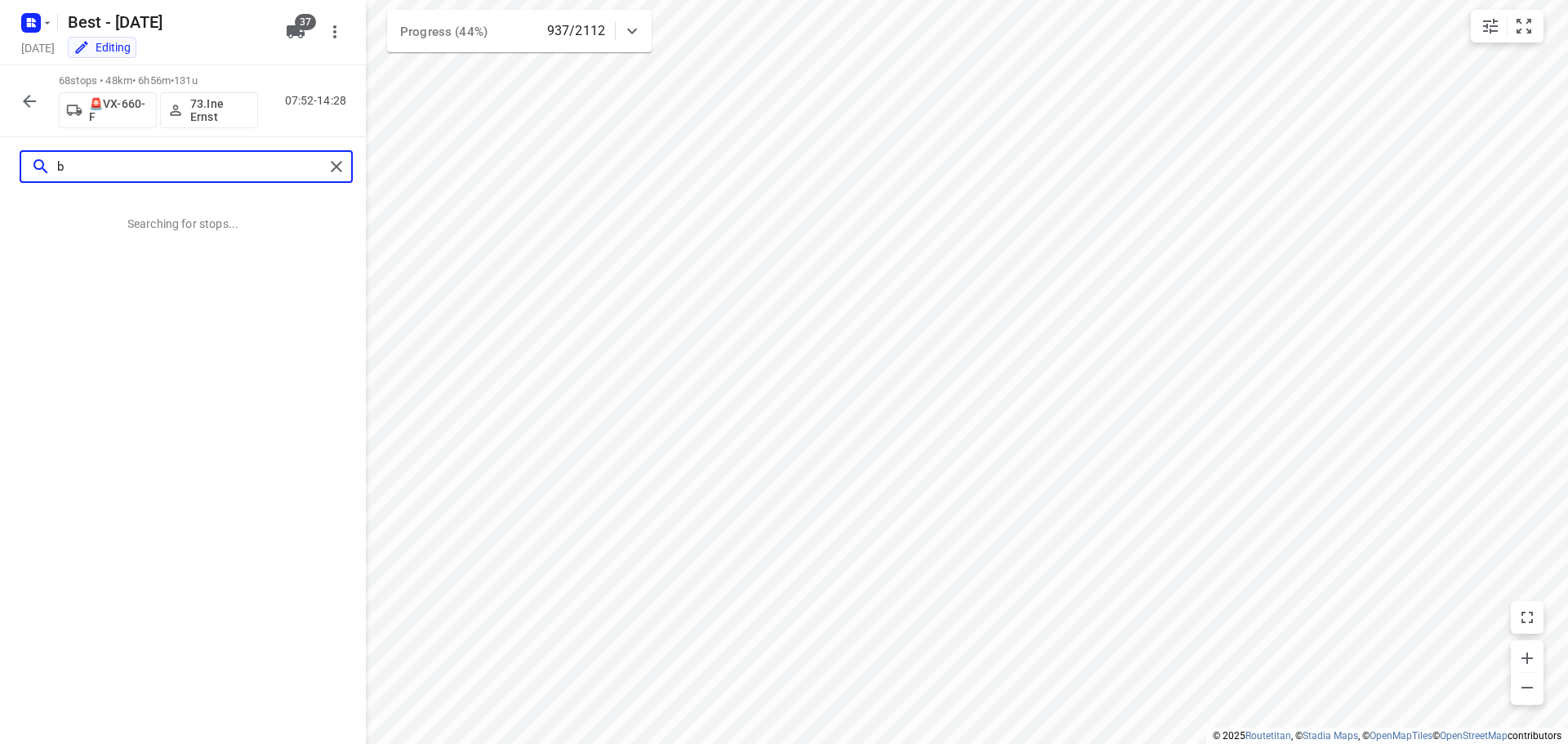
scroll to position [0, 0]
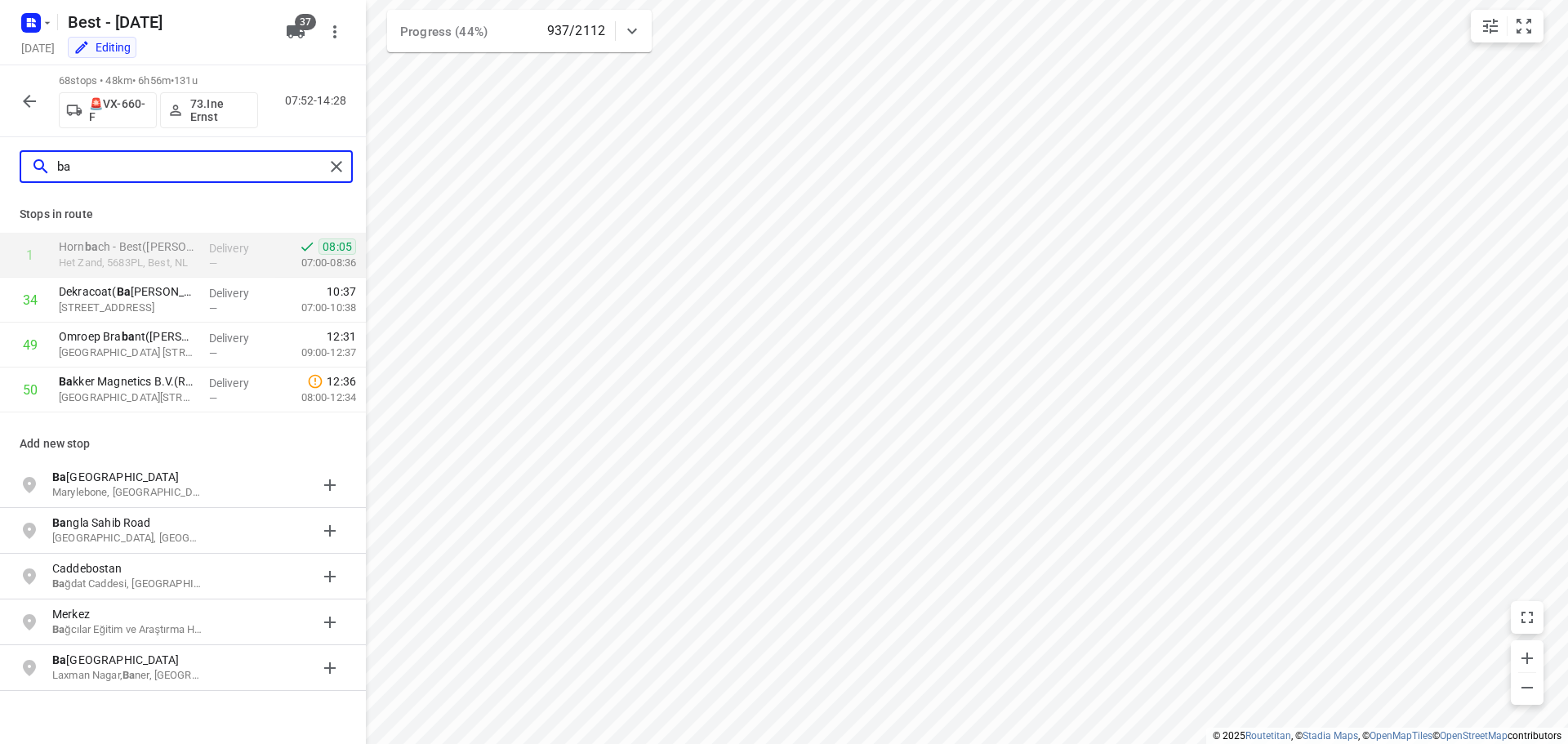
type input "b"
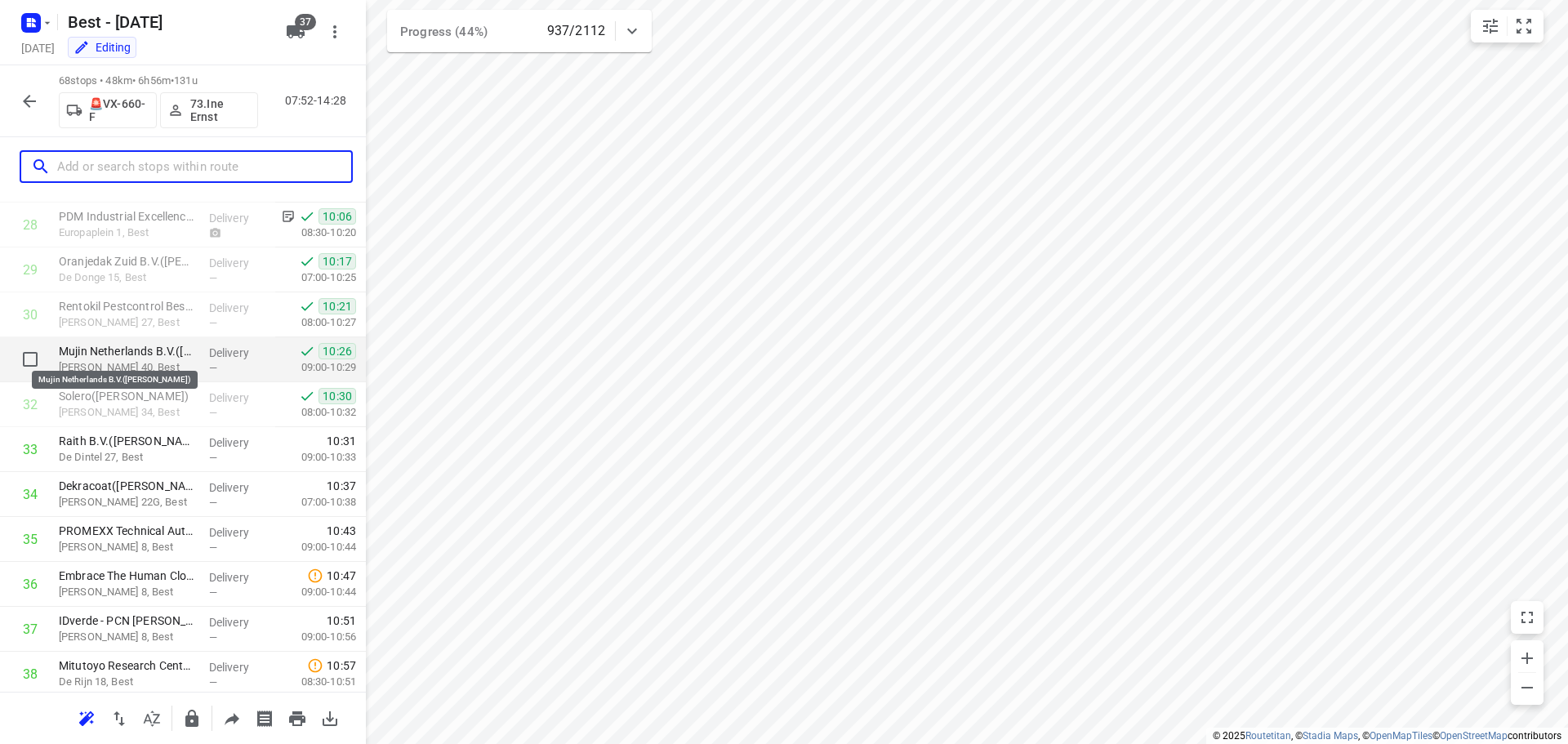
scroll to position [1307, 0]
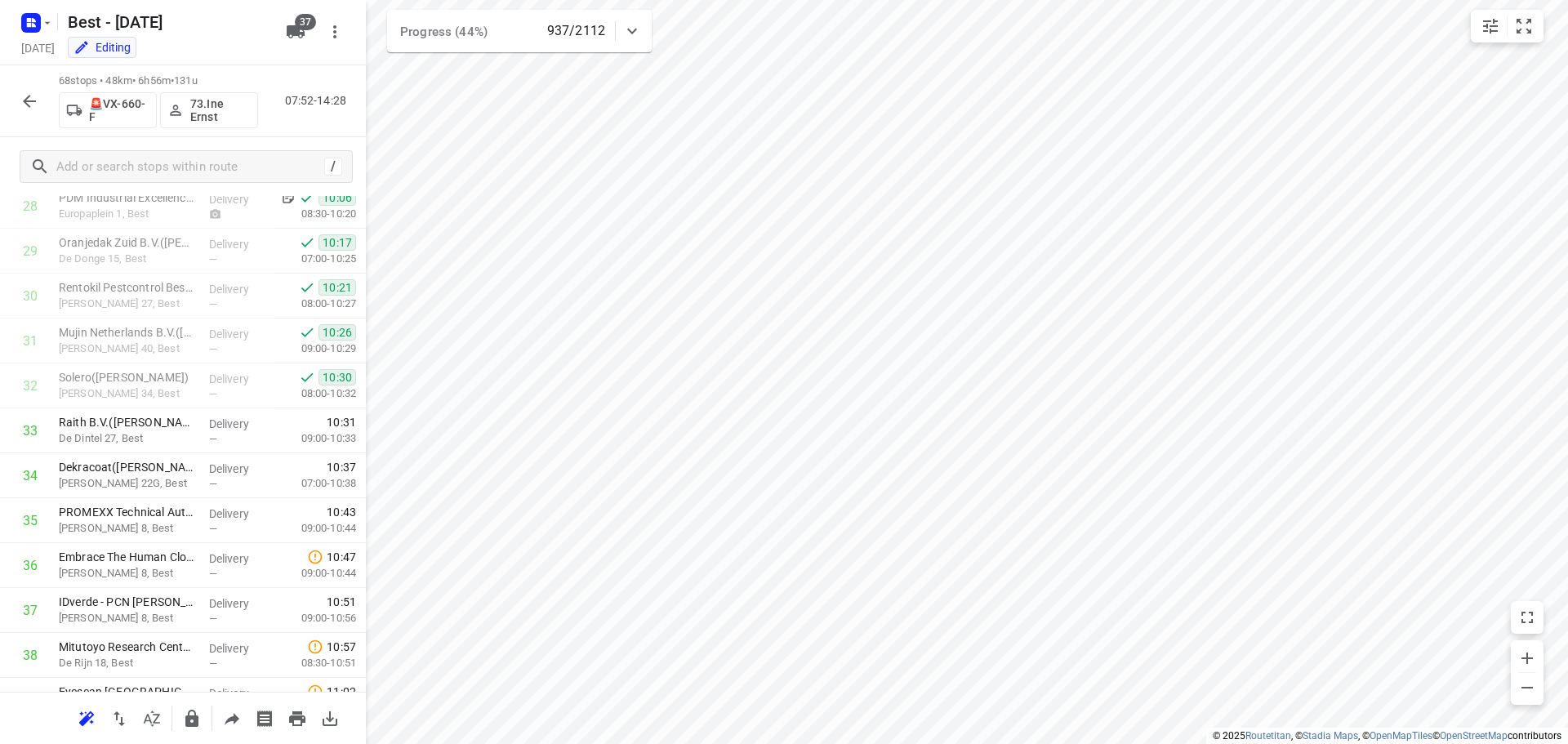
click at [19, 95] on icon "button" at bounding box center [29, 101] width 19 height 19
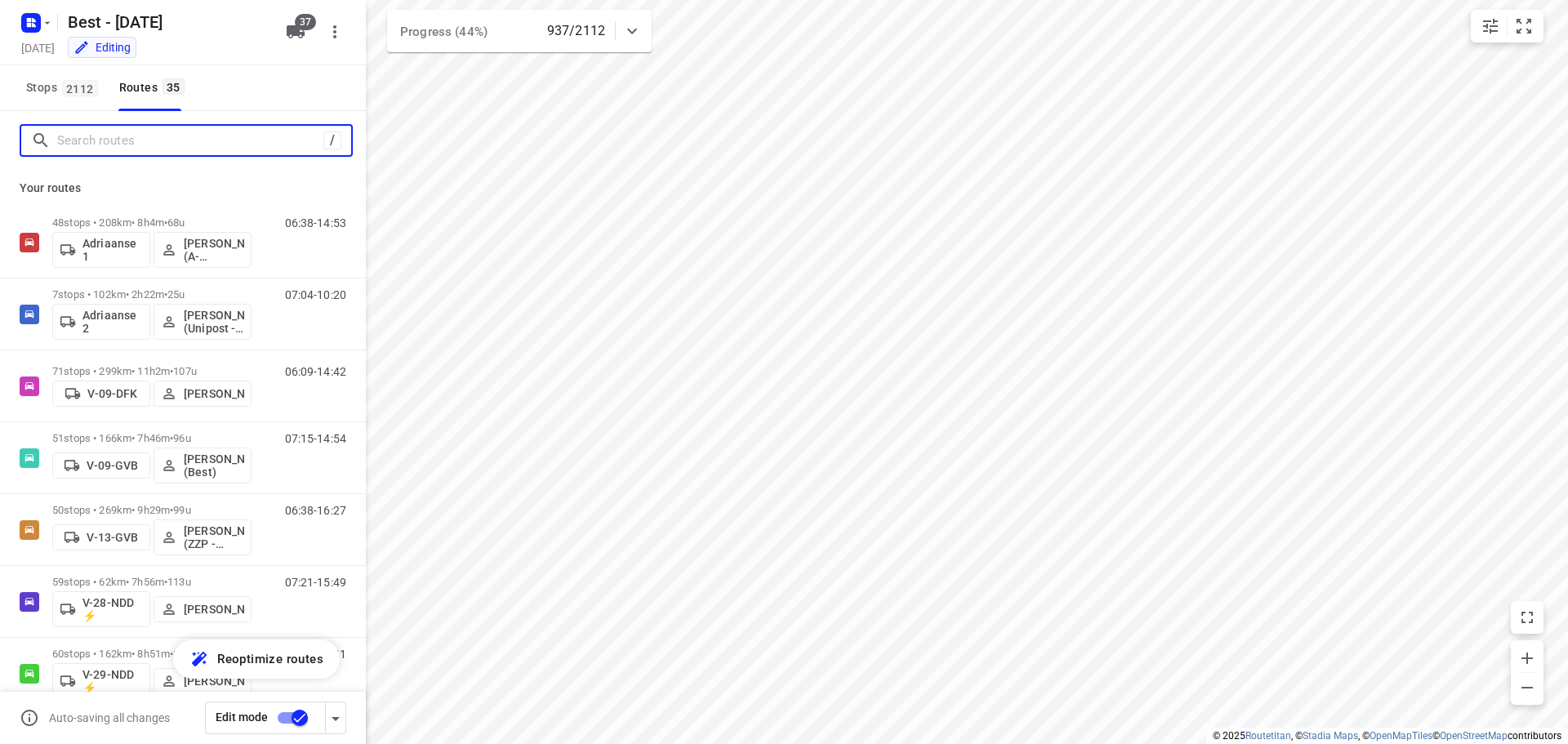
click at [244, 139] on input "Search routes" at bounding box center [191, 140] width 267 height 25
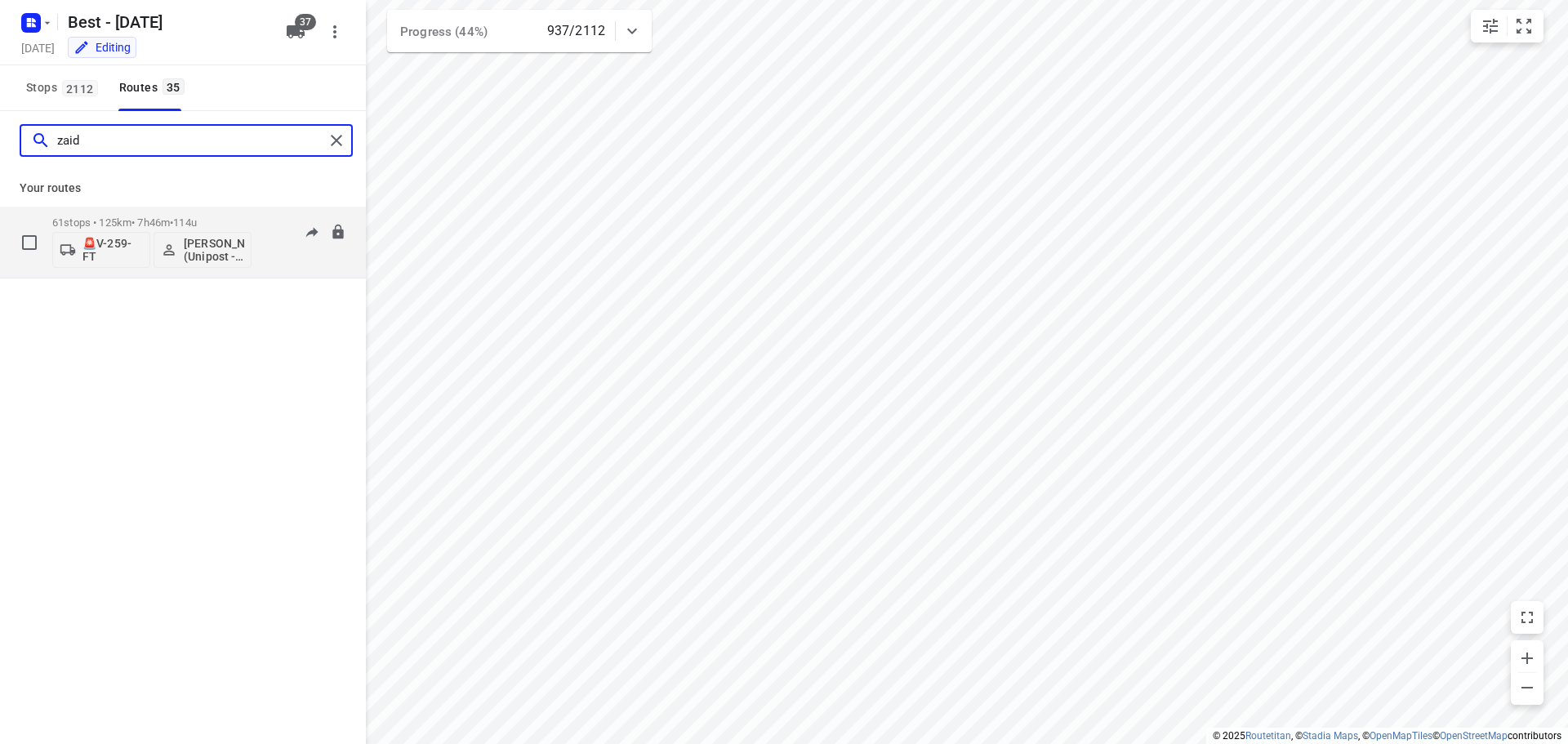
type input "zaid"
click at [156, 229] on div "🚨V-259-FT [PERSON_NAME] (Unipost - ZZP - Best)" at bounding box center [152, 247] width 199 height 39
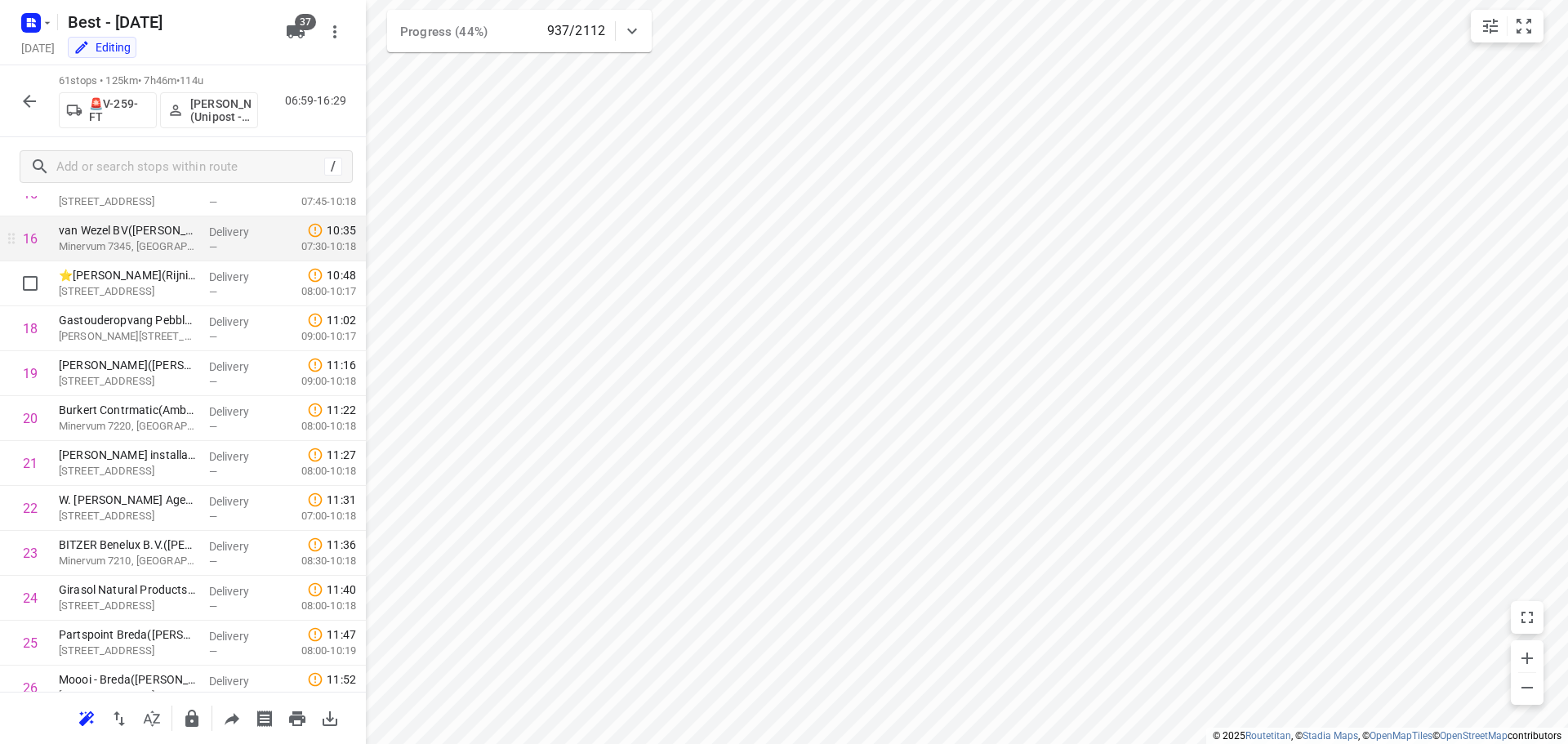
scroll to position [653, 0]
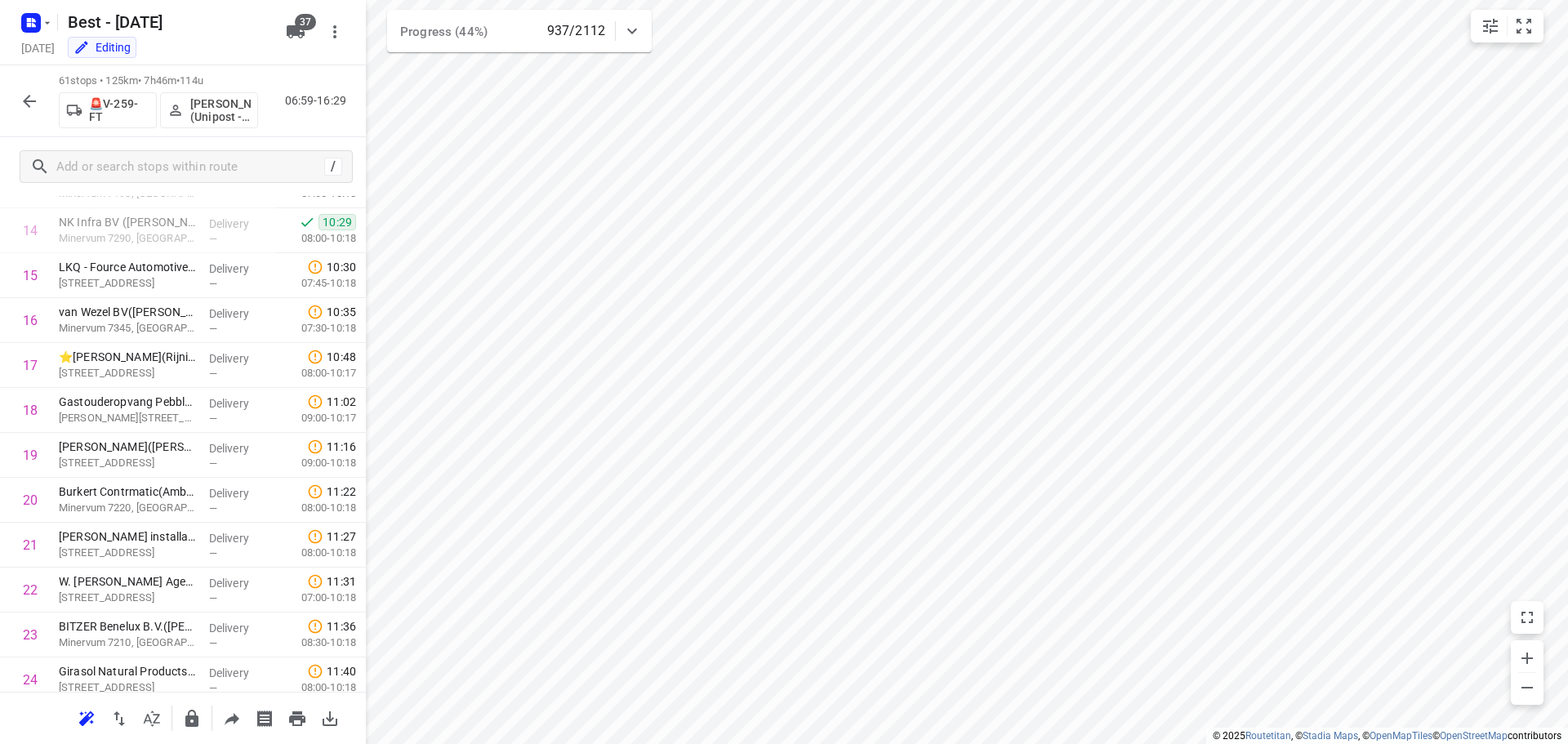
click at [30, 88] on button "button" at bounding box center [29, 100] width 32 height 32
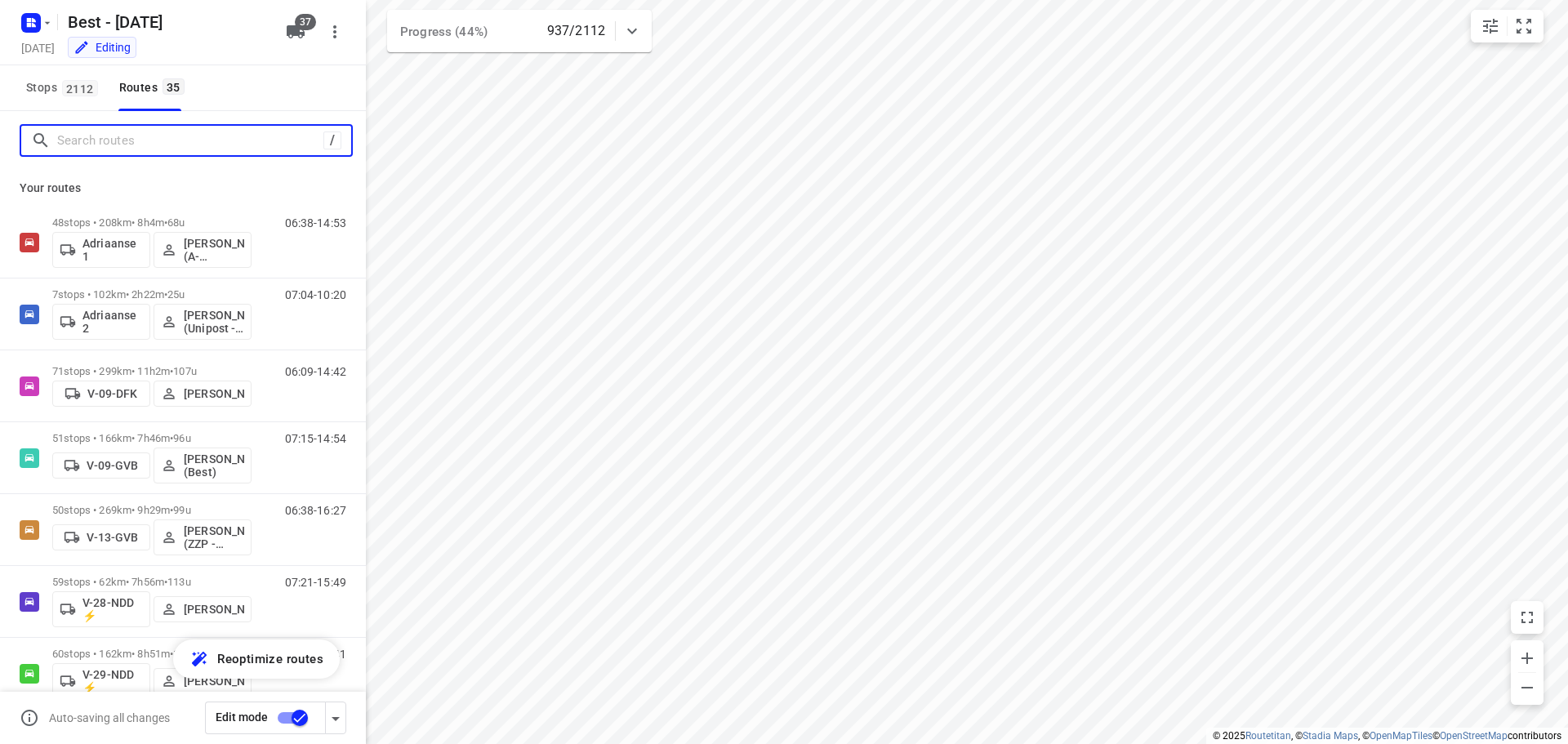
click at [118, 130] on input "Search routes" at bounding box center [191, 140] width 267 height 25
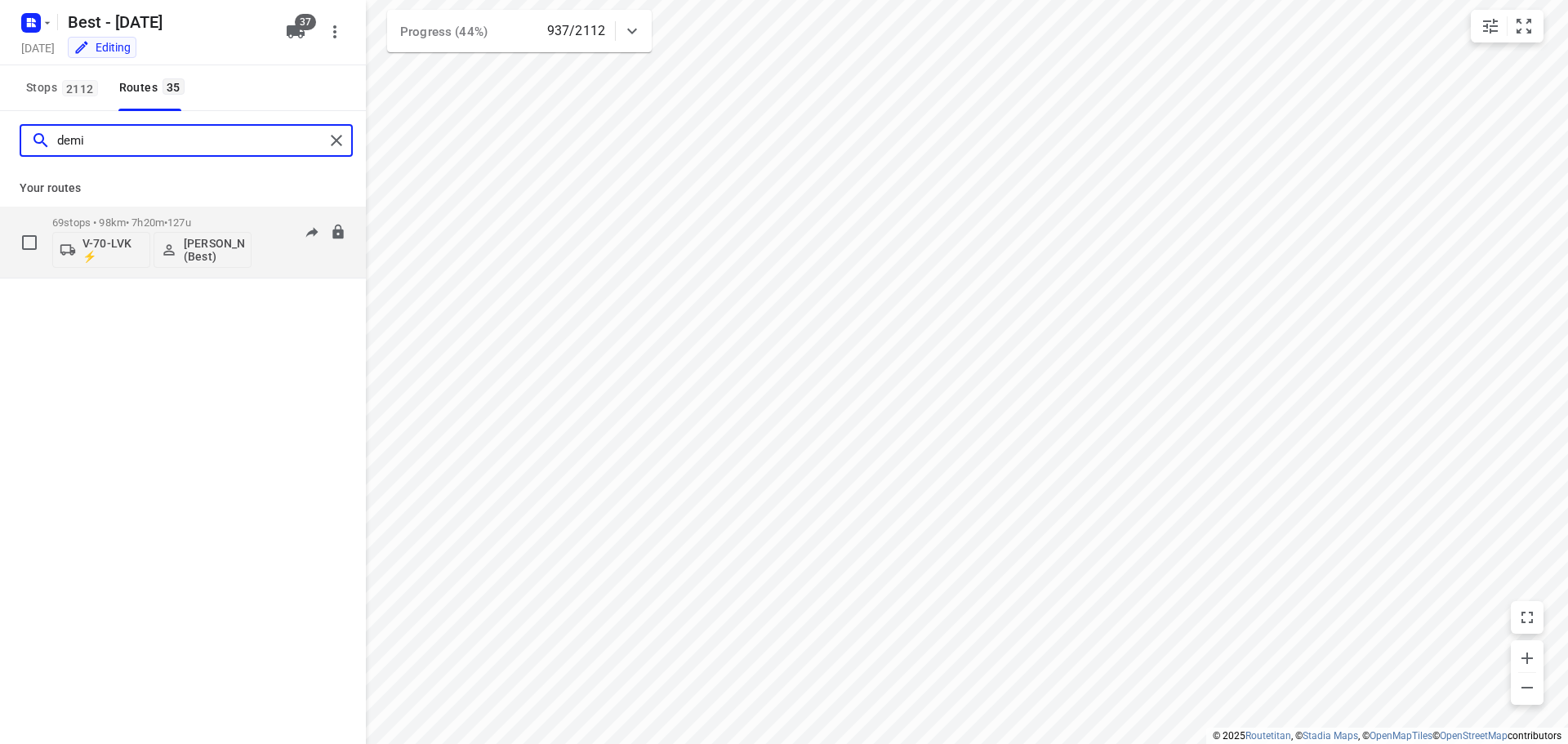
type input "demi"
click at [158, 222] on p "69 stops • 98km • 7h20m • 127u" at bounding box center [152, 222] width 199 height 12
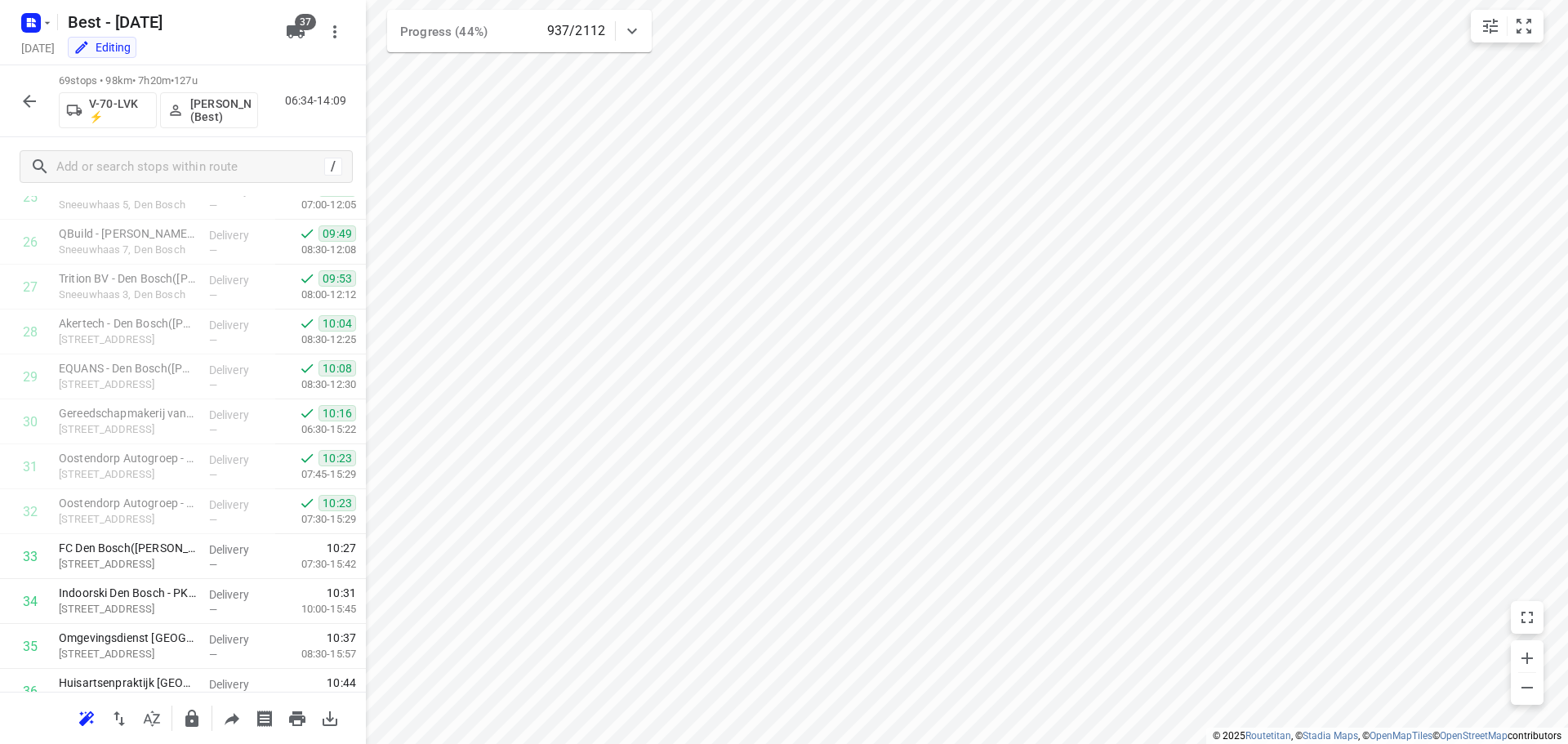
scroll to position [1225, 0]
click at [32, 95] on icon "button" at bounding box center [29, 101] width 19 height 19
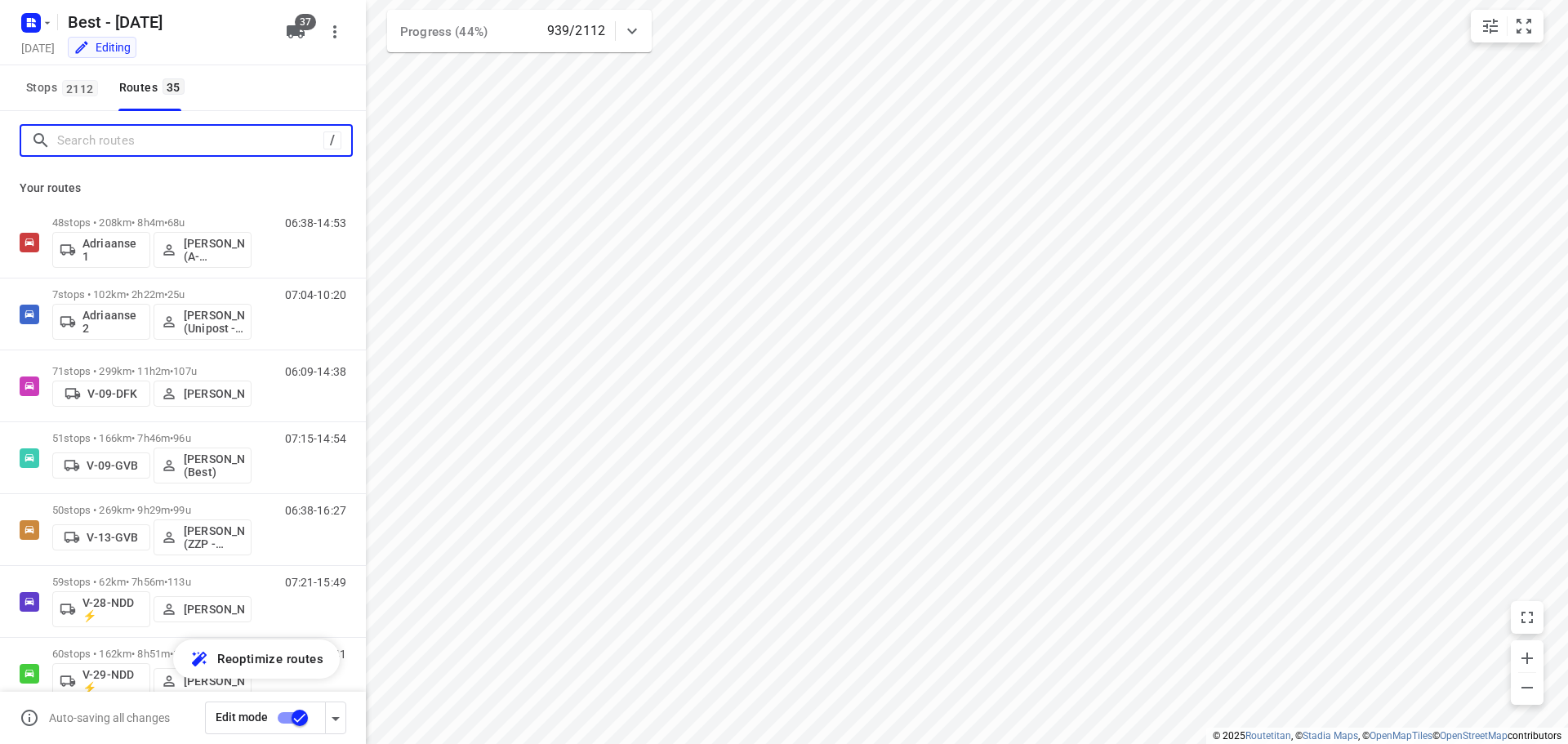
click at [137, 148] on input "Search routes" at bounding box center [191, 140] width 267 height 25
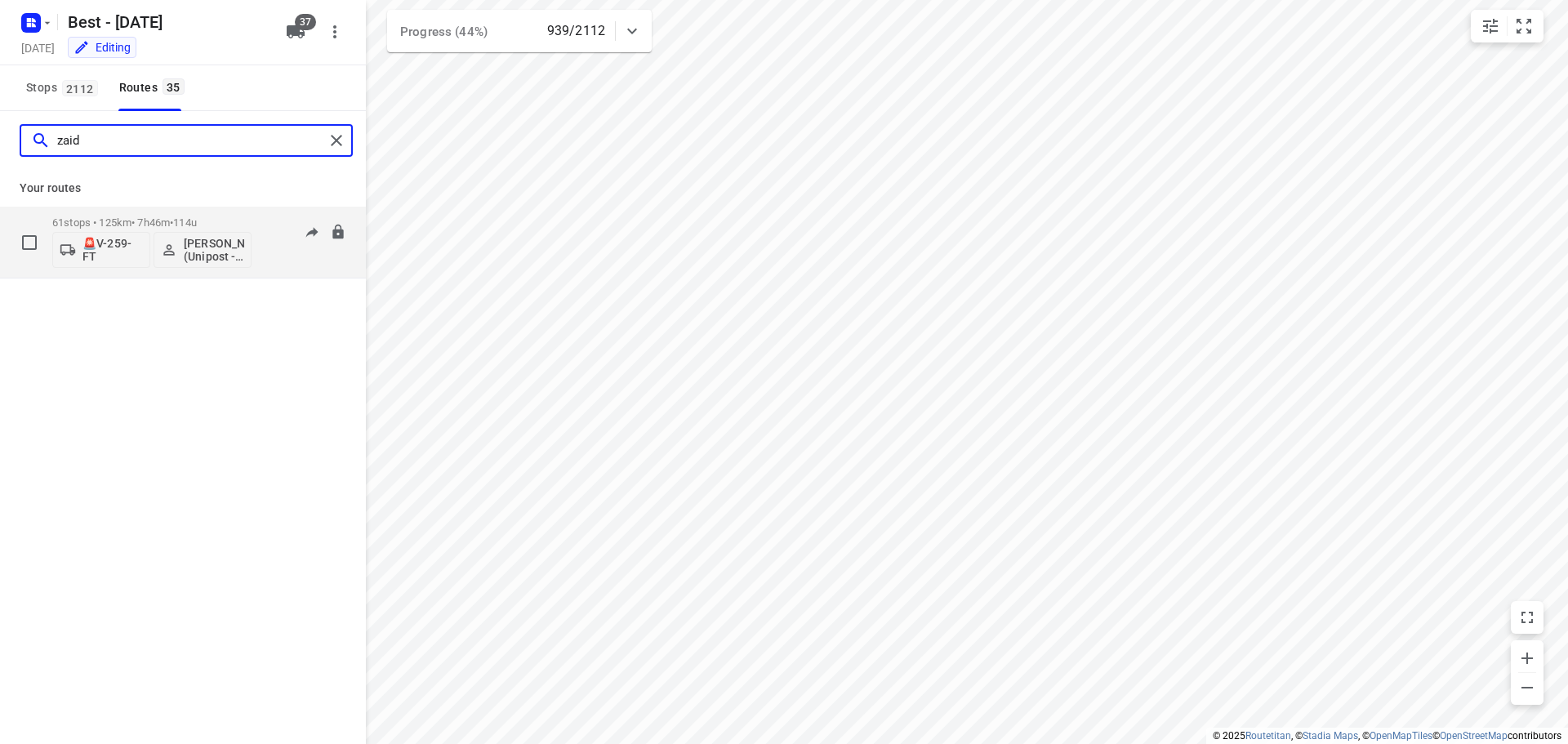
type input "zaid"
click at [169, 219] on p "61 stops • 125km • 7h46m • 114u" at bounding box center [152, 222] width 199 height 12
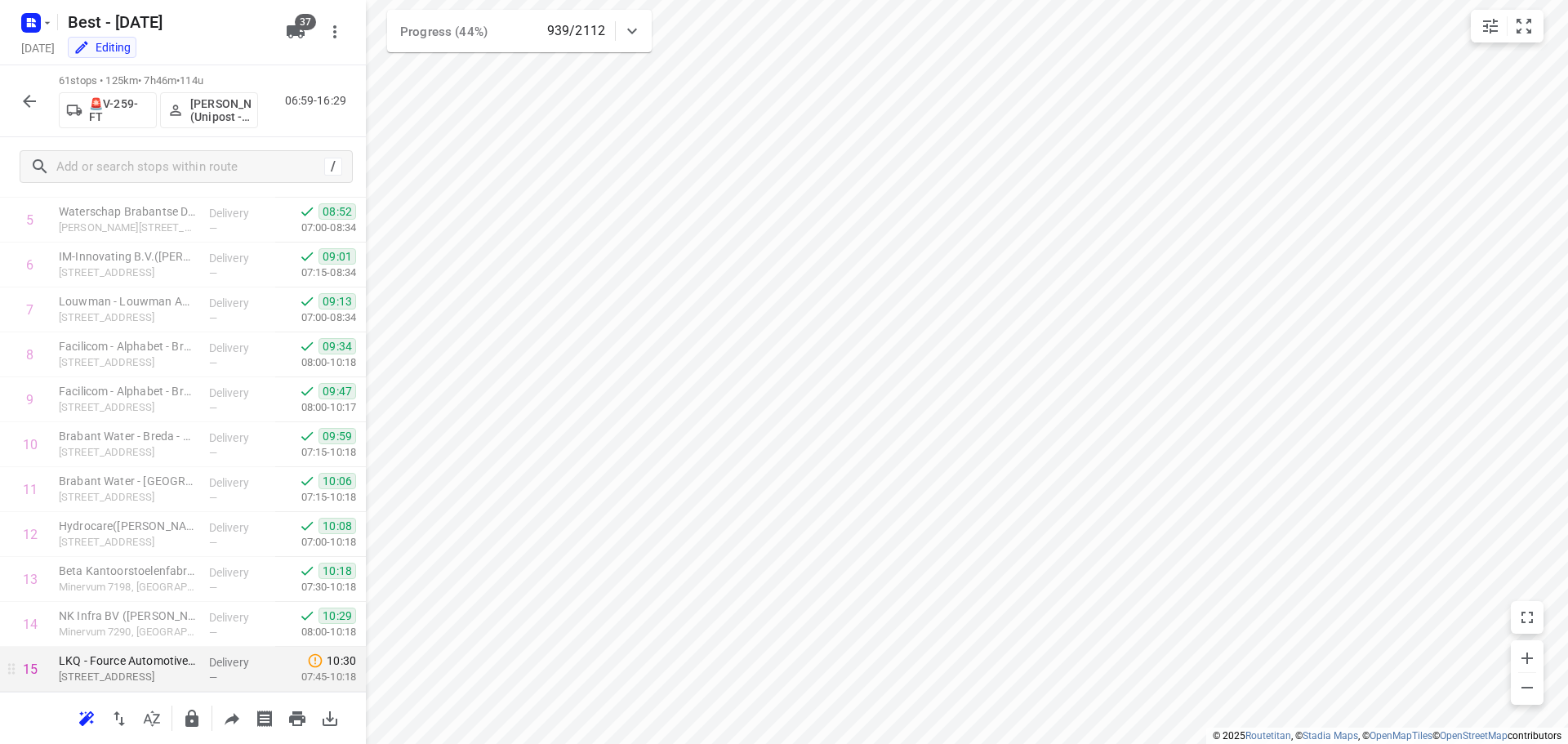
scroll to position [490, 0]
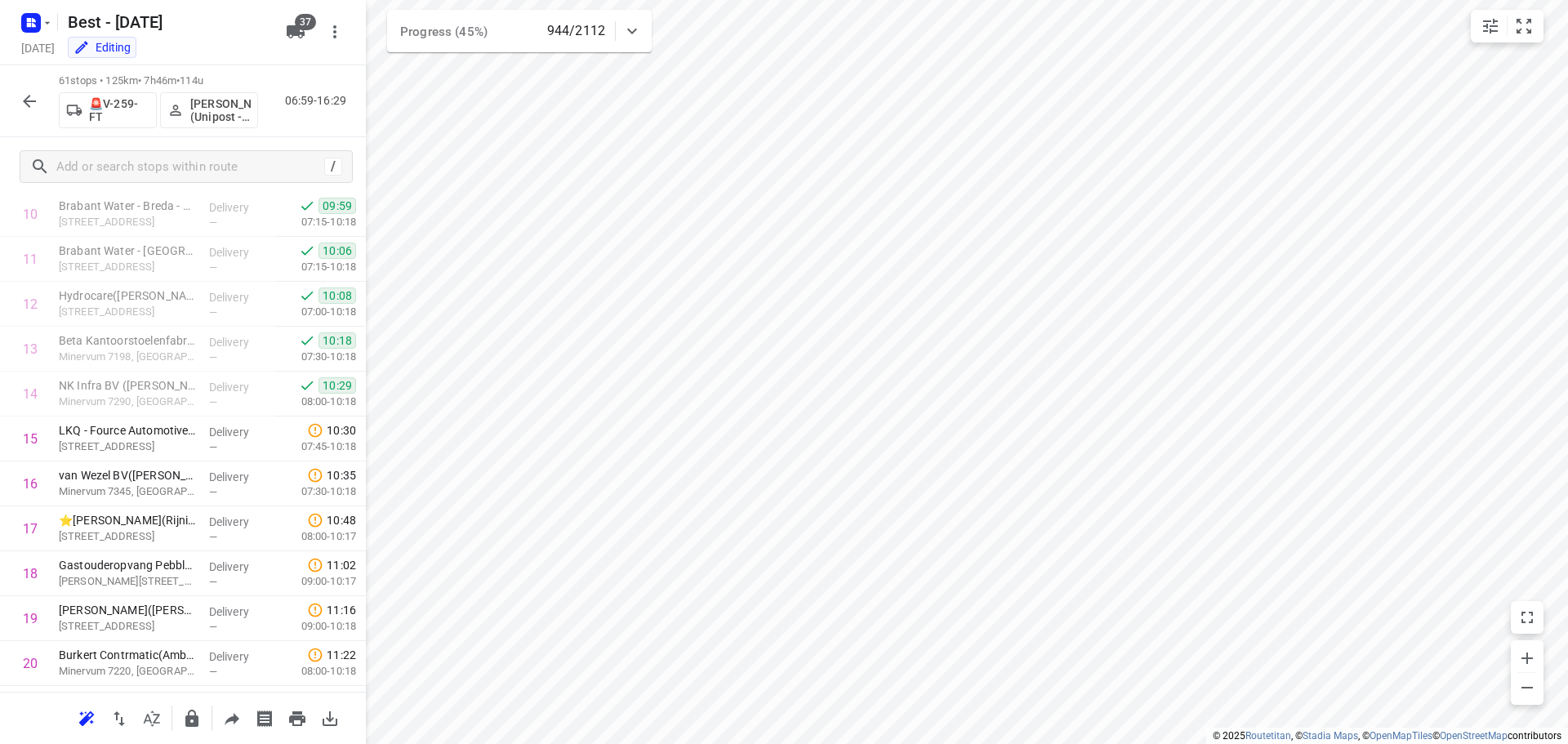
click at [47, 109] on div "61 stops • 125km • 7h46m • 114u 🚨V-259-FT [PERSON_NAME] (Unipost - ZZP - Best) …" at bounding box center [183, 101] width 366 height 71
click at [24, 100] on icon "button" at bounding box center [29, 101] width 13 height 13
